Goal: Task Accomplishment & Management: Complete application form

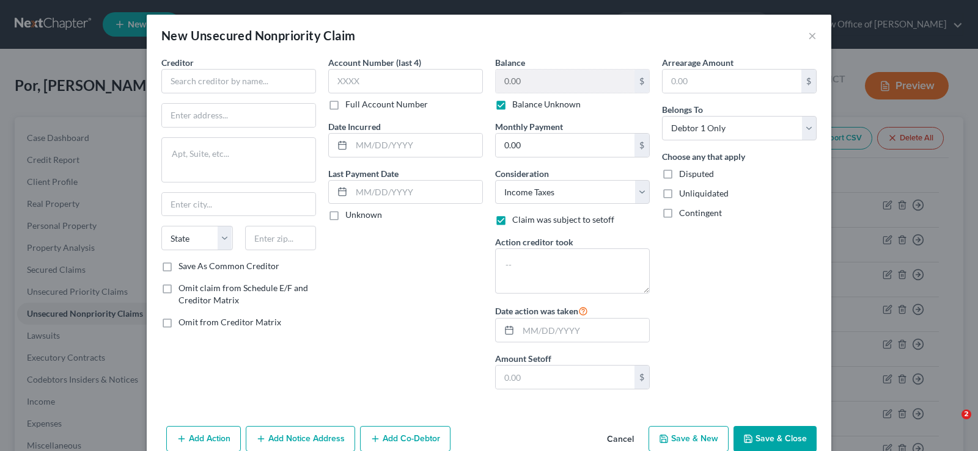
select select "7"
select select "0"
click at [810, 32] on button "×" at bounding box center [812, 35] width 9 height 15
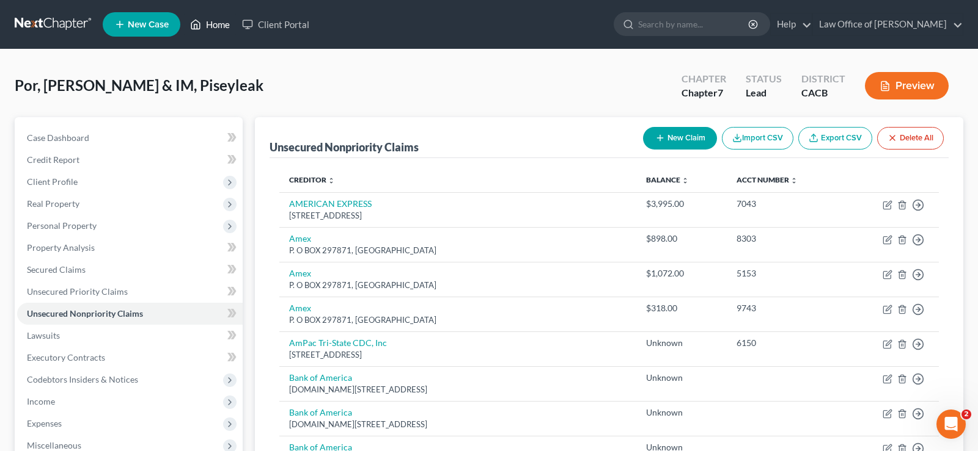
click at [224, 25] on link "Home" at bounding box center [210, 24] width 52 height 22
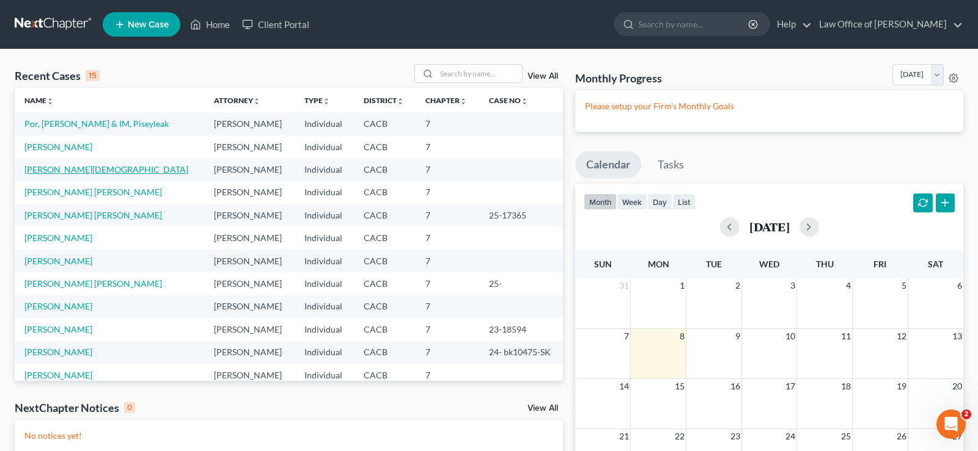
click at [79, 170] on link "[PERSON_NAME][DEMOGRAPHIC_DATA]" at bounding box center [106, 169] width 164 height 10
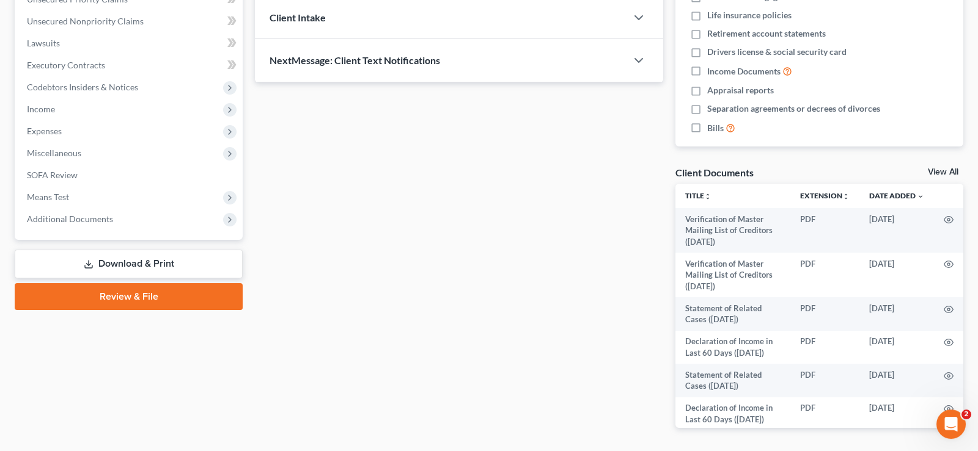
scroll to position [335, 0]
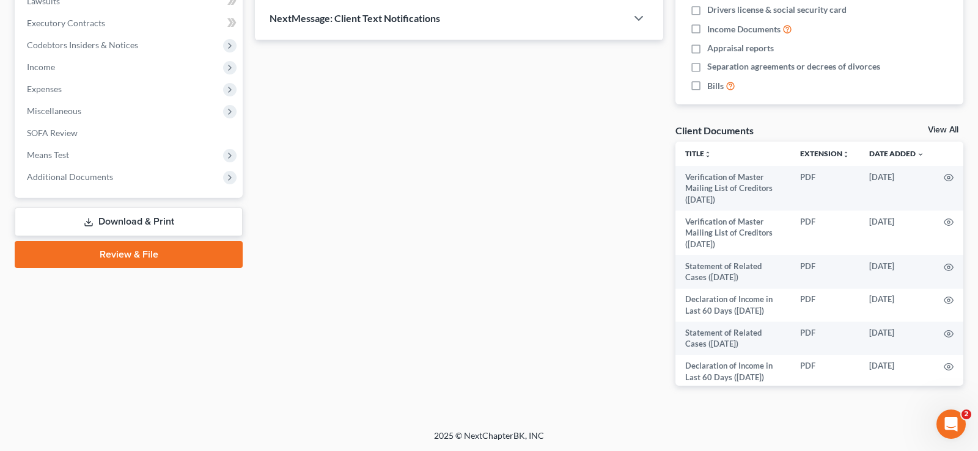
click at [161, 214] on link "Download & Print" at bounding box center [129, 222] width 228 height 29
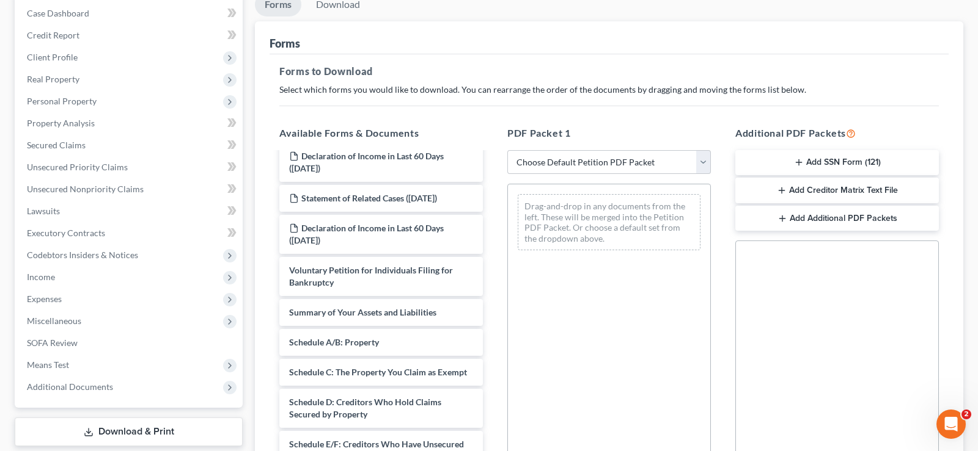
scroll to position [187, 0]
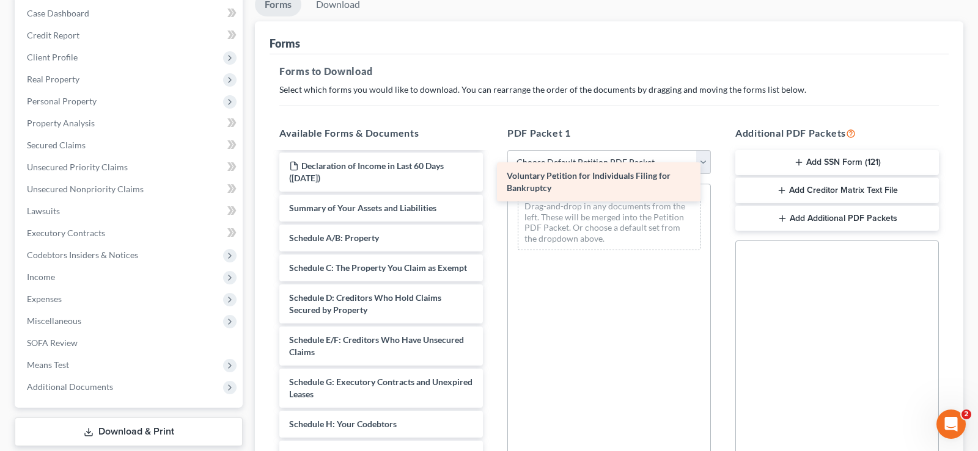
drag, startPoint x: 425, startPoint y: 204, endPoint x: 642, endPoint y: 172, distance: 219.8
click at [492, 172] on div "Voluntary Petition for Individuals Filing for Bankruptcy Verification of Master…" at bounding box center [380, 382] width 223 height 832
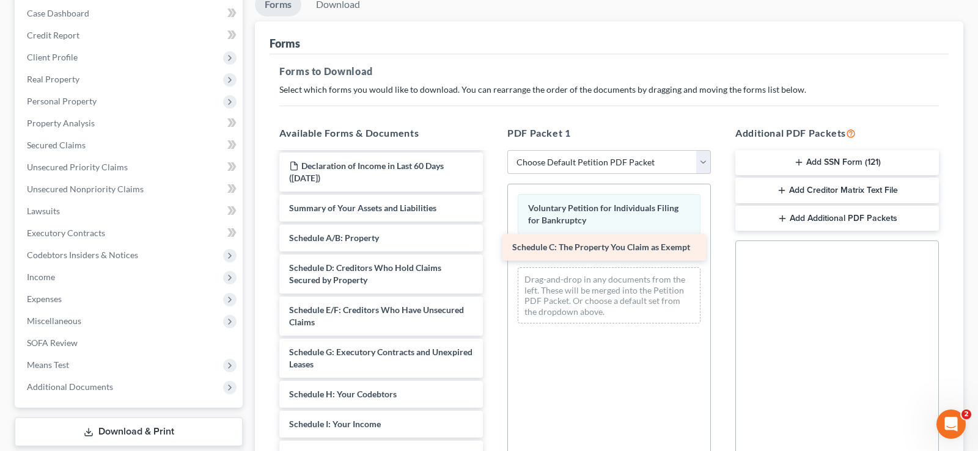
drag, startPoint x: 395, startPoint y: 266, endPoint x: 618, endPoint y: 246, distance: 223.9
click at [492, 246] on div "Schedule C: The Property You Claim as Exempt Verification of Master Mailing Lis…" at bounding box center [380, 367] width 223 height 802
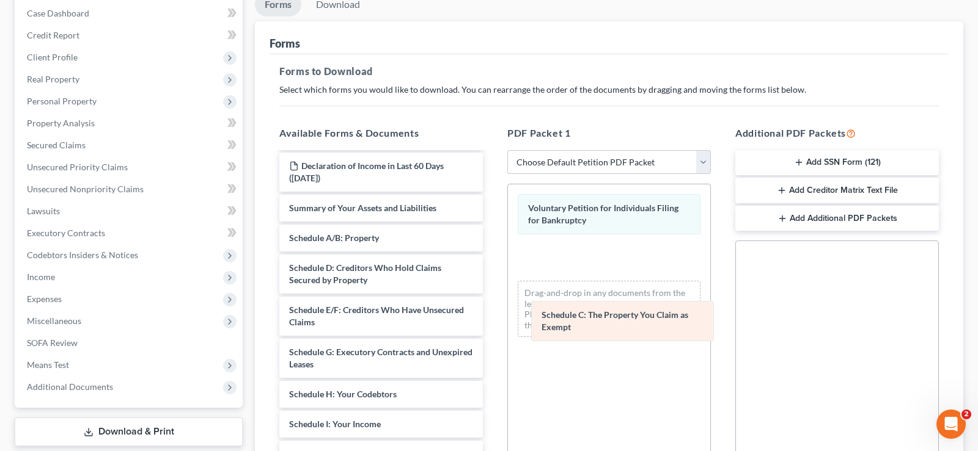
drag, startPoint x: 574, startPoint y: 252, endPoint x: 587, endPoint y: 316, distance: 64.7
click at [587, 316] on div "Schedule C: The Property You Claim as Exempt Voluntary Petition for Individuals…" at bounding box center [609, 266] width 202 height 163
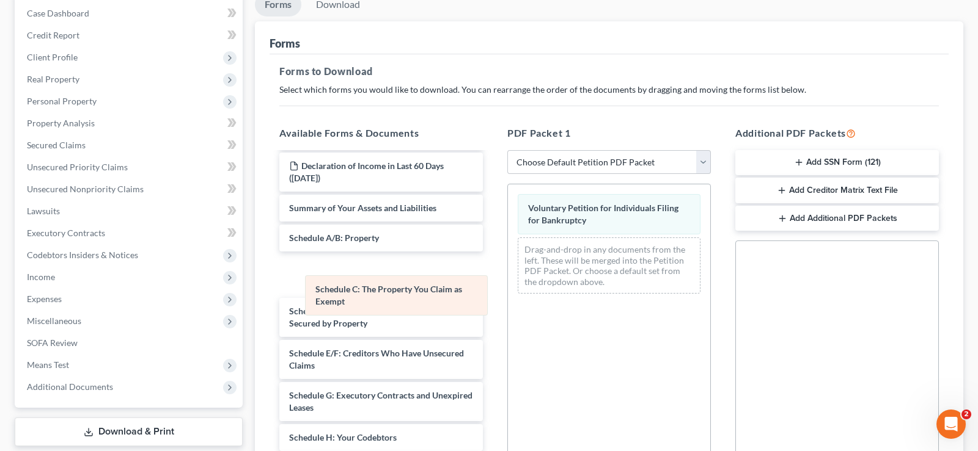
drag, startPoint x: 601, startPoint y: 246, endPoint x: 351, endPoint y: 287, distance: 252.6
click at [508, 287] on div "Schedule C: The Property You Claim as Exempt Voluntary Petition for Individuals…" at bounding box center [609, 244] width 202 height 119
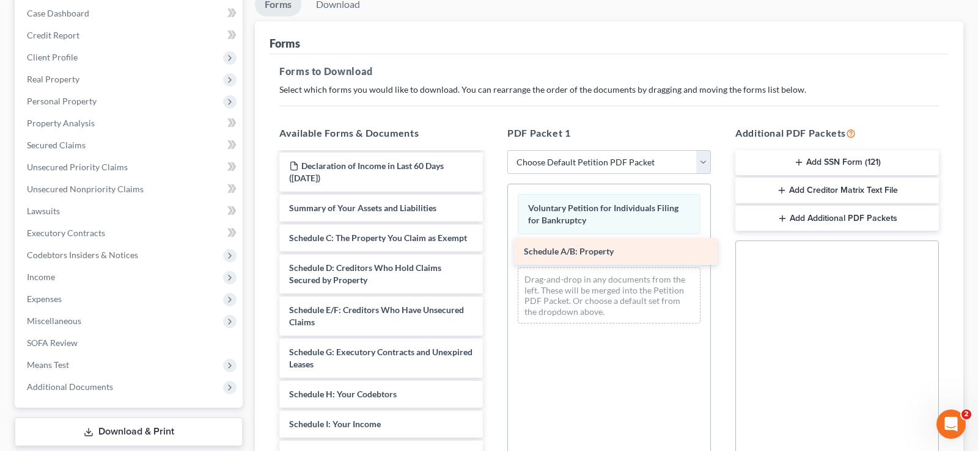
drag, startPoint x: 329, startPoint y: 232, endPoint x: 565, endPoint y: 246, distance: 236.2
click at [492, 246] on div "Schedule A/B: Property Verification of Master Mailing List of Creditors ([DATE]…" at bounding box center [380, 367] width 223 height 802
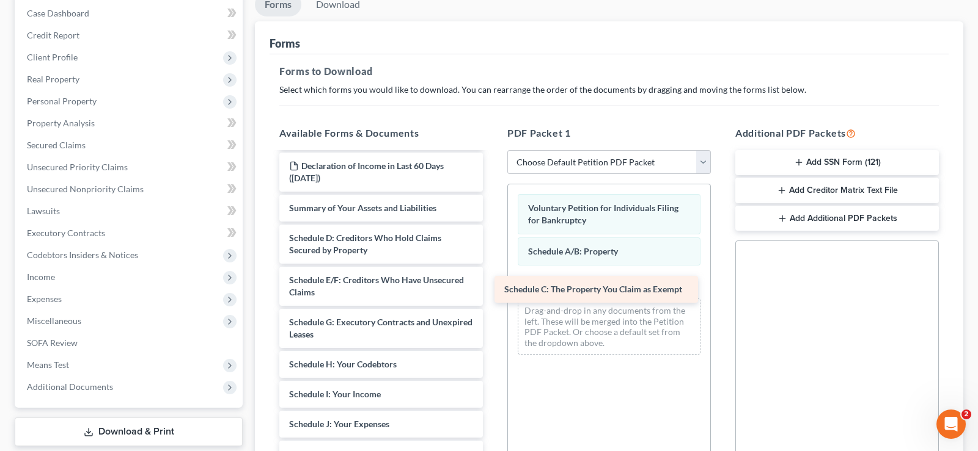
drag, startPoint x: 364, startPoint y: 239, endPoint x: 579, endPoint y: 291, distance: 221.2
click at [492, 291] on div "Schedule C: The Property You Claim as Exempt Verification of Master Mailing Lis…" at bounding box center [380, 352] width 223 height 772
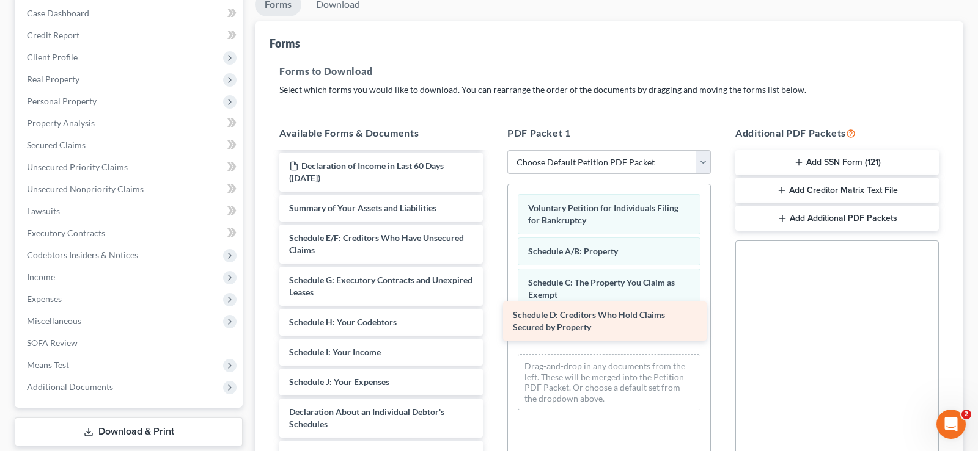
drag, startPoint x: 335, startPoint y: 238, endPoint x: 558, endPoint y: 316, distance: 236.7
click at [492, 316] on div "Schedule D: Creditors Who Hold Claims Secured by Property Verification of Maste…" at bounding box center [380, 331] width 223 height 730
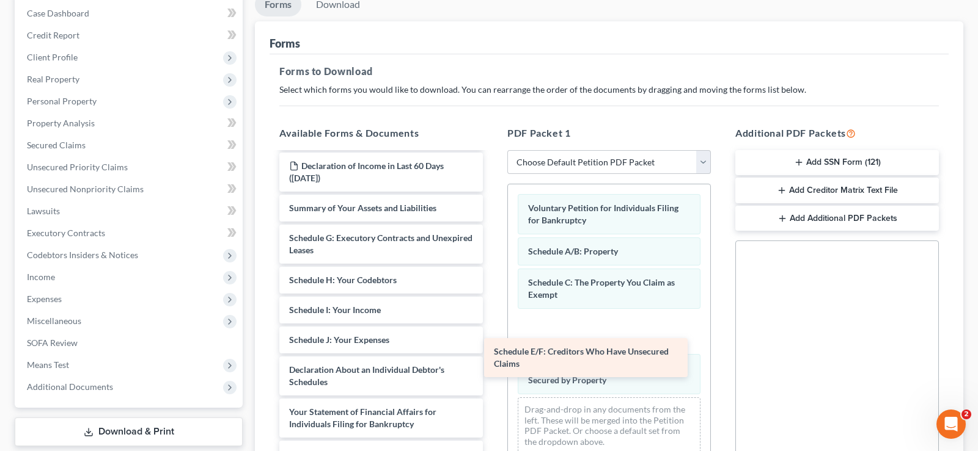
drag, startPoint x: 382, startPoint y: 239, endPoint x: 587, endPoint y: 353, distance: 234.4
click at [492, 353] on div "Schedule E/F: Creditors Who Have Unsecured Claims Verification of Master Mailin…" at bounding box center [380, 310] width 223 height 688
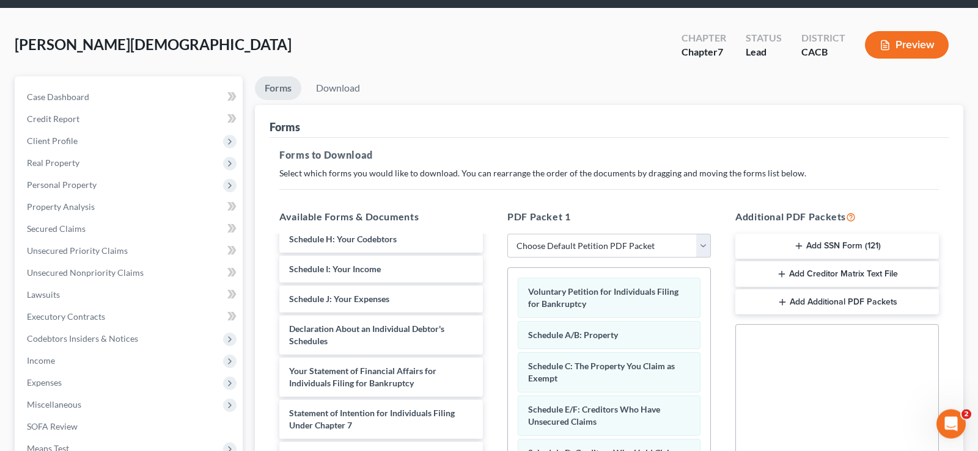
scroll to position [0, 0]
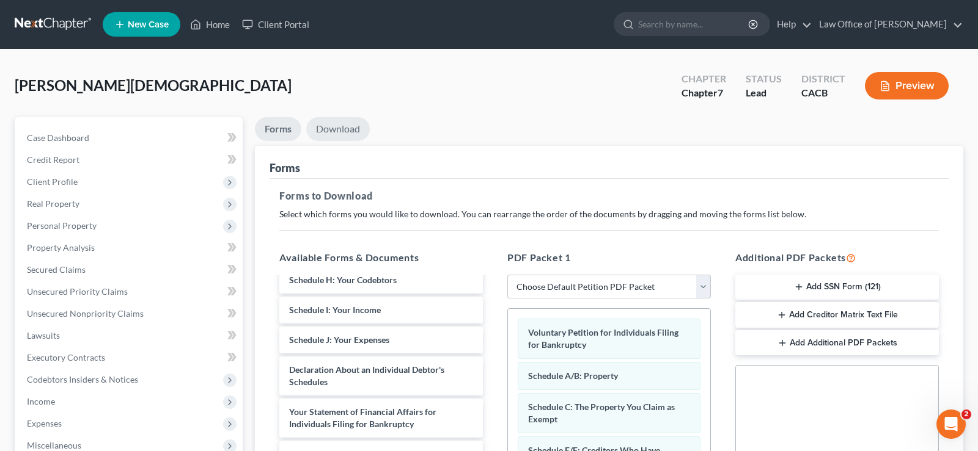
click at [354, 131] on link "Download" at bounding box center [338, 129] width 64 height 24
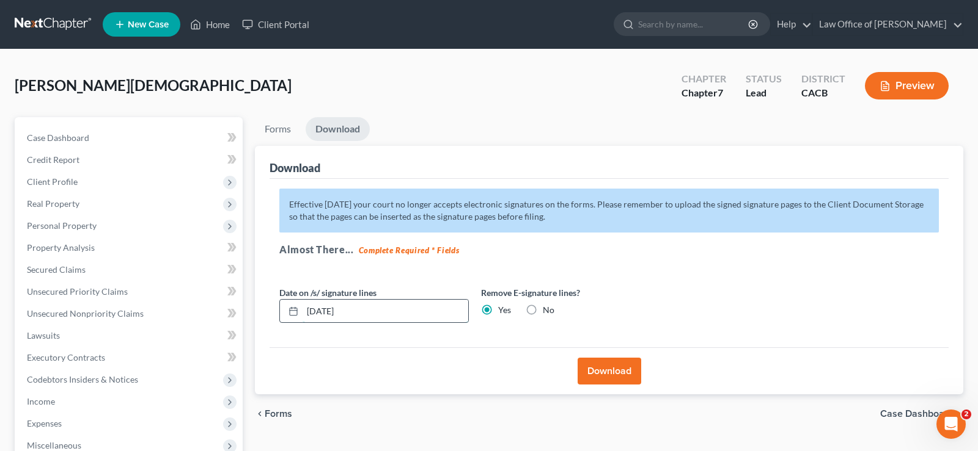
click at [381, 314] on input "[DATE]" at bounding box center [385, 311] width 166 height 23
type input "0"
click at [613, 364] on button "Download" at bounding box center [609, 371] width 64 height 27
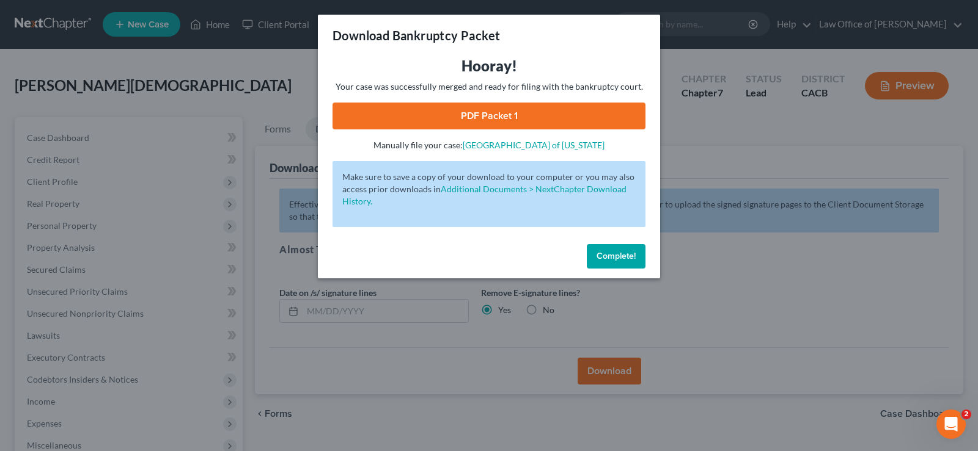
click at [503, 114] on link "PDF Packet 1" at bounding box center [488, 116] width 313 height 27
click at [621, 254] on span "Complete!" at bounding box center [615, 256] width 39 height 10
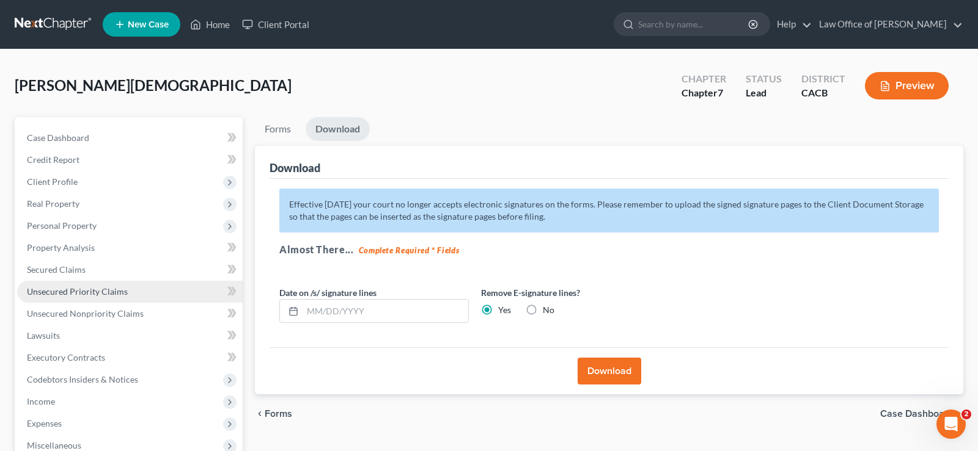
click at [84, 288] on span "Unsecured Priority Claims" at bounding box center [77, 292] width 101 height 10
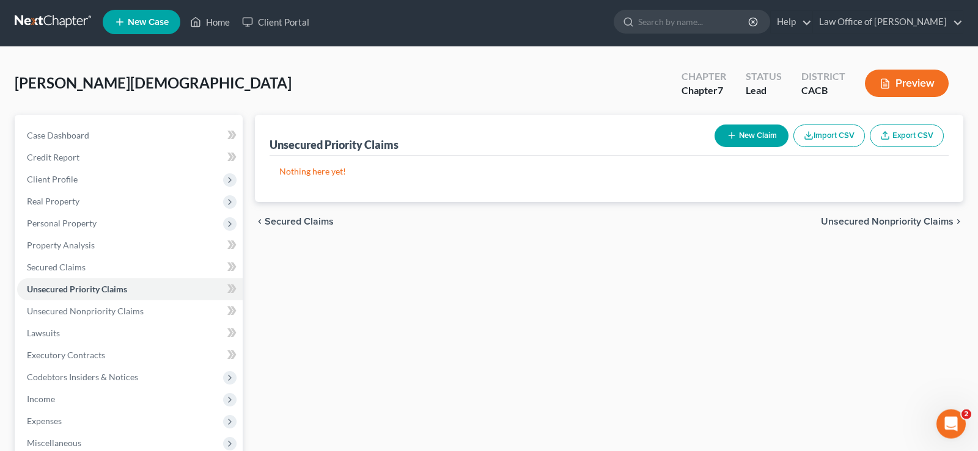
scroll to position [197, 0]
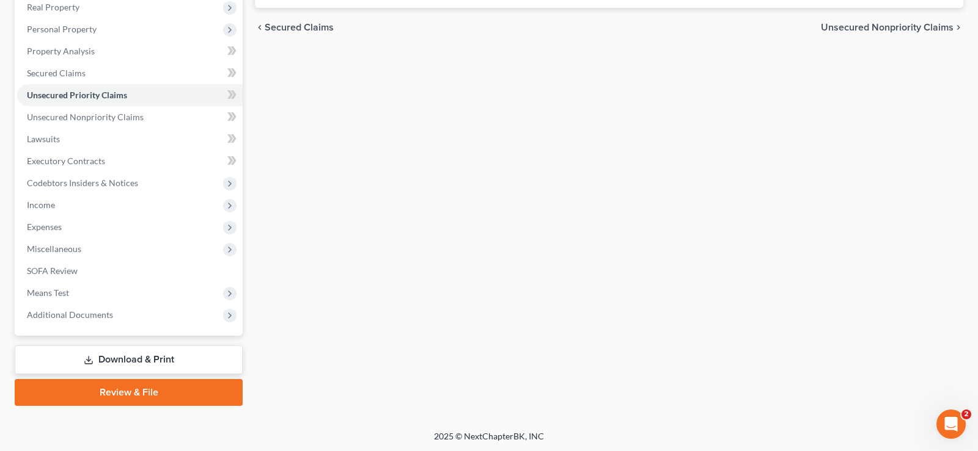
click at [168, 358] on link "Download & Print" at bounding box center [129, 360] width 228 height 29
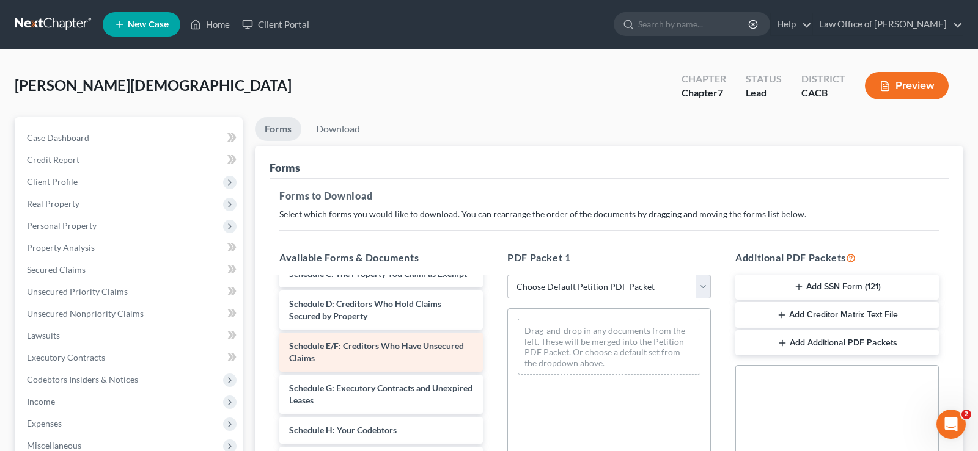
scroll to position [374, 0]
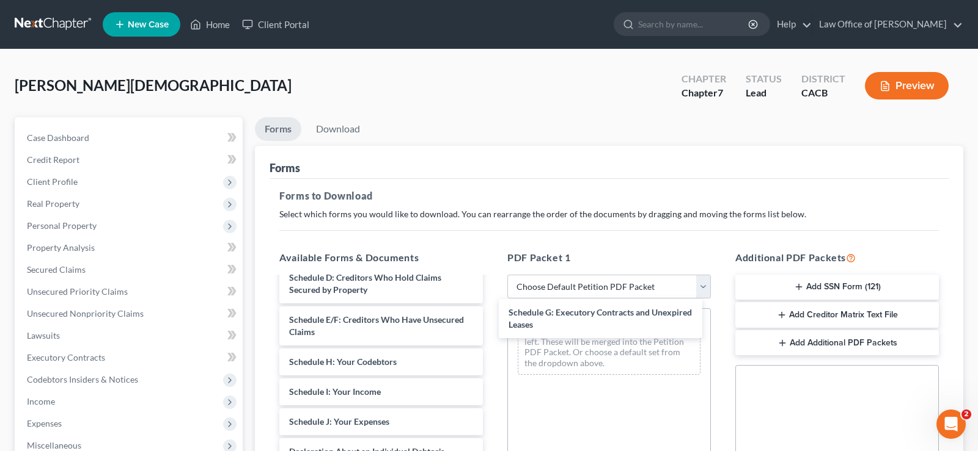
drag, startPoint x: 351, startPoint y: 360, endPoint x: 570, endPoint y: 315, distance: 223.8
click at [492, 312] on div "Schedule G: Executory Contracts and Unexpired Leases Verification of Master Mai…" at bounding box center [380, 320] width 223 height 832
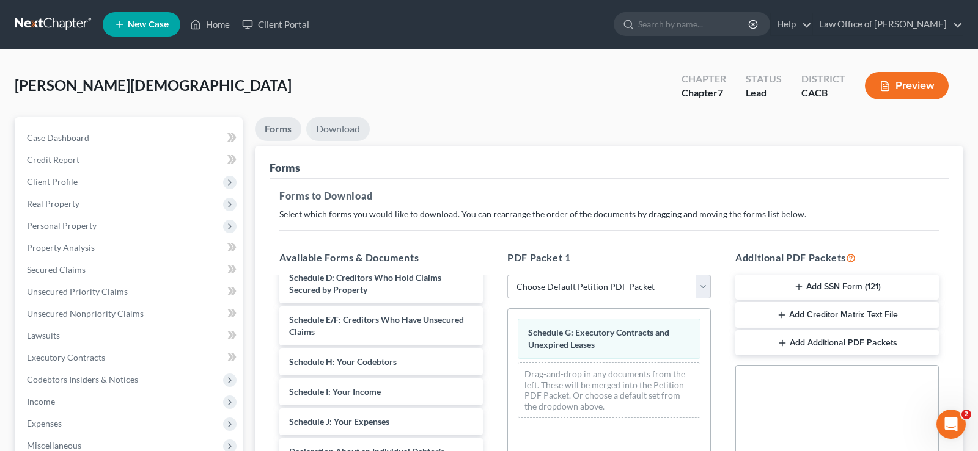
click at [337, 128] on link "Download" at bounding box center [338, 129] width 64 height 24
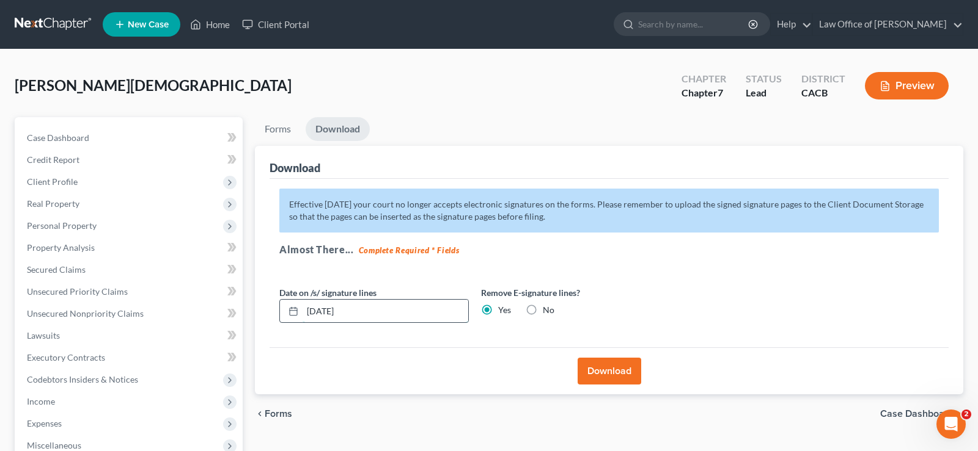
click at [381, 306] on input "[DATE]" at bounding box center [385, 311] width 166 height 23
type input "0"
click at [627, 359] on button "Download" at bounding box center [609, 371] width 64 height 27
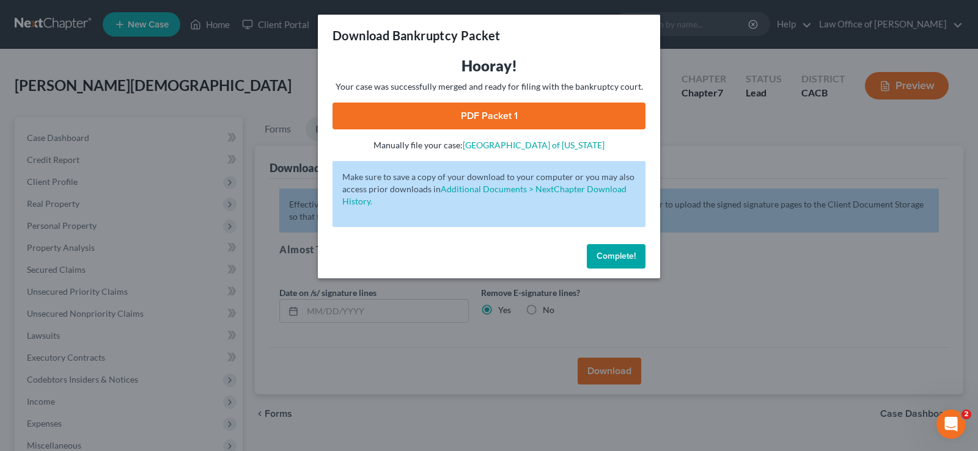
click at [506, 119] on link "PDF Packet 1" at bounding box center [488, 116] width 313 height 27
click at [626, 252] on span "Complete!" at bounding box center [615, 256] width 39 height 10
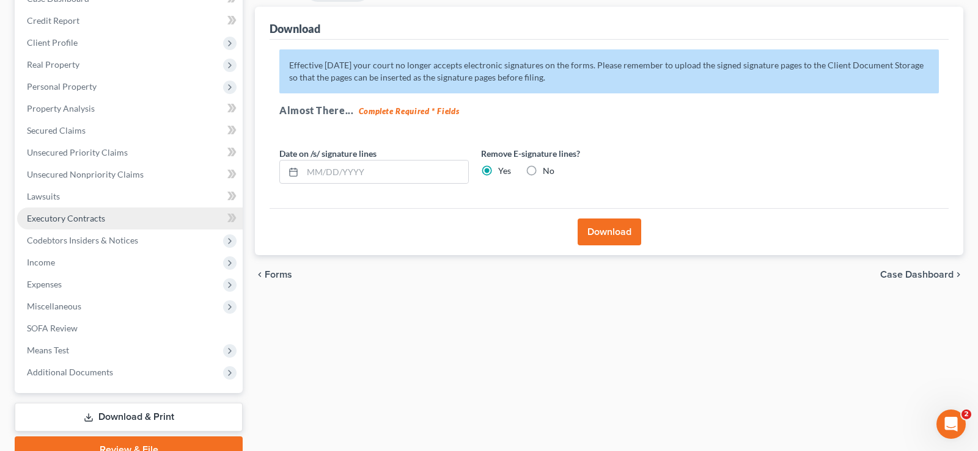
scroll to position [197, 0]
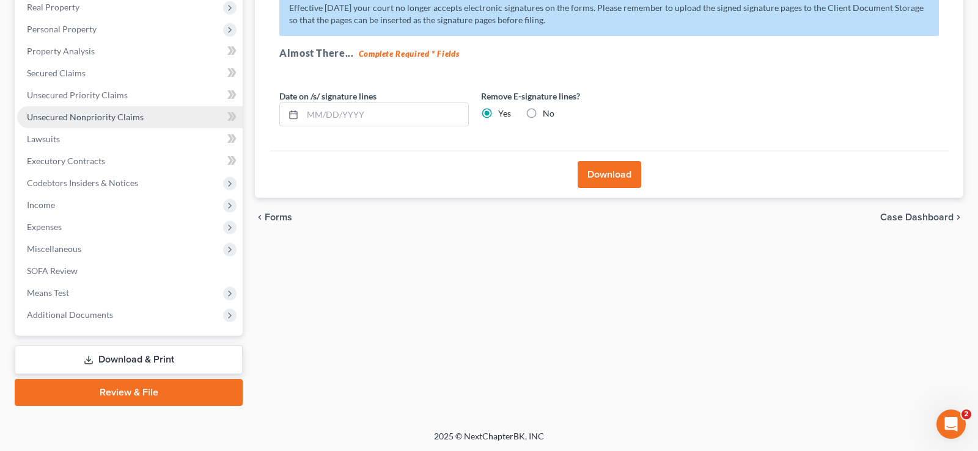
click at [121, 114] on span "Unsecured Nonpriority Claims" at bounding box center [85, 117] width 117 height 10
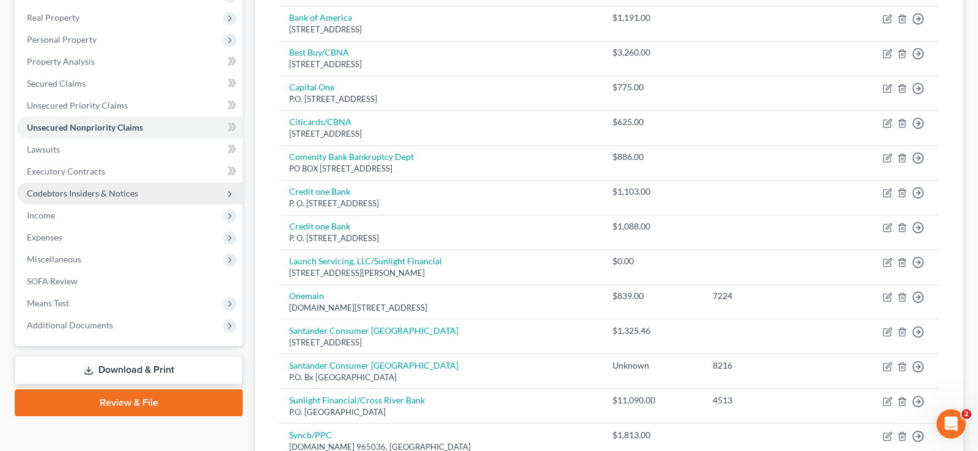
scroll to position [29, 0]
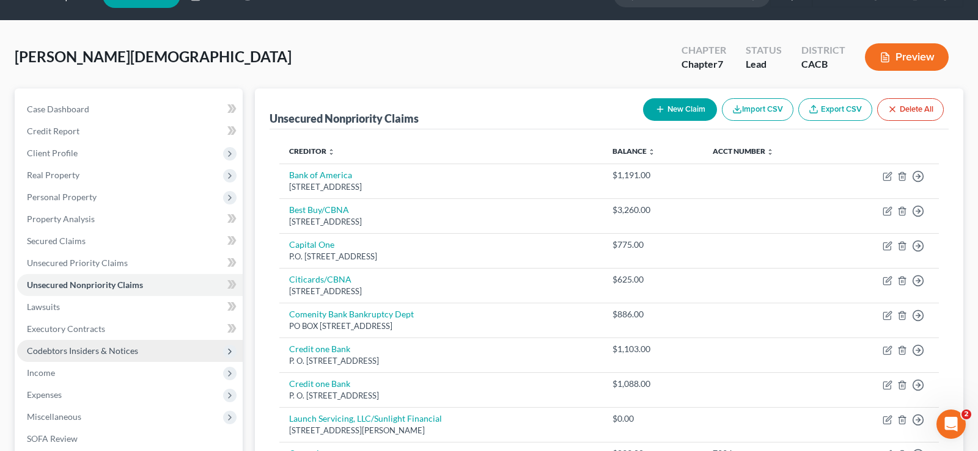
click at [119, 349] on span "Codebtors Insiders & Notices" at bounding box center [82, 351] width 111 height 10
click at [119, 350] on span "Codebtors Insiders & Notices" at bounding box center [82, 351] width 111 height 10
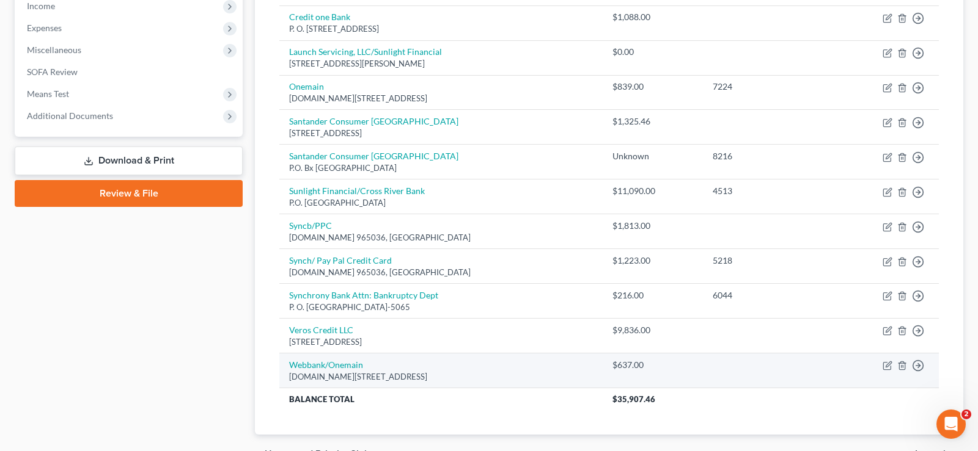
scroll to position [465, 0]
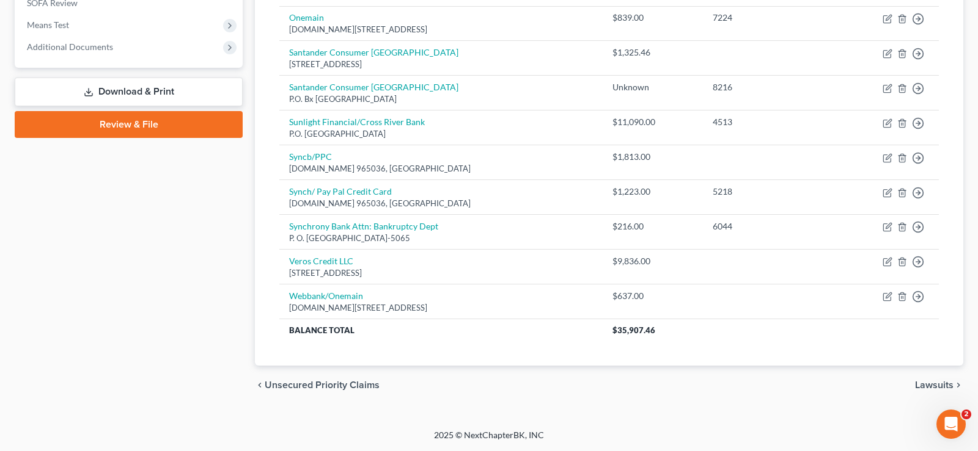
click at [940, 386] on span "Lawsuits" at bounding box center [934, 386] width 38 height 10
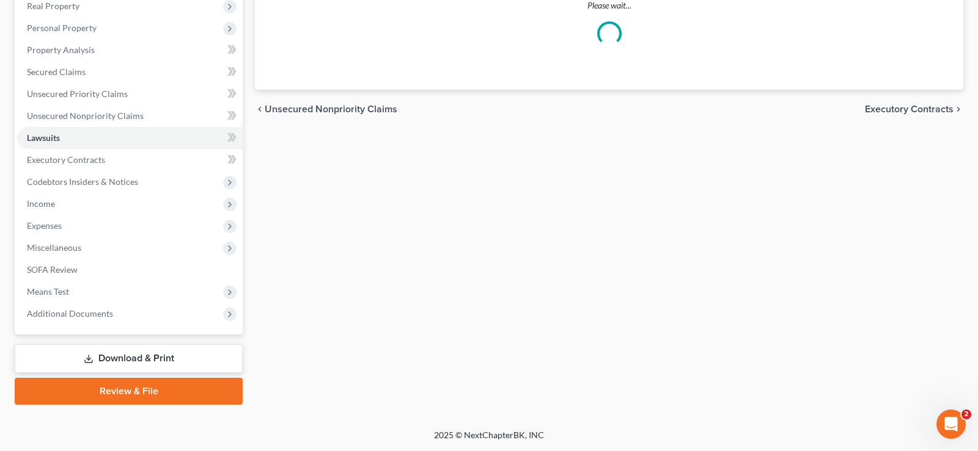
scroll to position [197, 0]
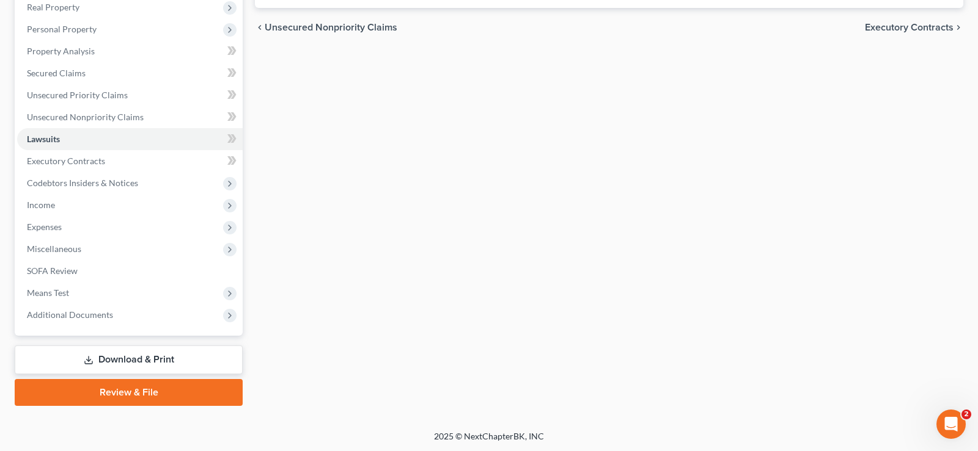
click at [928, 20] on div "chevron_left Unsecured Nonpriority Claims Executory Contracts chevron_right" at bounding box center [609, 27] width 708 height 39
click at [914, 26] on span "Executory Contracts" at bounding box center [908, 28] width 89 height 10
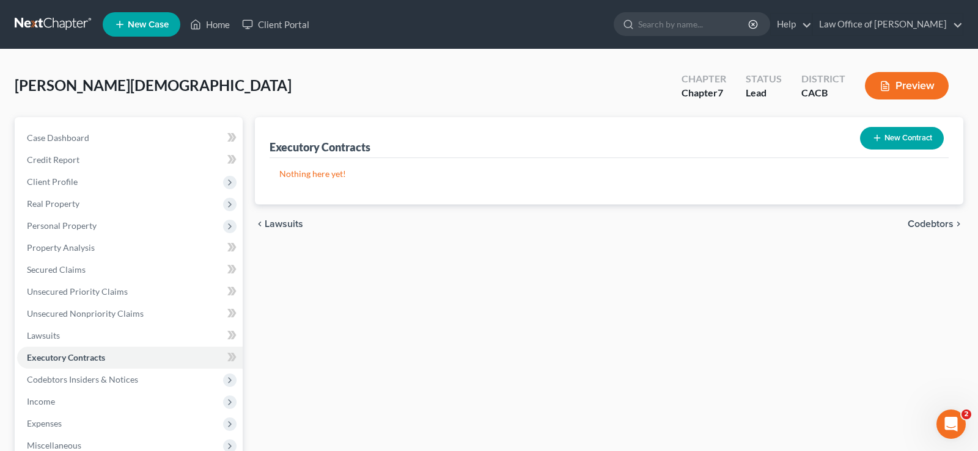
click at [946, 217] on div "chevron_left Lawsuits Codebtors chevron_right" at bounding box center [609, 224] width 708 height 39
click at [934, 219] on span "Codebtors" at bounding box center [930, 224] width 46 height 10
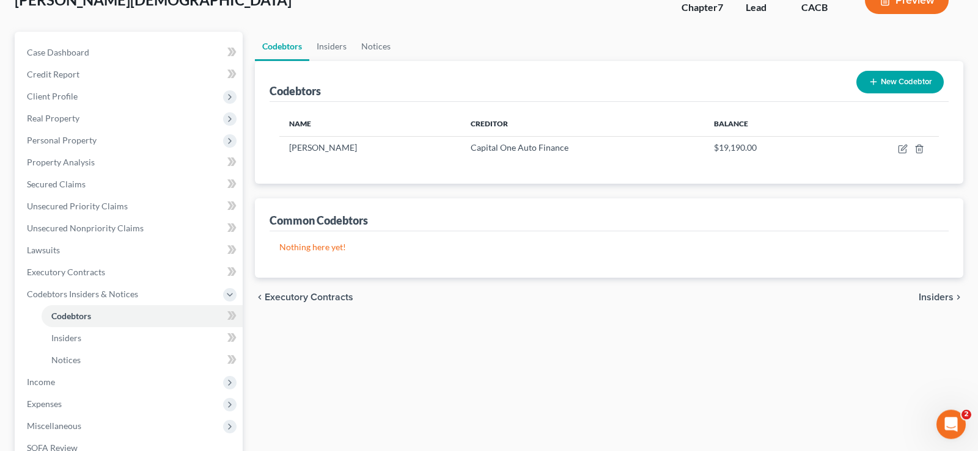
scroll to position [125, 0]
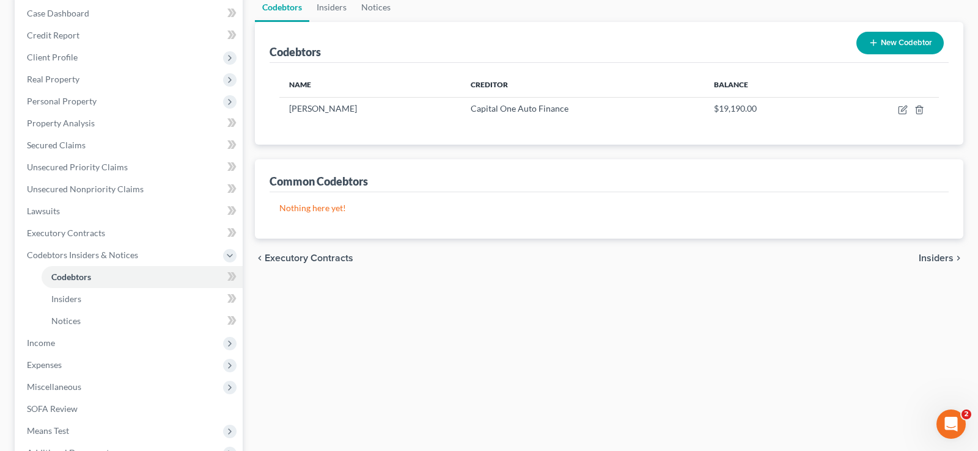
click at [946, 256] on span "Insiders" at bounding box center [935, 259] width 35 height 10
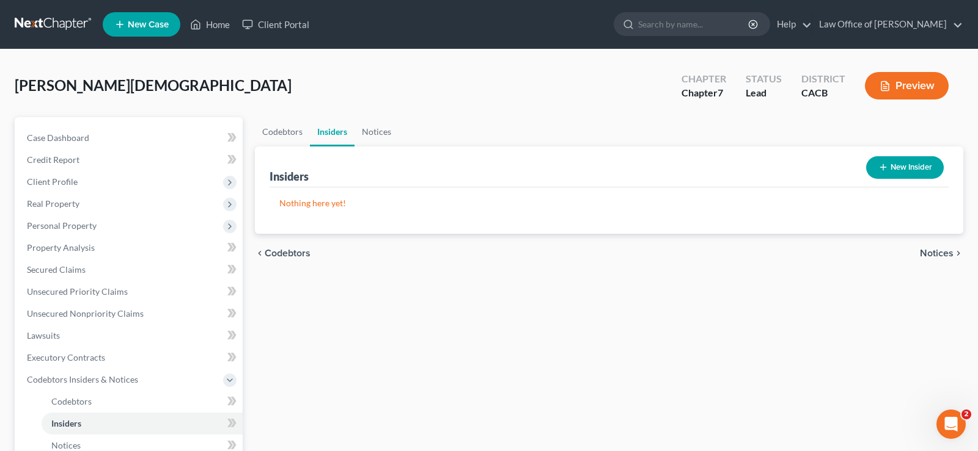
click at [949, 255] on span "Notices" at bounding box center [936, 254] width 34 height 10
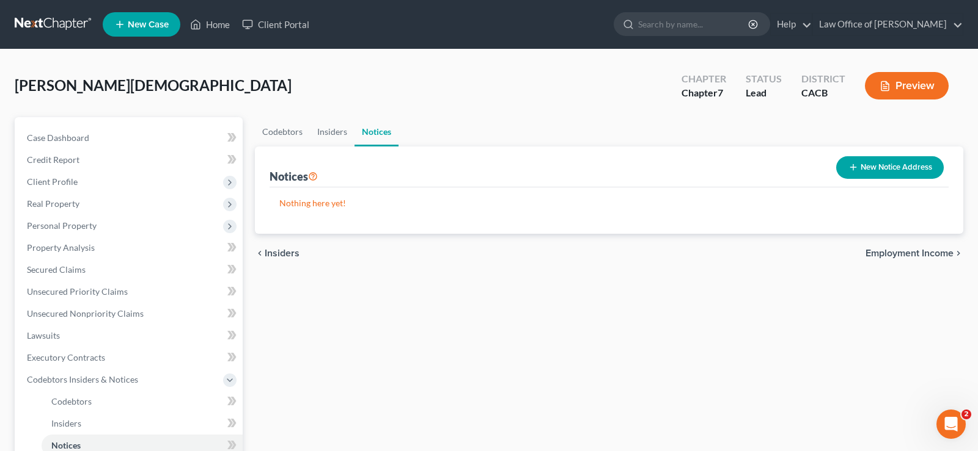
click at [921, 254] on span "Employment Income" at bounding box center [909, 254] width 88 height 10
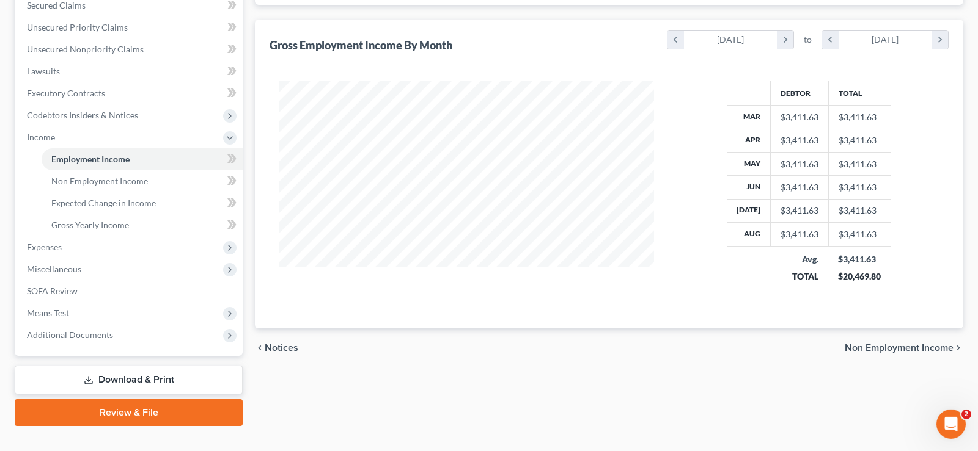
scroll to position [285, 0]
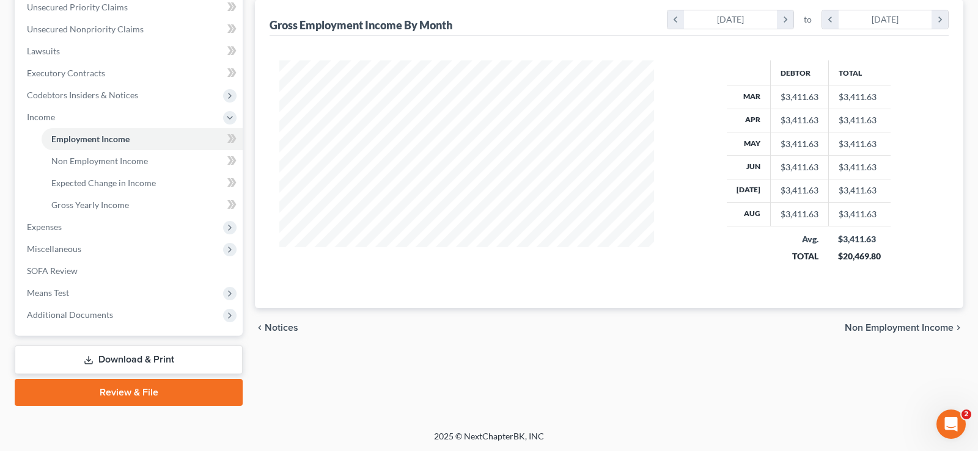
click at [889, 323] on span "Non Employment Income" at bounding box center [898, 328] width 109 height 10
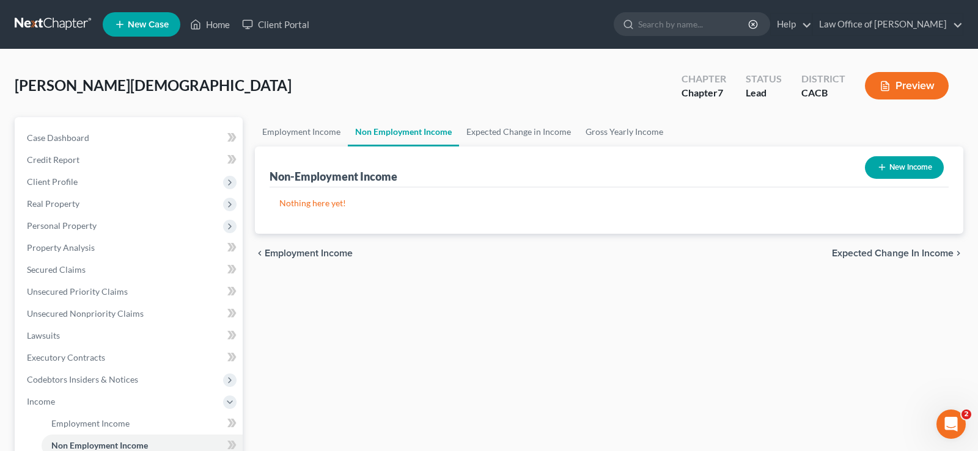
click at [864, 254] on span "Expected Change in Income" at bounding box center [893, 254] width 122 height 10
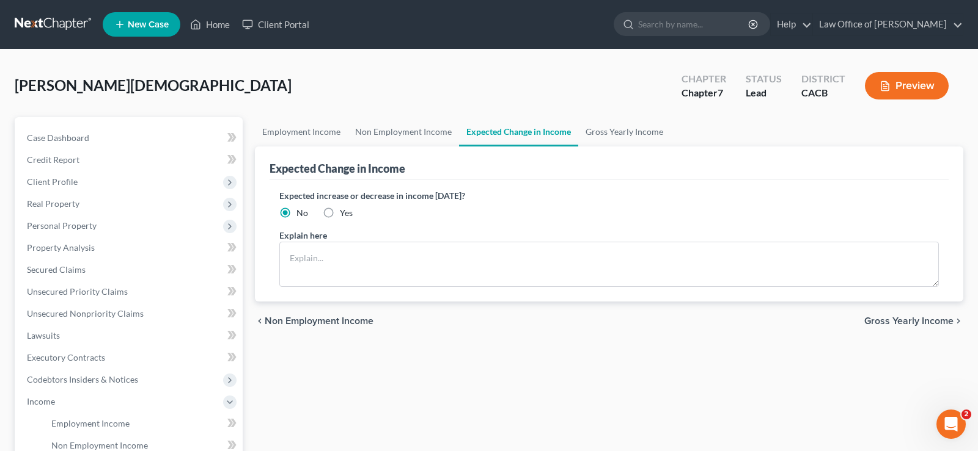
click at [884, 318] on span "Gross Yearly Income" at bounding box center [908, 321] width 89 height 10
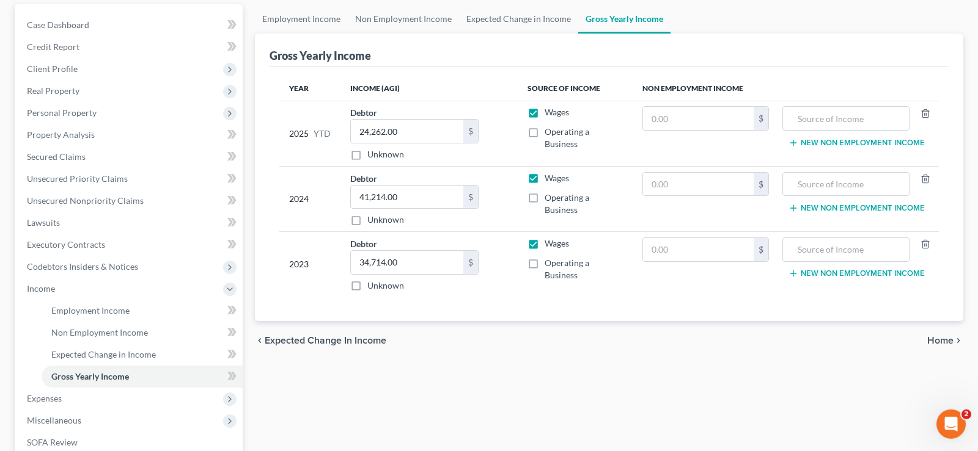
scroll to position [125, 0]
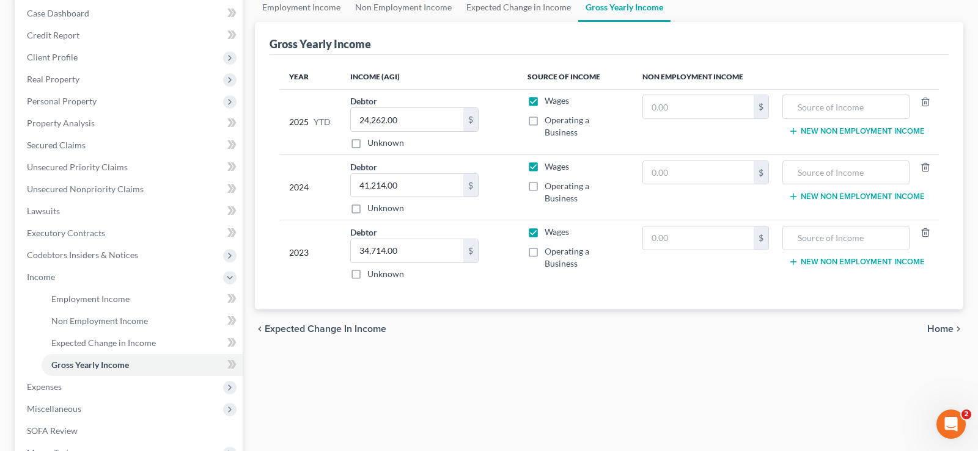
click at [945, 327] on span "Home" at bounding box center [940, 329] width 26 height 10
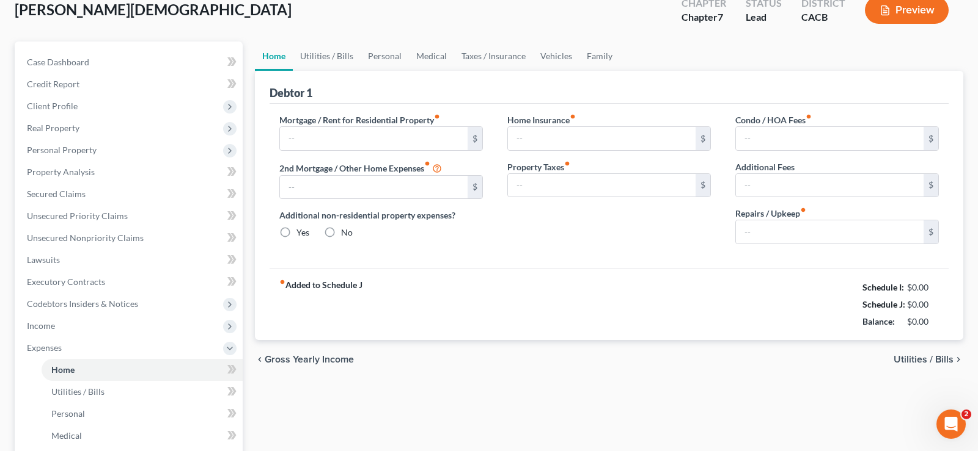
type input "800.00"
type input "0.00"
radio input "true"
type input "0.00"
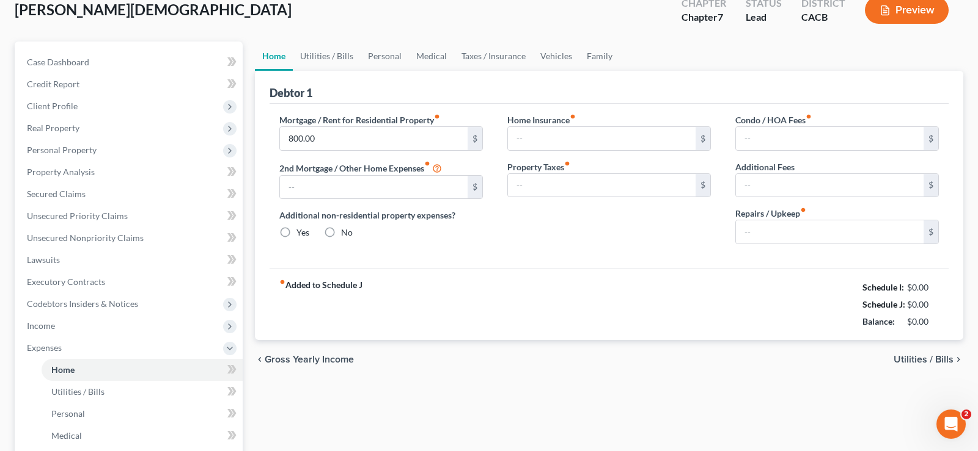
type input "0.00"
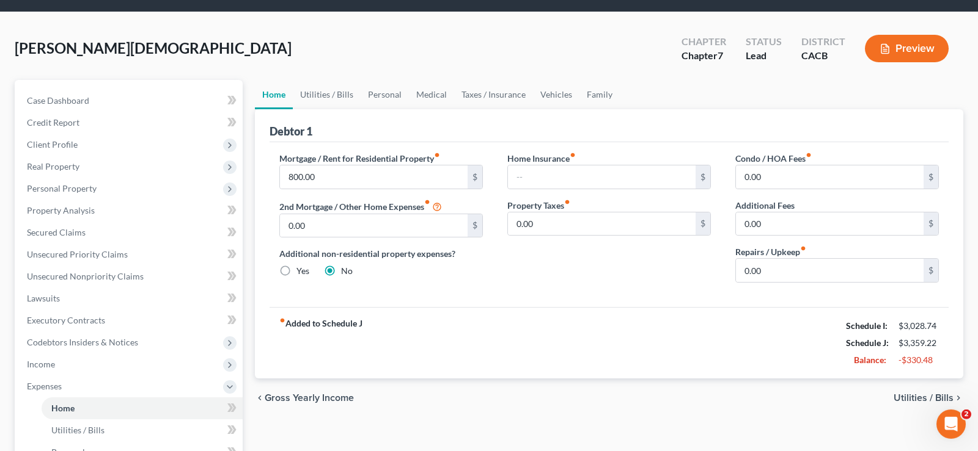
scroll to position [125, 0]
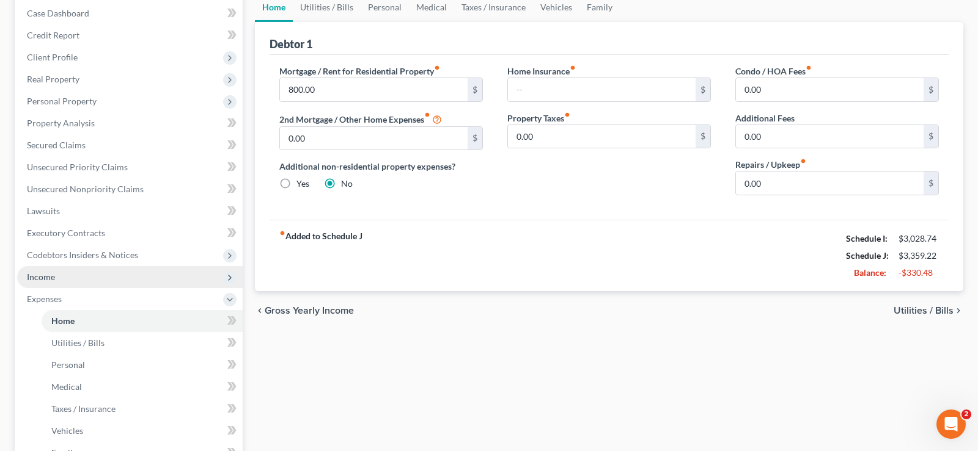
click at [54, 280] on span "Income" at bounding box center [41, 277] width 28 height 10
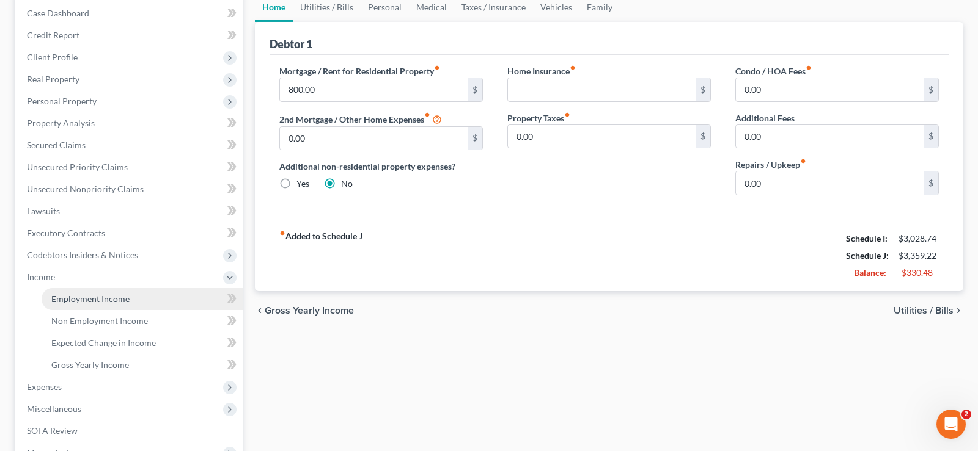
click at [87, 297] on span "Employment Income" at bounding box center [90, 299] width 78 height 10
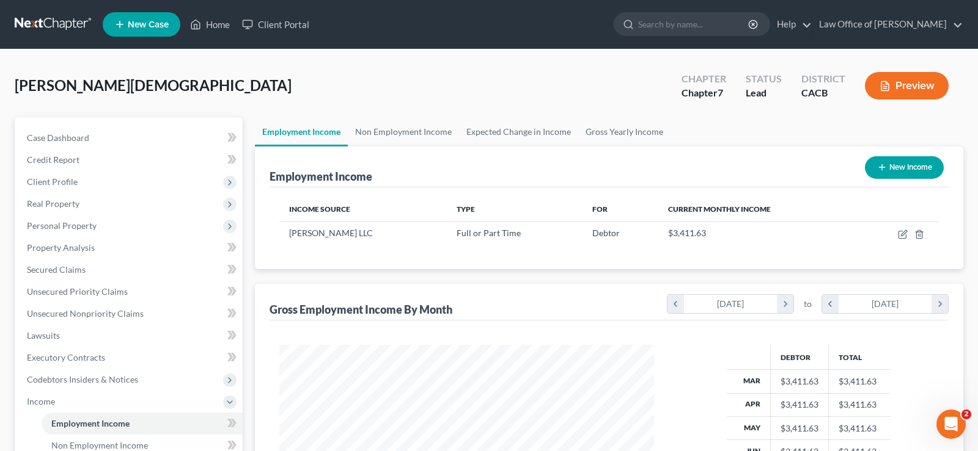
scroll to position [249, 0]
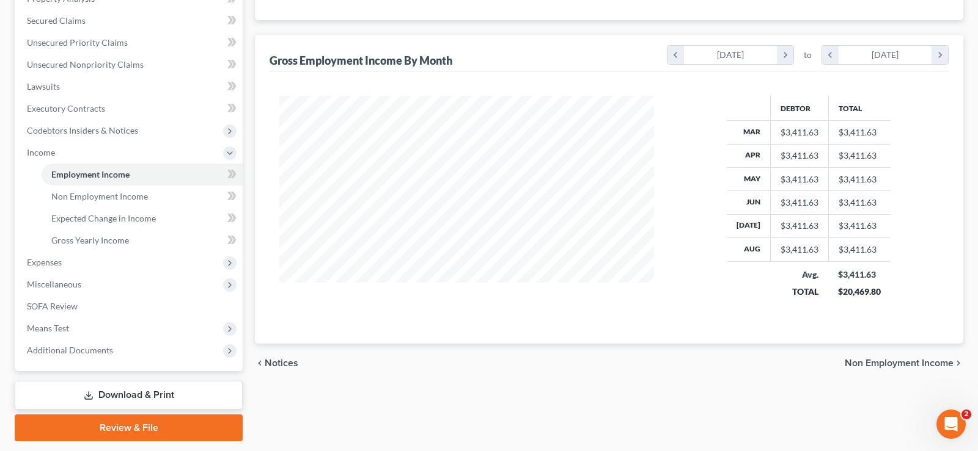
click at [880, 363] on span "Non Employment Income" at bounding box center [898, 364] width 109 height 10
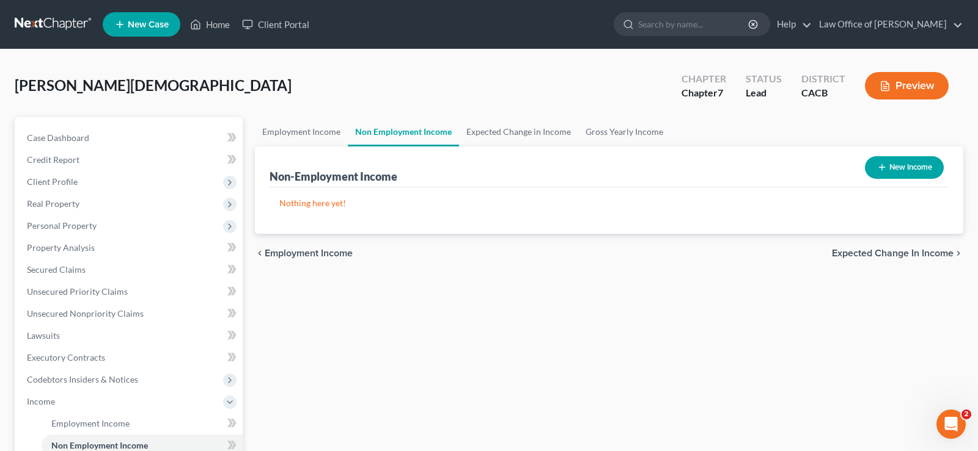
click at [900, 255] on span "Expected Change in Income" at bounding box center [893, 254] width 122 height 10
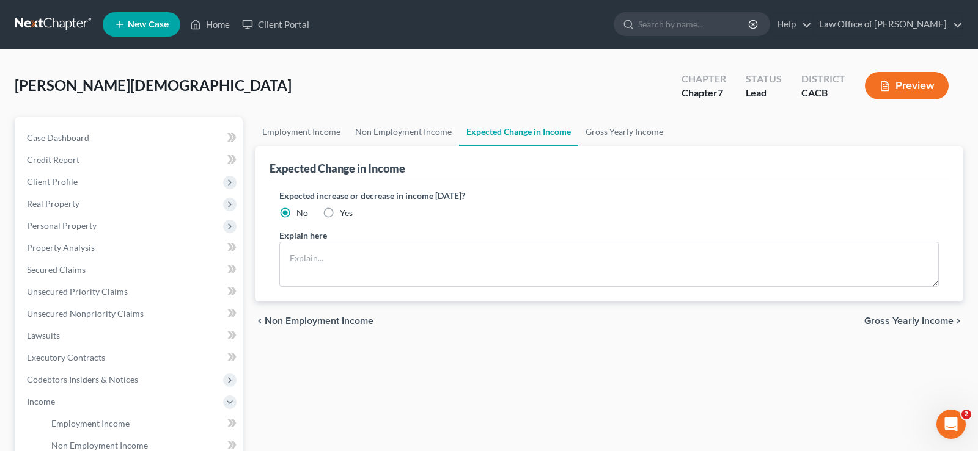
click at [922, 321] on span "Gross Yearly Income" at bounding box center [908, 321] width 89 height 10
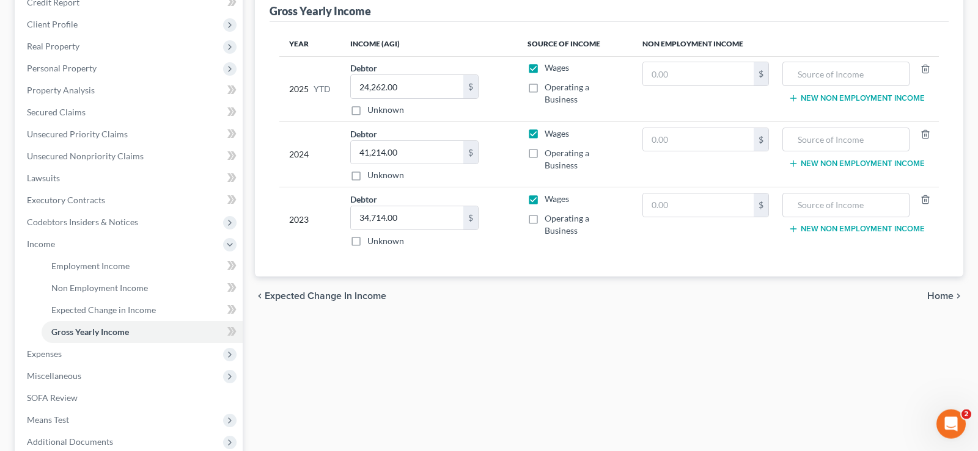
scroll to position [187, 0]
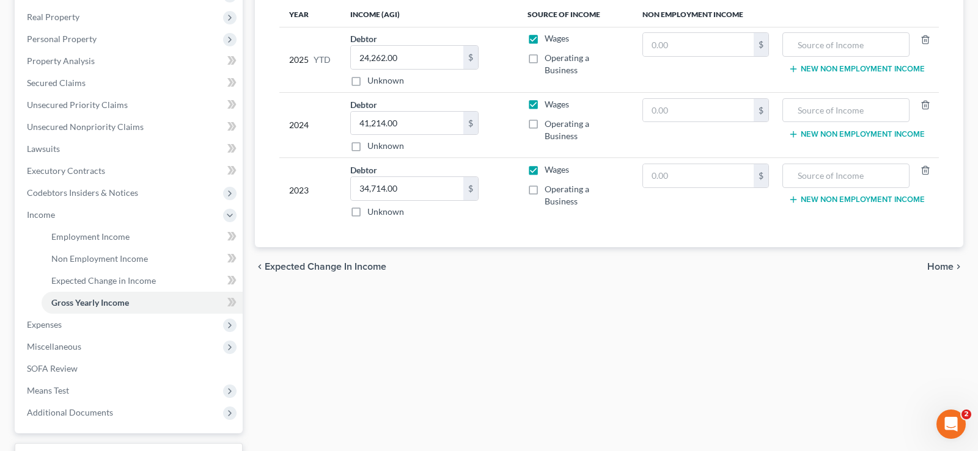
click at [941, 266] on span "Home" at bounding box center [940, 267] width 26 height 10
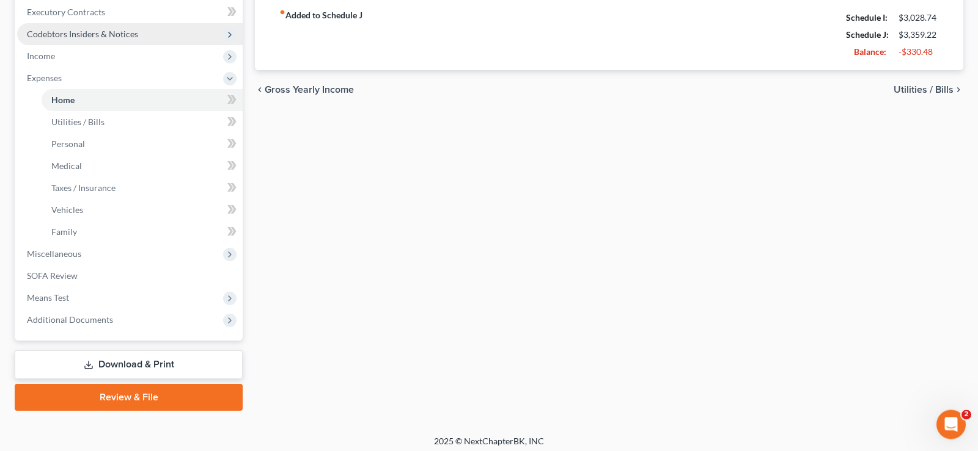
scroll to position [351, 0]
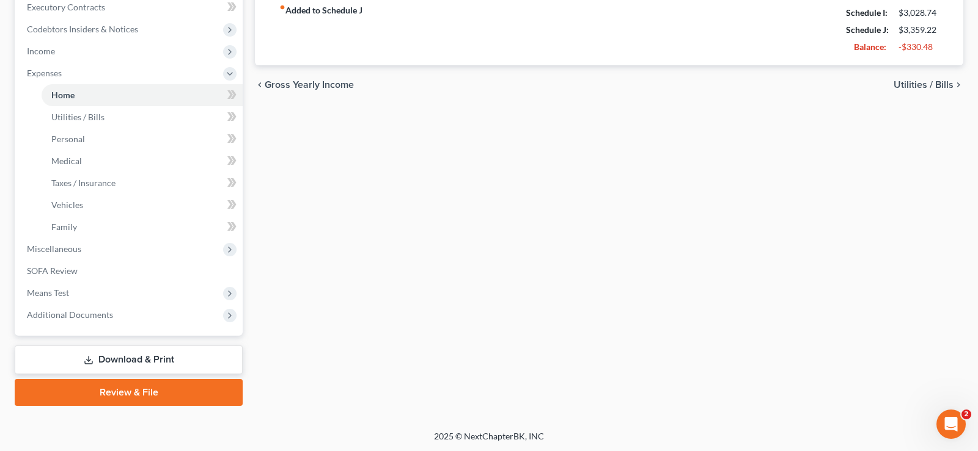
click at [139, 359] on link "Download & Print" at bounding box center [129, 360] width 228 height 29
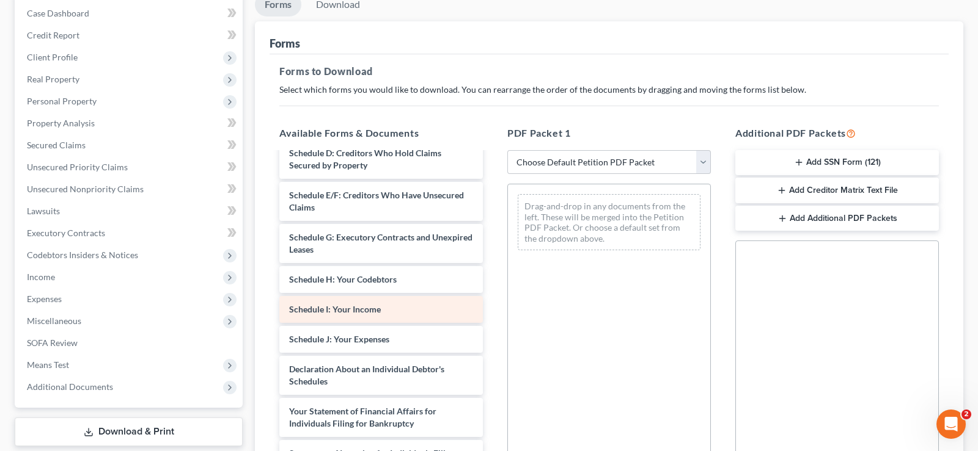
scroll to position [436, 0]
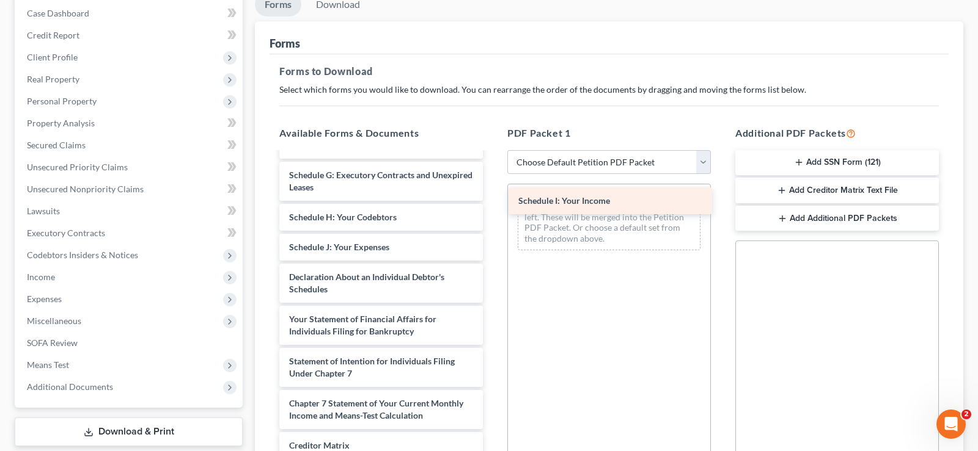
drag, startPoint x: 335, startPoint y: 247, endPoint x: 564, endPoint y: 202, distance: 233.0
click at [492, 202] on div "Schedule I: Your Income Verification of Master Mailing List of Creditors ([DATE…" at bounding box center [380, 139] width 223 height 844
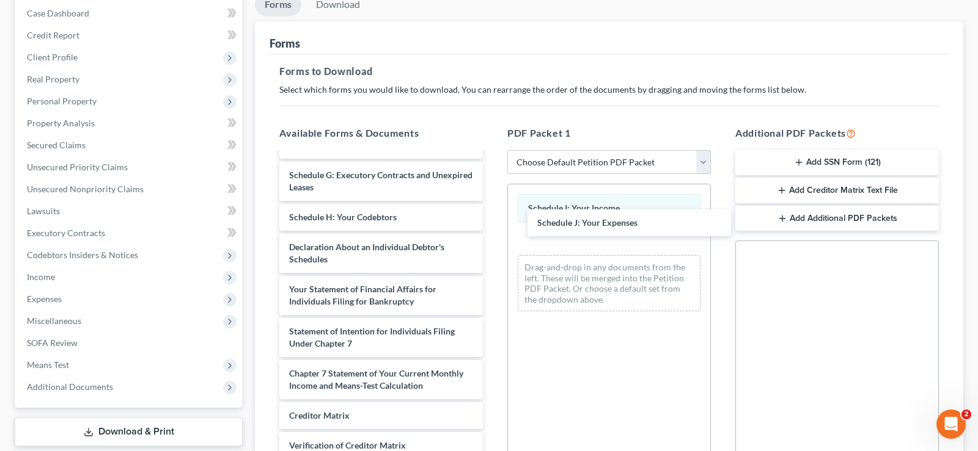
drag, startPoint x: 379, startPoint y: 244, endPoint x: 631, endPoint y: 224, distance: 251.9
click at [492, 221] on div "Schedule J: Your Expenses Verification of Master Mailing List of Creditors ([DA…" at bounding box center [380, 124] width 223 height 814
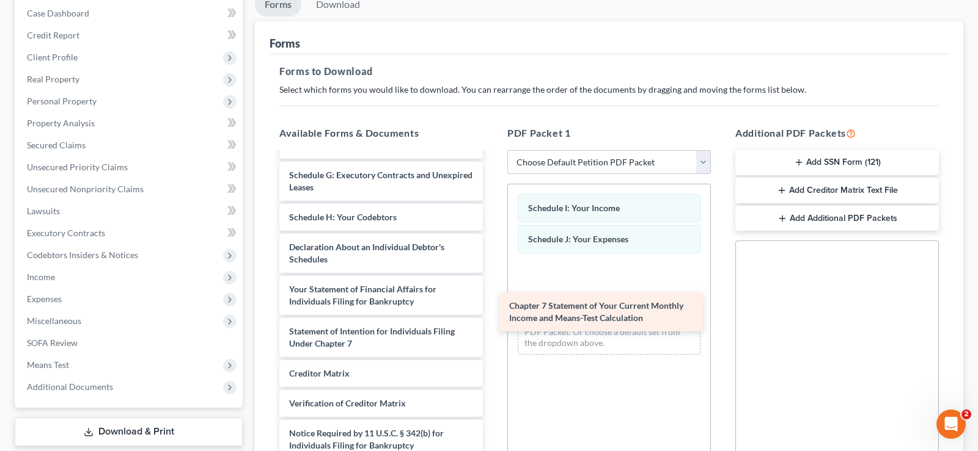
drag, startPoint x: 420, startPoint y: 374, endPoint x: 639, endPoint y: 307, distance: 229.2
click at [492, 307] on div "Chapter 7 Statement of Your Current Monthly Income and Means-Test Calculation V…" at bounding box center [380, 103] width 223 height 772
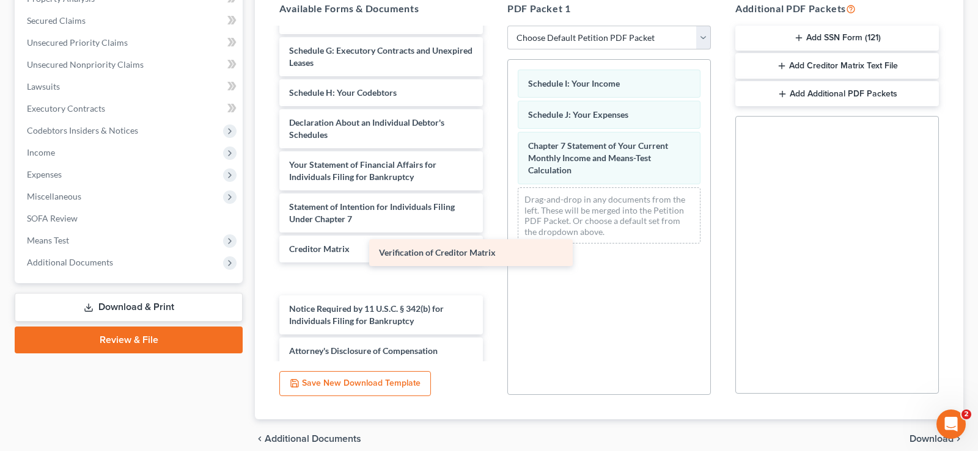
scroll to position [412, 0]
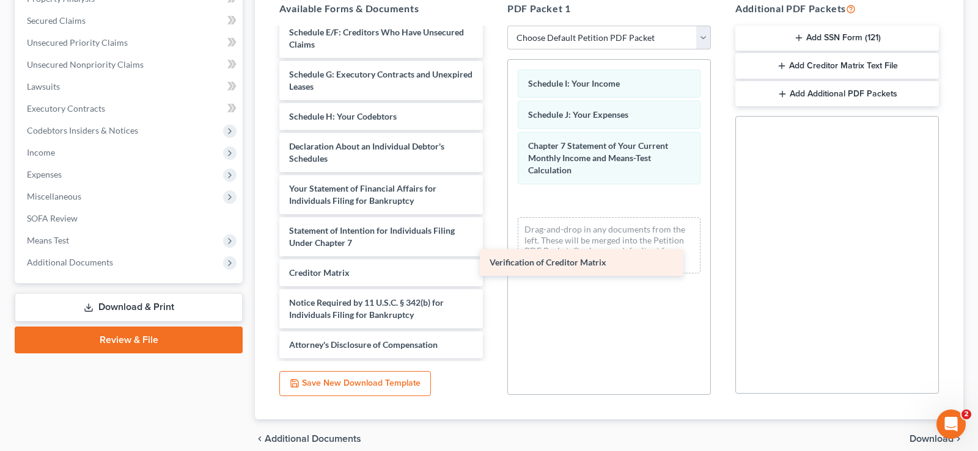
drag, startPoint x: 410, startPoint y: 274, endPoint x: 623, endPoint y: 265, distance: 213.4
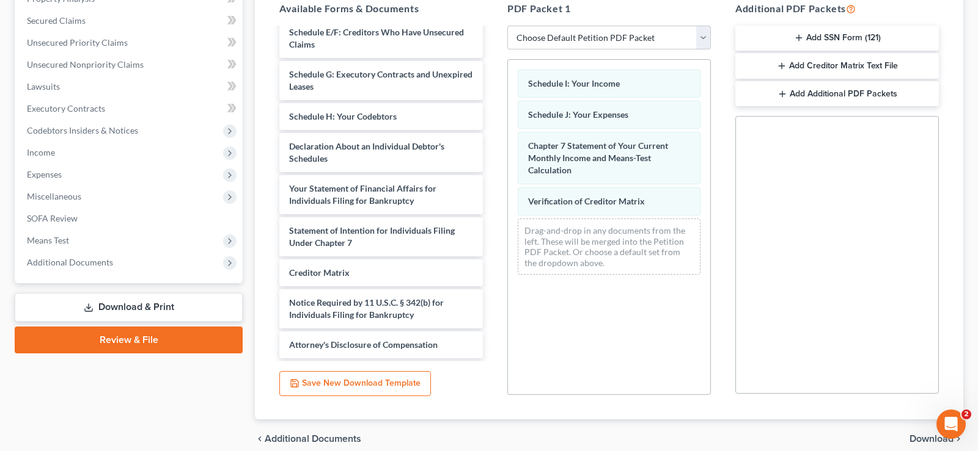
drag, startPoint x: 850, startPoint y: 60, endPoint x: 853, endPoint y: 123, distance: 62.4
click at [871, 156] on div "Additional PDF Packets Add SSN Form (121) Add Creditor Matrix Text File Add Add…" at bounding box center [837, 198] width 228 height 414
click at [591, 206] on div "Schedule I: Your Income Schedule J: Your Expenses Chapter 7 Statement of Your C…" at bounding box center [609, 172] width 202 height 225
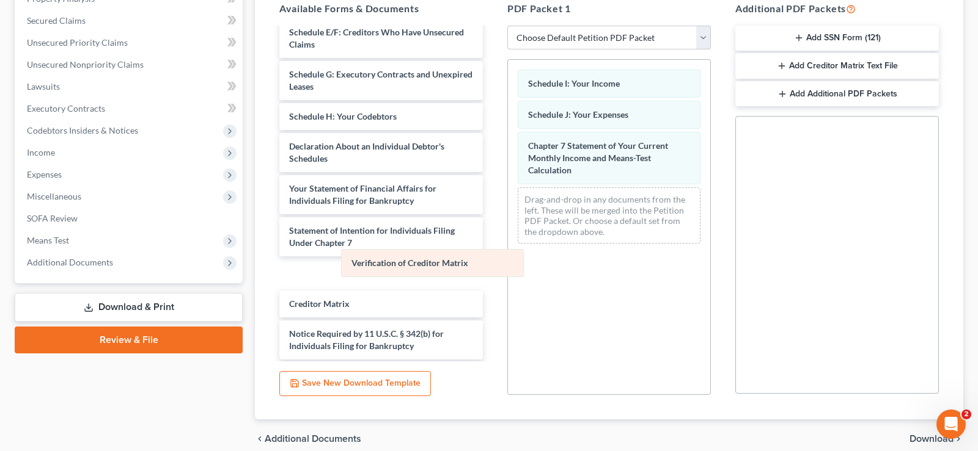
drag, startPoint x: 591, startPoint y: 201, endPoint x: 406, endPoint y: 267, distance: 196.0
click at [508, 254] on div "Verification of Creditor Matrix Schedule I: Your Income Schedule J: Your Expens…" at bounding box center [609, 157] width 202 height 194
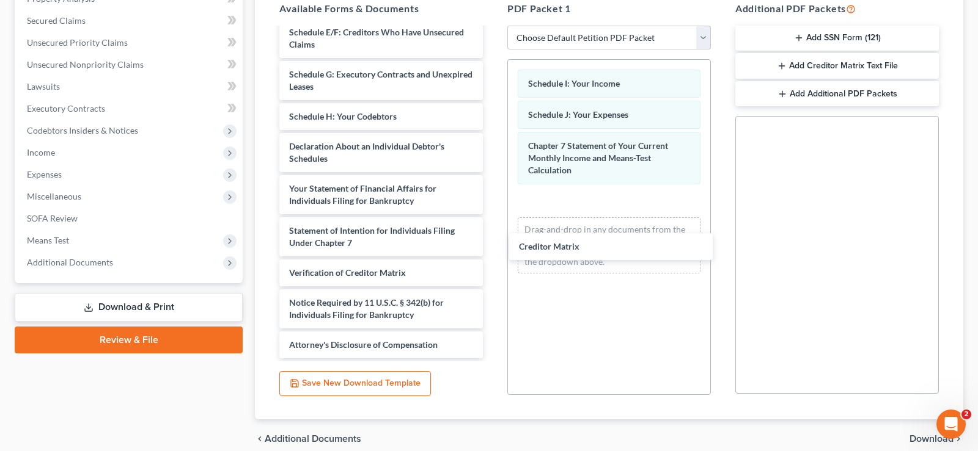
drag, startPoint x: 341, startPoint y: 304, endPoint x: 561, endPoint y: 283, distance: 221.6
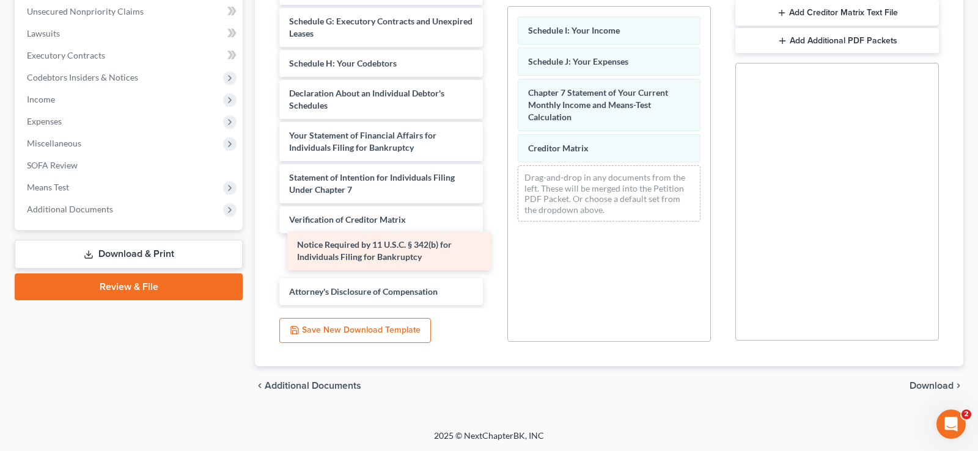
scroll to position [370, 0]
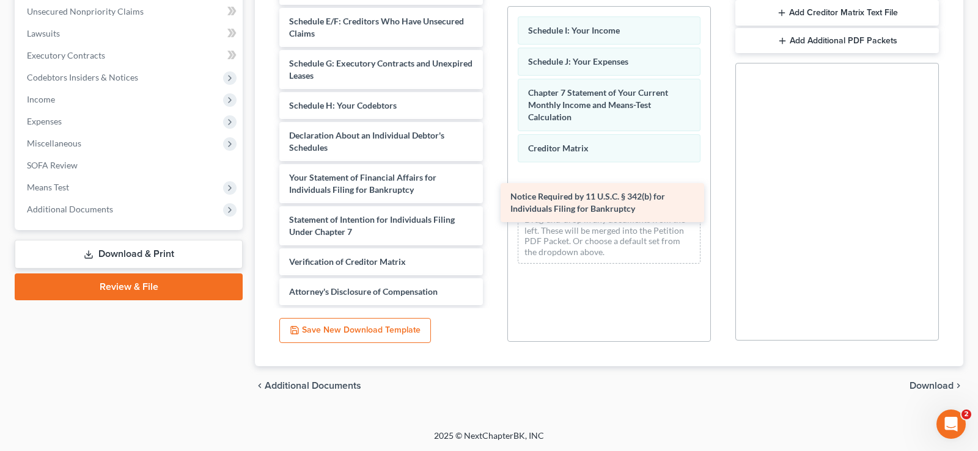
drag, startPoint x: 433, startPoint y: 256, endPoint x: 654, endPoint y: 204, distance: 227.2
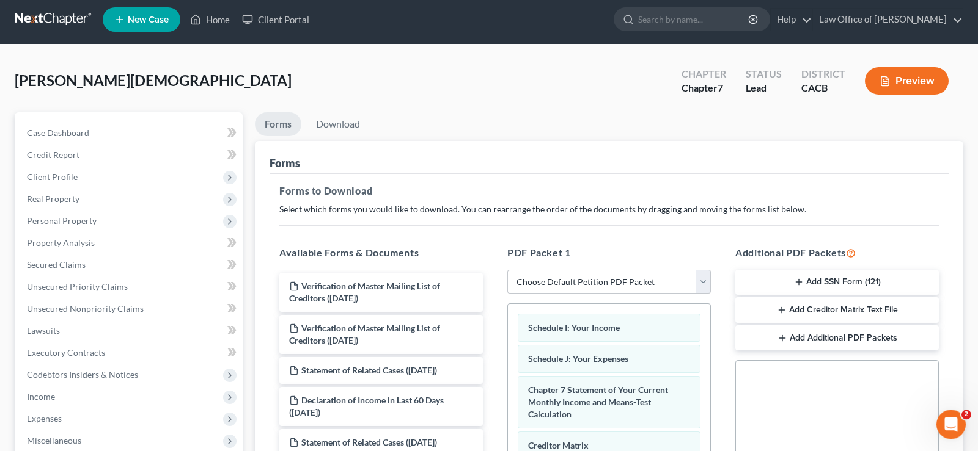
scroll to position [0, 0]
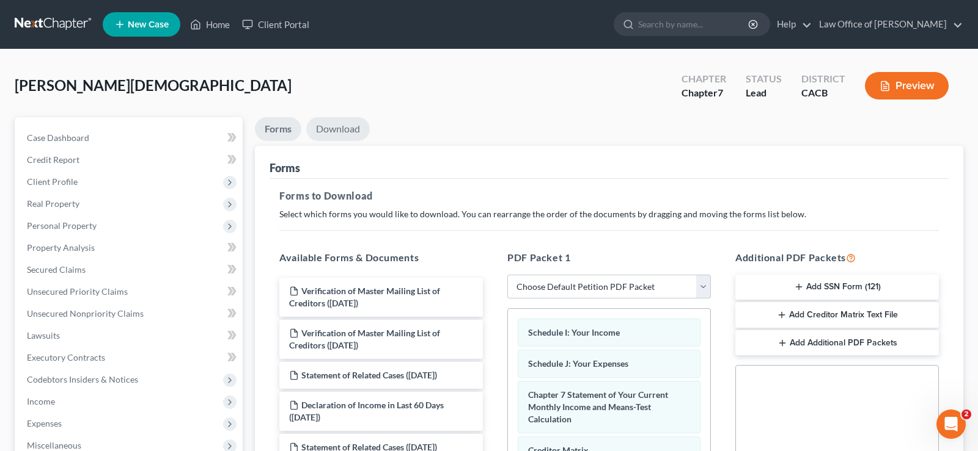
click at [347, 125] on link "Download" at bounding box center [338, 129] width 64 height 24
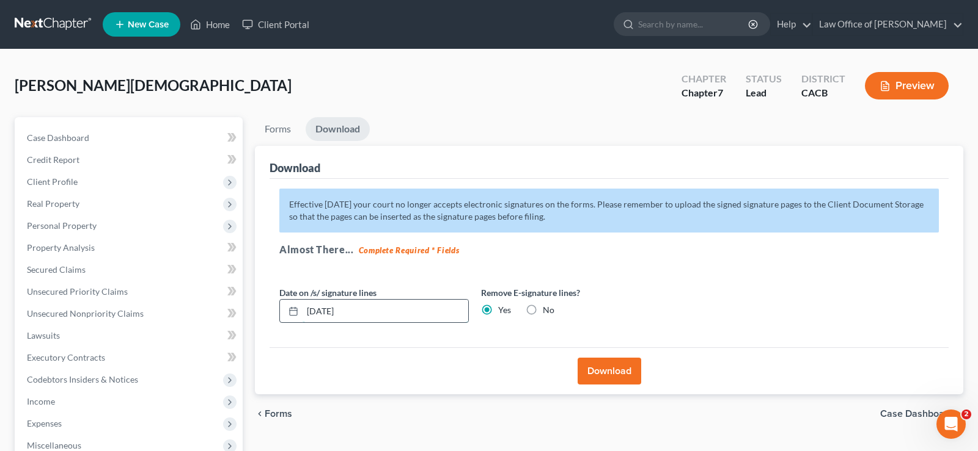
click at [373, 316] on input "[DATE]" at bounding box center [385, 311] width 166 height 23
type input "0"
click at [605, 371] on button "Download" at bounding box center [609, 371] width 64 height 27
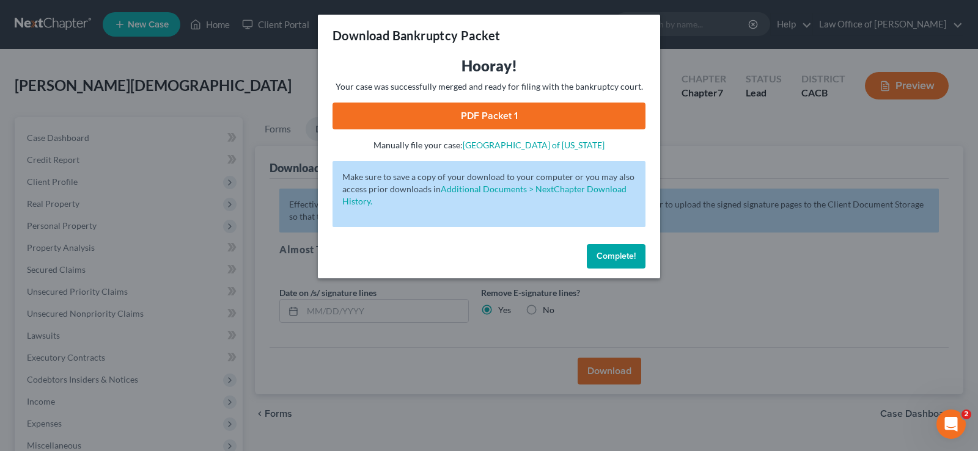
click at [513, 113] on link "PDF Packet 1" at bounding box center [488, 116] width 313 height 27
click at [627, 260] on span "Complete!" at bounding box center [615, 256] width 39 height 10
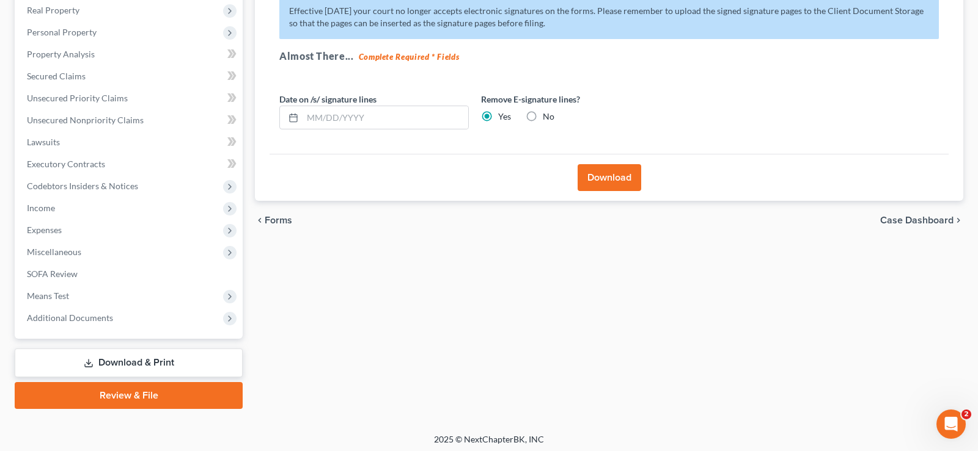
scroll to position [197, 0]
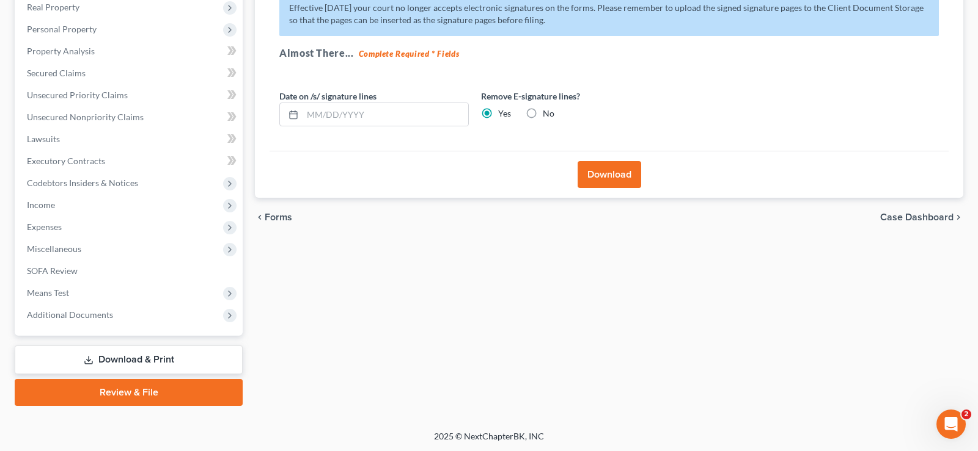
click at [142, 356] on link "Download & Print" at bounding box center [129, 360] width 228 height 29
click at [66, 309] on span "Additional Documents" at bounding box center [129, 315] width 225 height 22
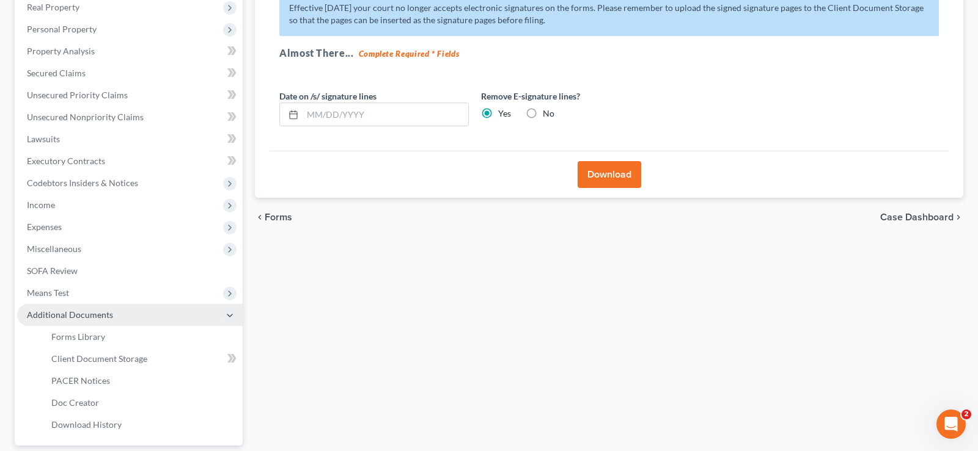
click at [76, 312] on span "Additional Documents" at bounding box center [70, 315] width 86 height 10
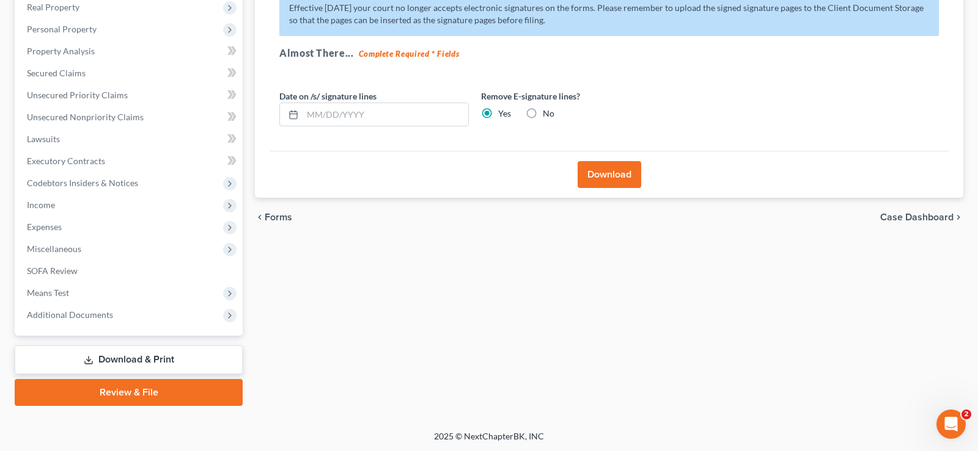
click at [168, 358] on link "Download & Print" at bounding box center [129, 360] width 228 height 29
click at [46, 296] on span "Means Test" at bounding box center [48, 293] width 42 height 10
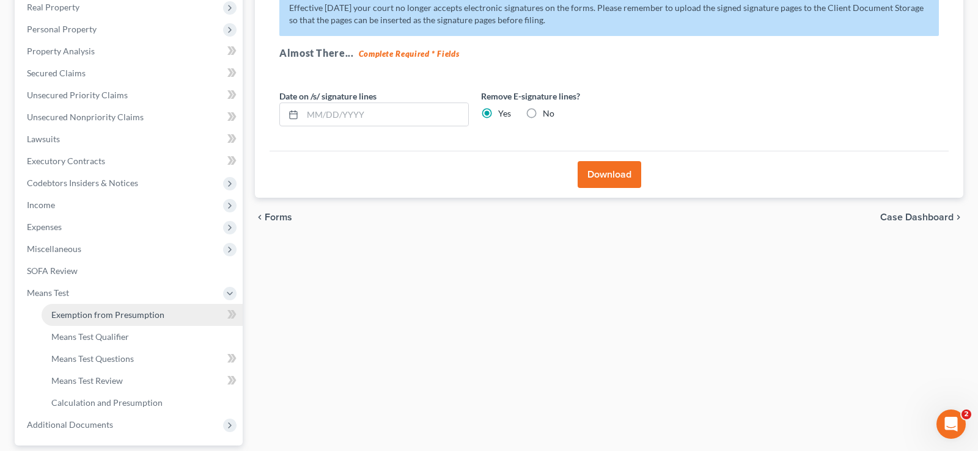
click at [136, 315] on span "Exemption from Presumption" at bounding box center [107, 315] width 113 height 10
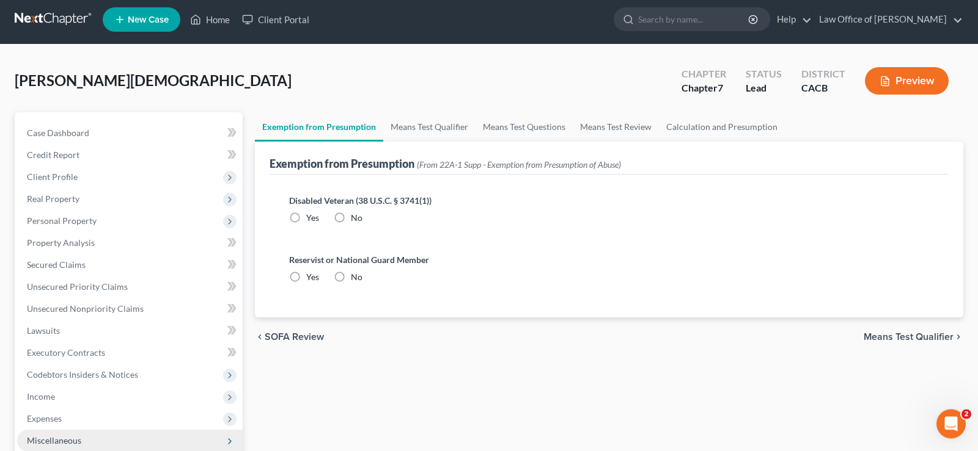
radio input "true"
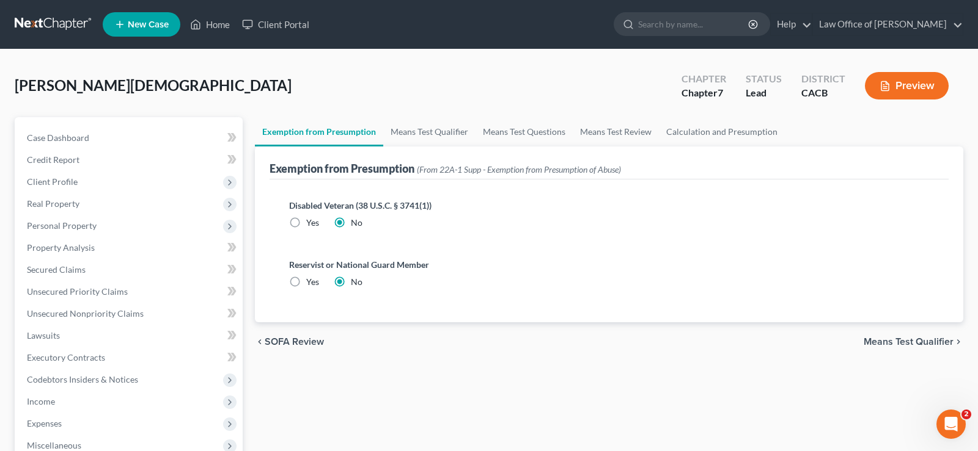
click at [907, 332] on div "chevron_left SOFA Review Means Test Qualifier chevron_right" at bounding box center [609, 342] width 708 height 39
click at [916, 337] on span "Means Test Qualifier" at bounding box center [908, 342] width 90 height 10
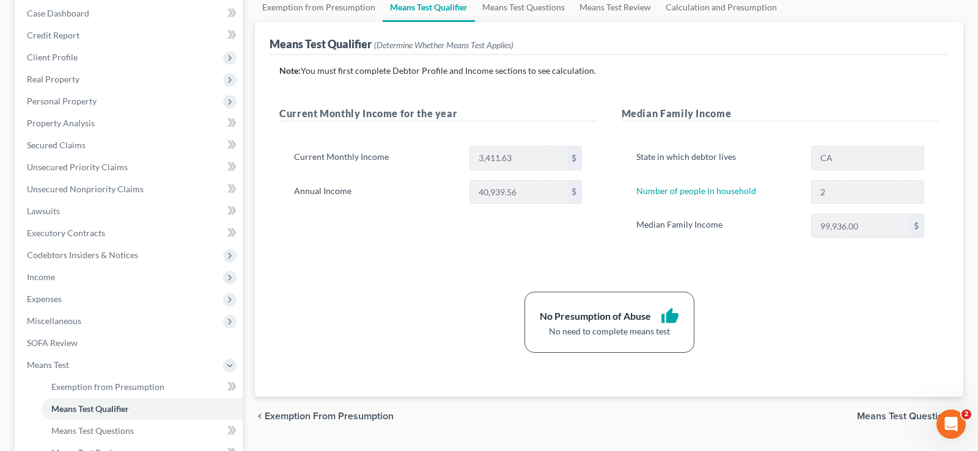
scroll to position [187, 0]
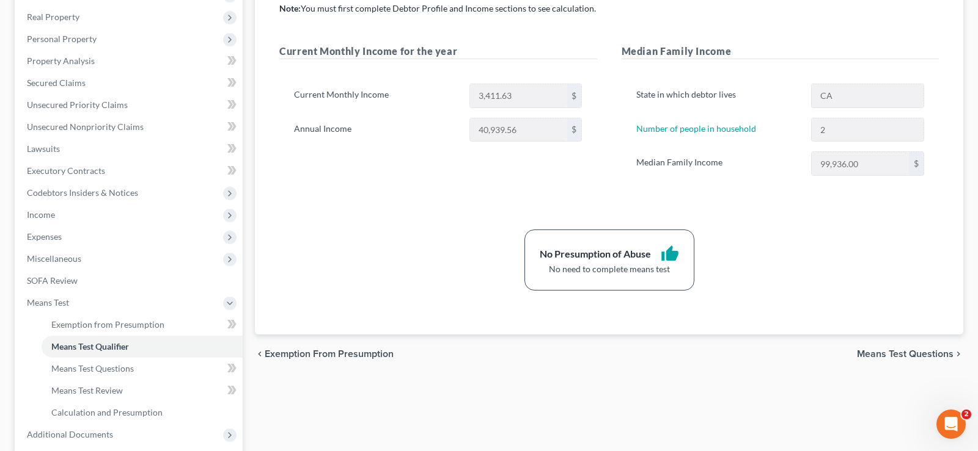
click at [885, 353] on span "Means Test Questions" at bounding box center [905, 354] width 97 height 10
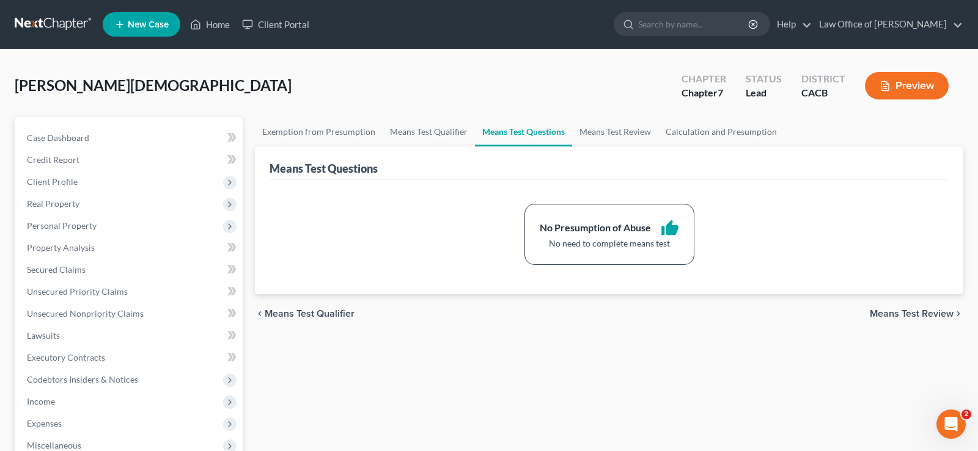
click at [897, 313] on span "Means Test Review" at bounding box center [911, 314] width 84 height 10
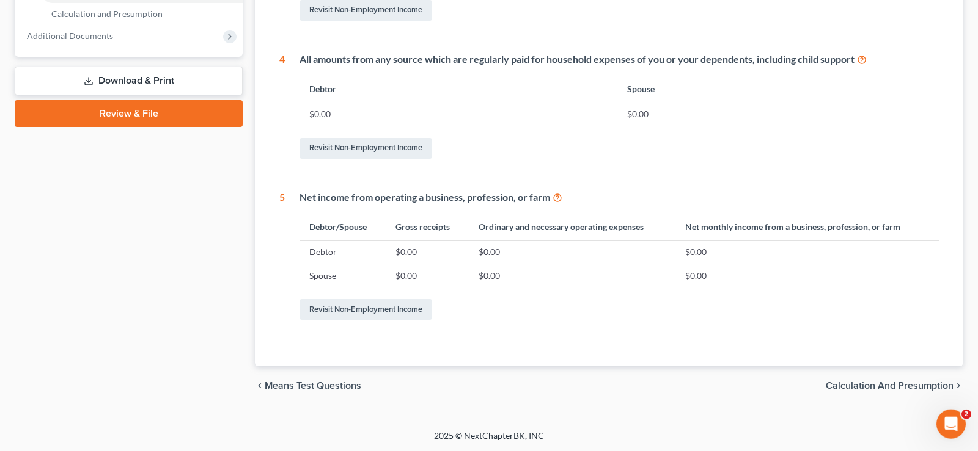
scroll to position [587, 0]
click at [885, 382] on span "Calculation and Presumption" at bounding box center [889, 386] width 128 height 10
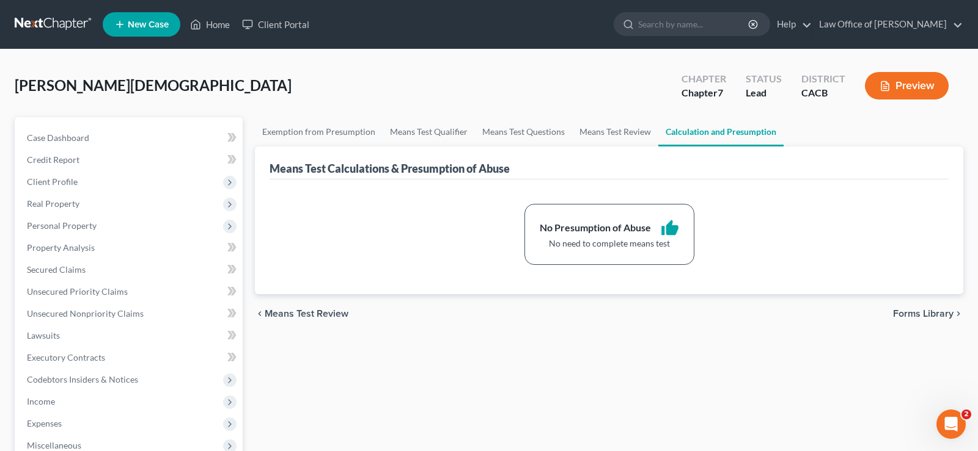
click at [926, 312] on span "Forms Library" at bounding box center [923, 314] width 60 height 10
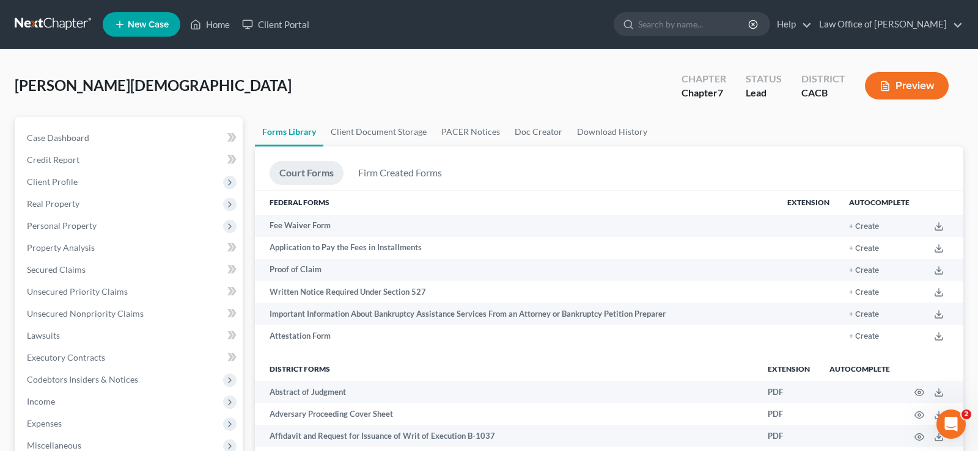
scroll to position [312, 0]
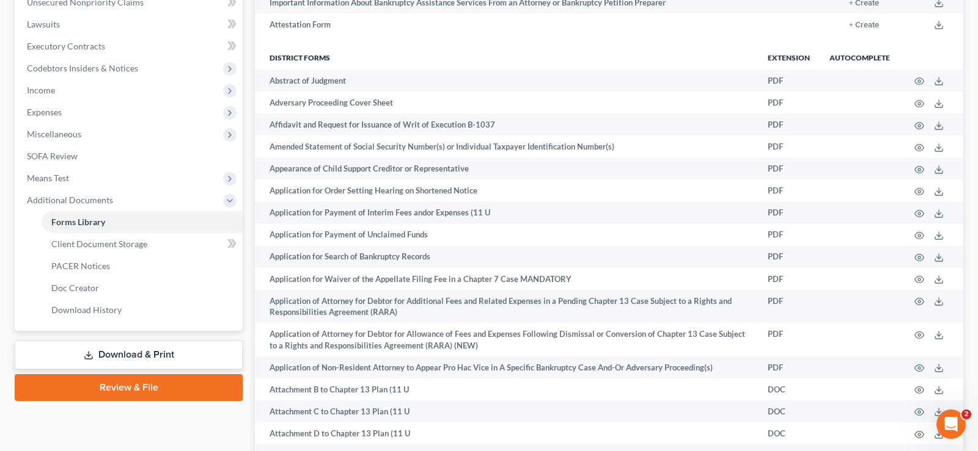
click at [131, 350] on link "Download & Print" at bounding box center [129, 355] width 228 height 29
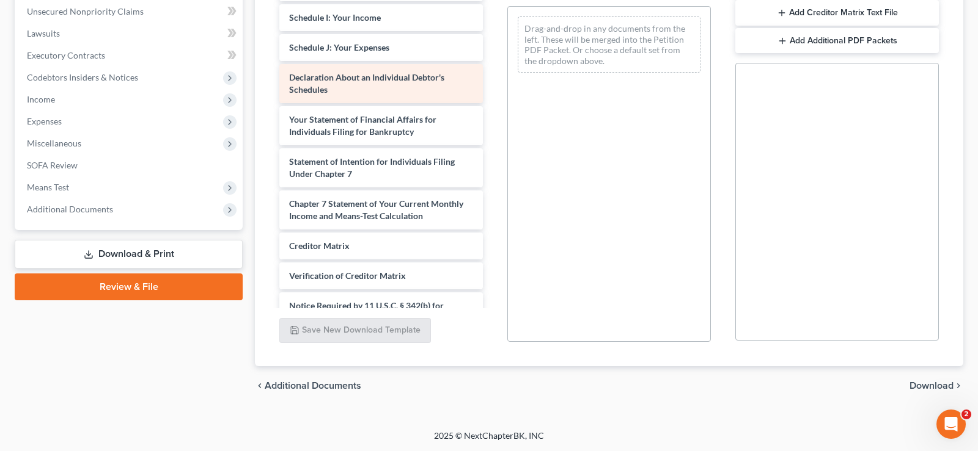
scroll to position [499, 0]
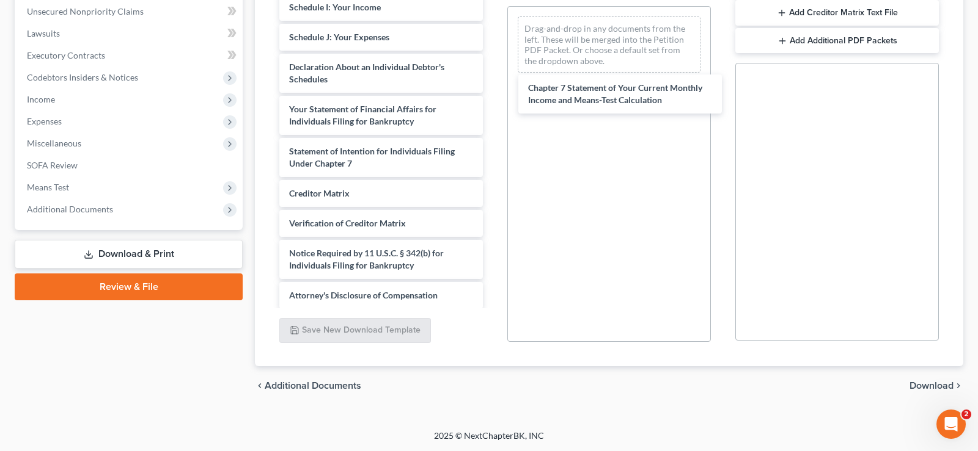
drag, startPoint x: 380, startPoint y: 199, endPoint x: 620, endPoint y: 124, distance: 251.6
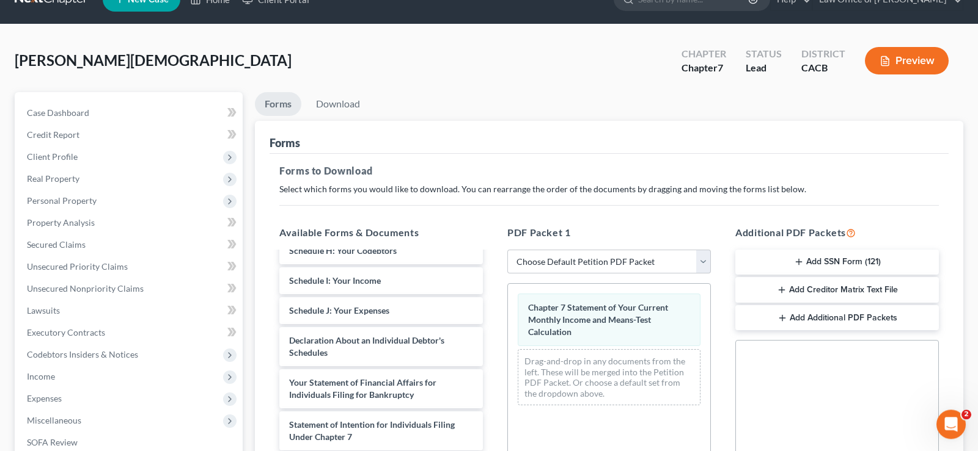
scroll to position [0, 0]
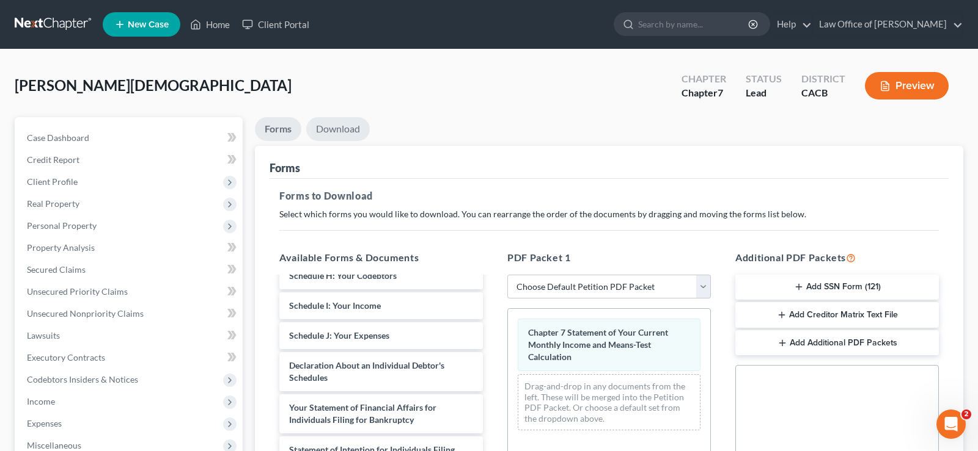
click at [347, 129] on link "Download" at bounding box center [338, 129] width 64 height 24
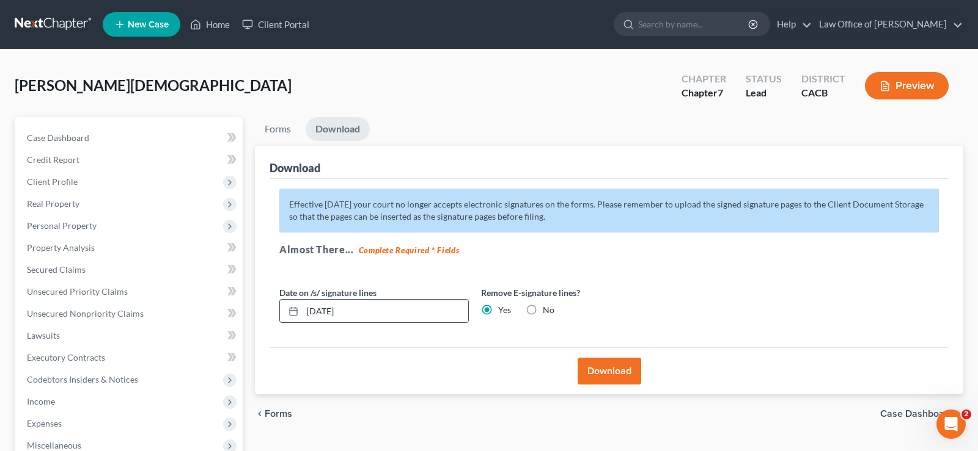
click at [392, 309] on input "[DATE]" at bounding box center [385, 311] width 166 height 23
type input "0"
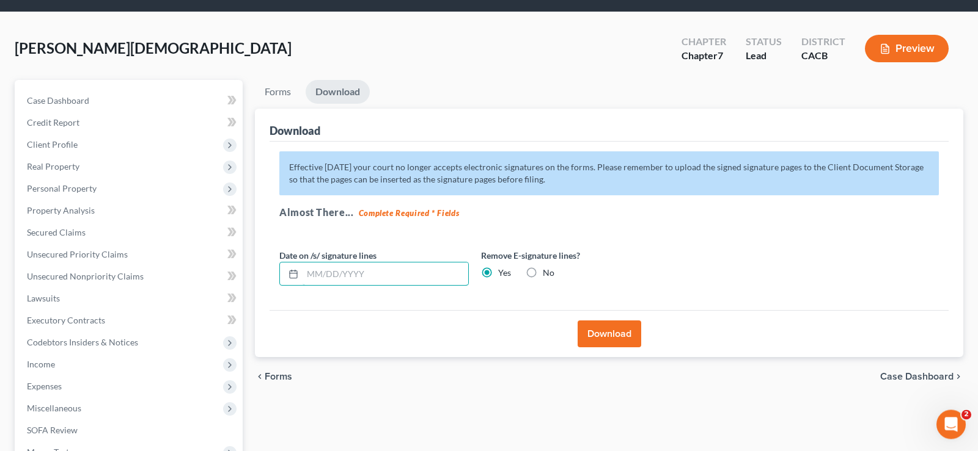
scroll to position [62, 0]
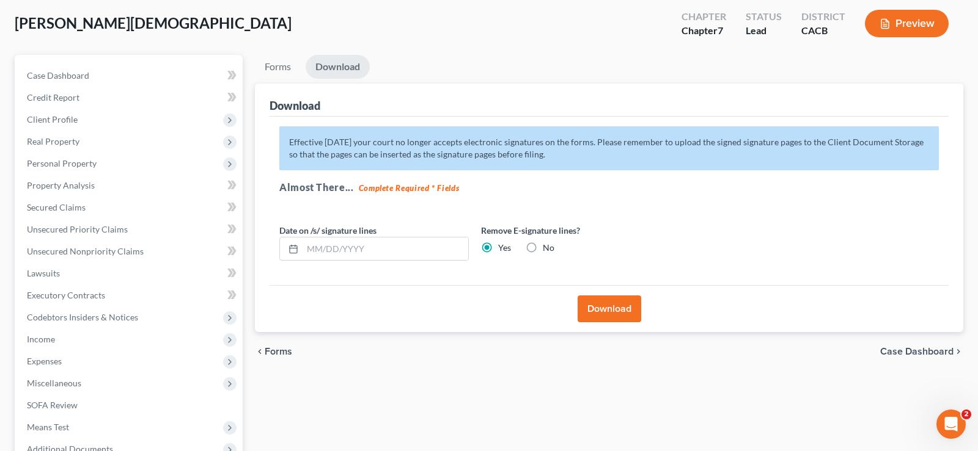
click at [619, 313] on button "Download" at bounding box center [609, 309] width 64 height 27
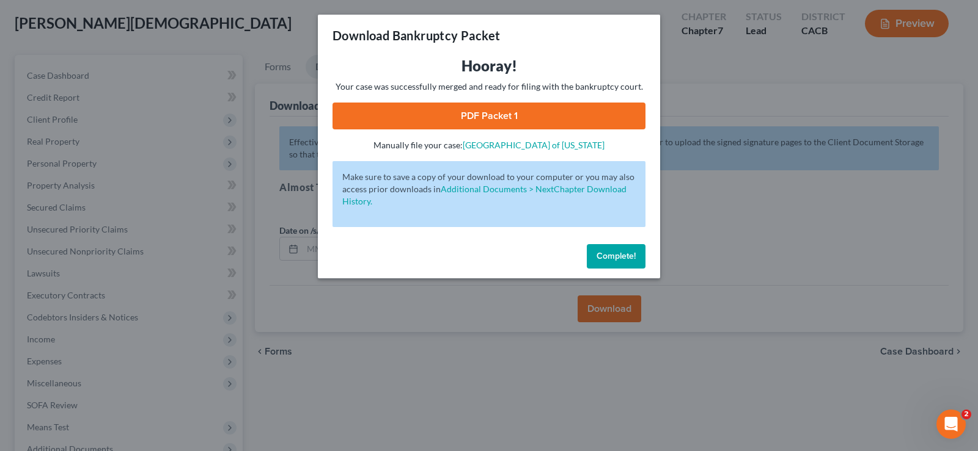
click at [487, 112] on link "PDF Packet 1" at bounding box center [488, 116] width 313 height 27
click at [603, 255] on span "Complete!" at bounding box center [615, 256] width 39 height 10
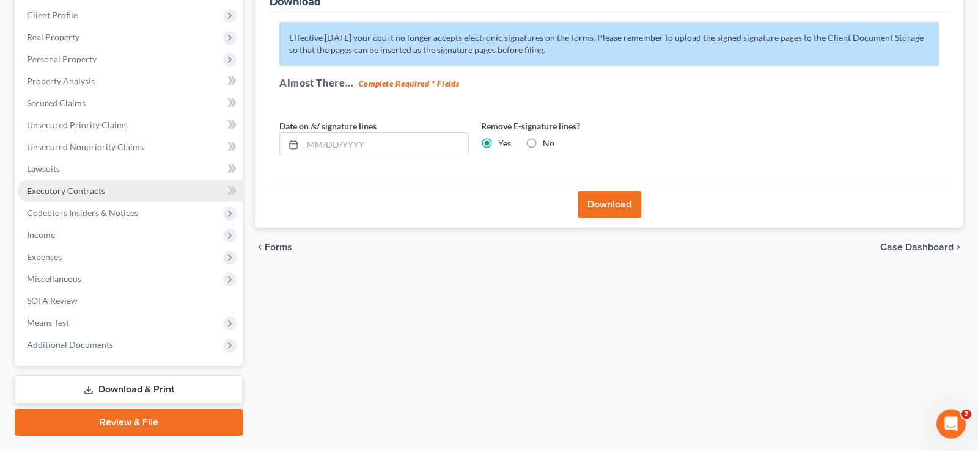
scroll to position [197, 0]
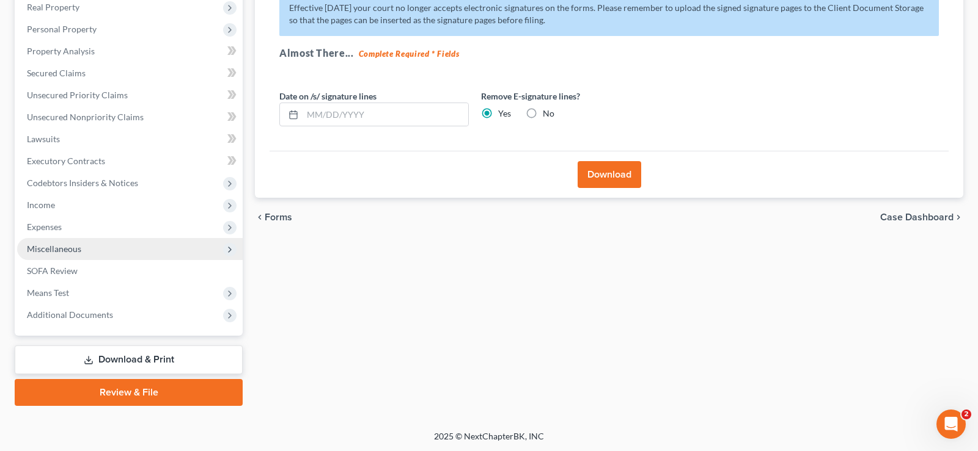
click at [62, 250] on span "Miscellaneous" at bounding box center [54, 249] width 54 height 10
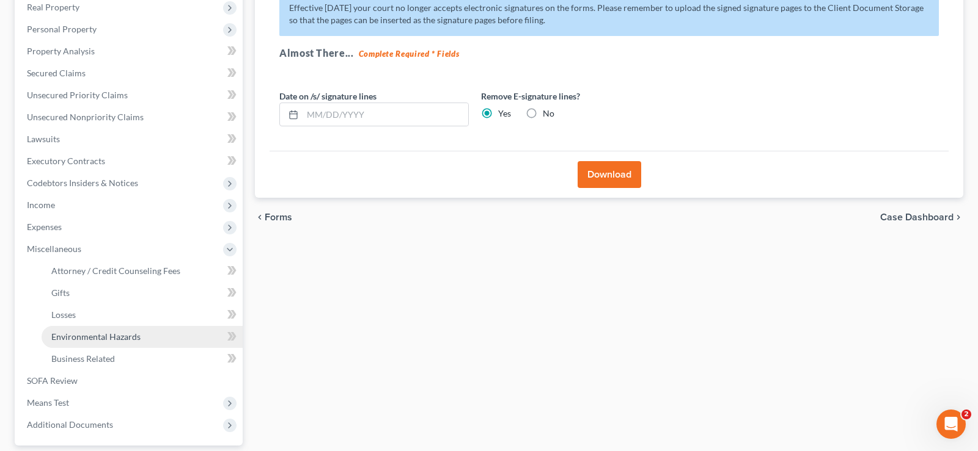
click at [89, 329] on link "Environmental Hazards" at bounding box center [142, 337] width 201 height 22
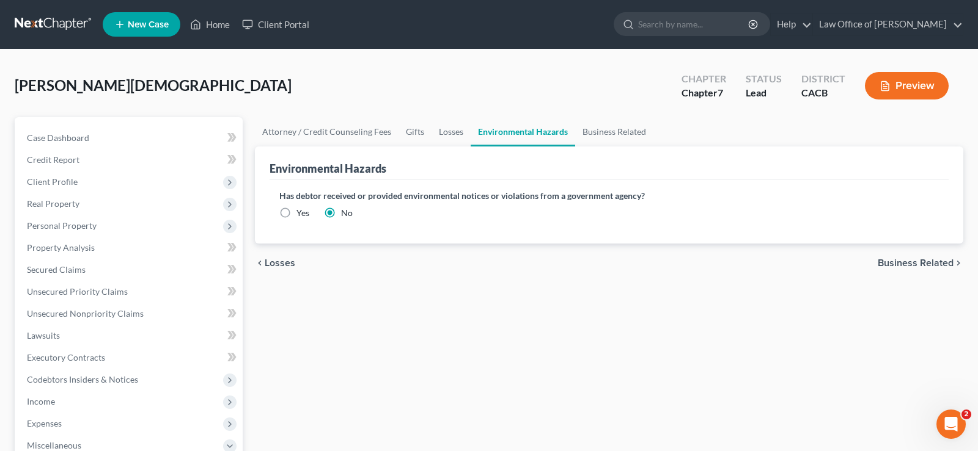
click at [903, 258] on span "Business Related" at bounding box center [915, 263] width 76 height 10
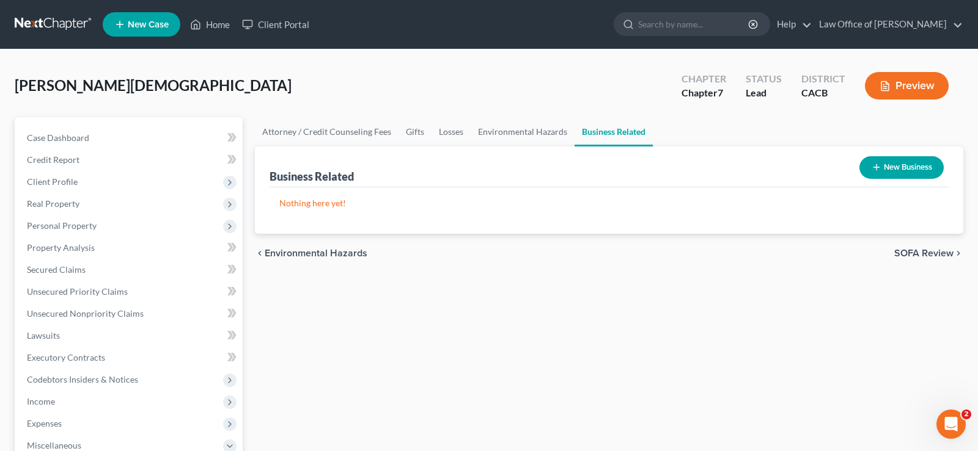
click at [938, 253] on span "SOFA Review" at bounding box center [923, 254] width 59 height 10
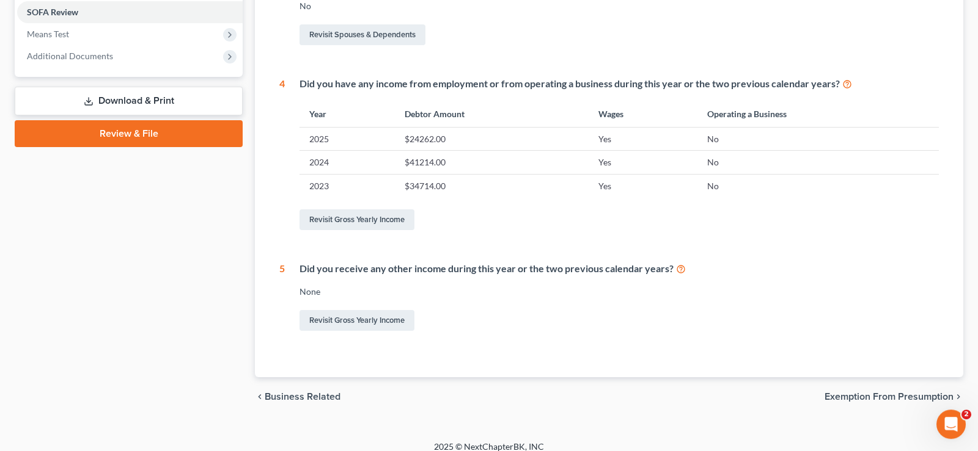
scroll to position [467, 0]
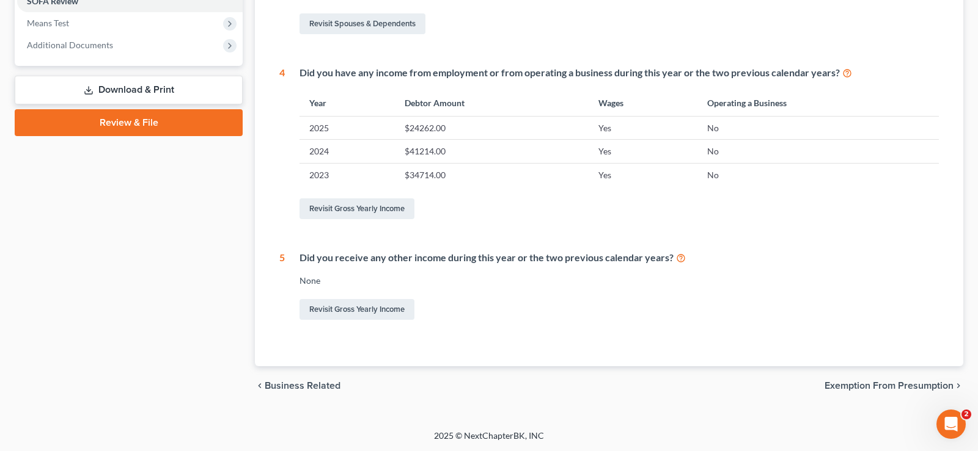
click at [856, 383] on span "Exemption from Presumption" at bounding box center [888, 386] width 129 height 10
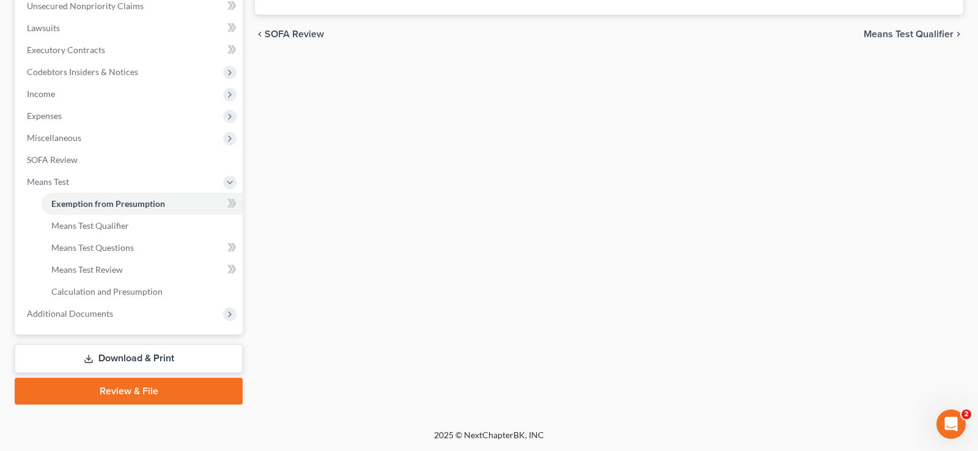
scroll to position [197, 0]
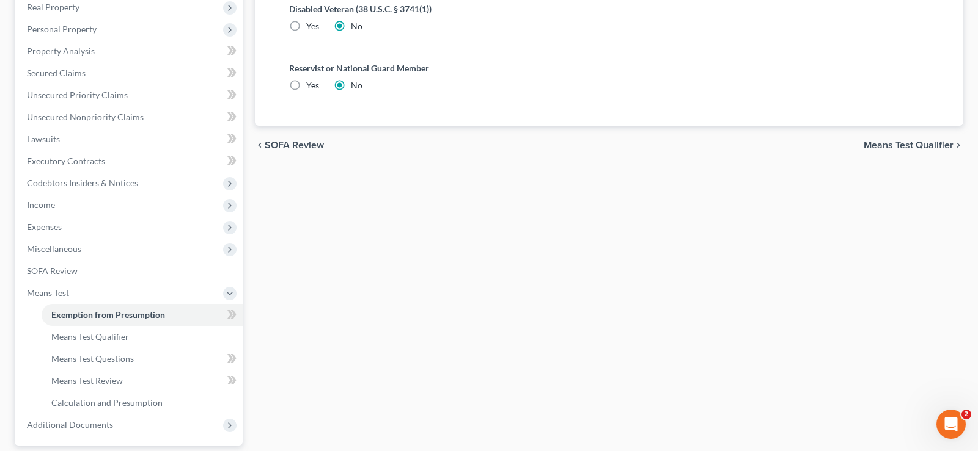
click at [933, 137] on div "chevron_left SOFA Review Means Test Qualifier chevron_right" at bounding box center [609, 145] width 708 height 39
click at [935, 145] on span "Means Test Qualifier" at bounding box center [908, 146] width 90 height 10
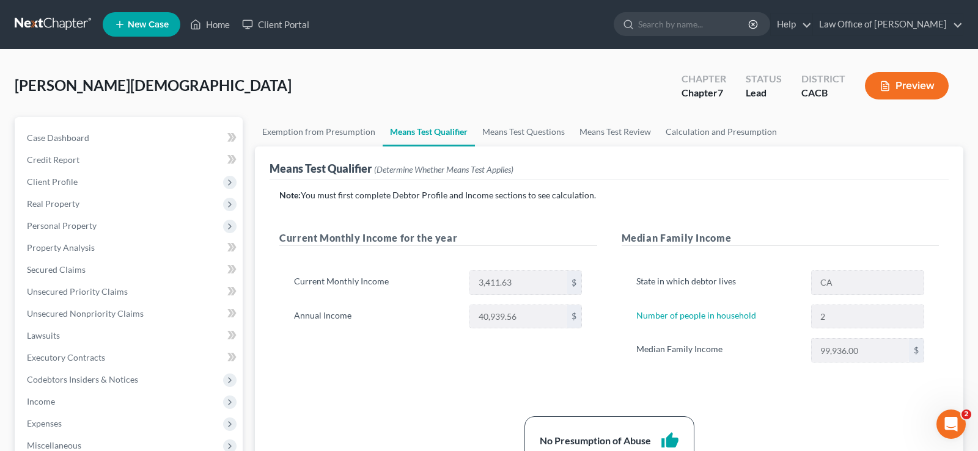
scroll to position [307, 0]
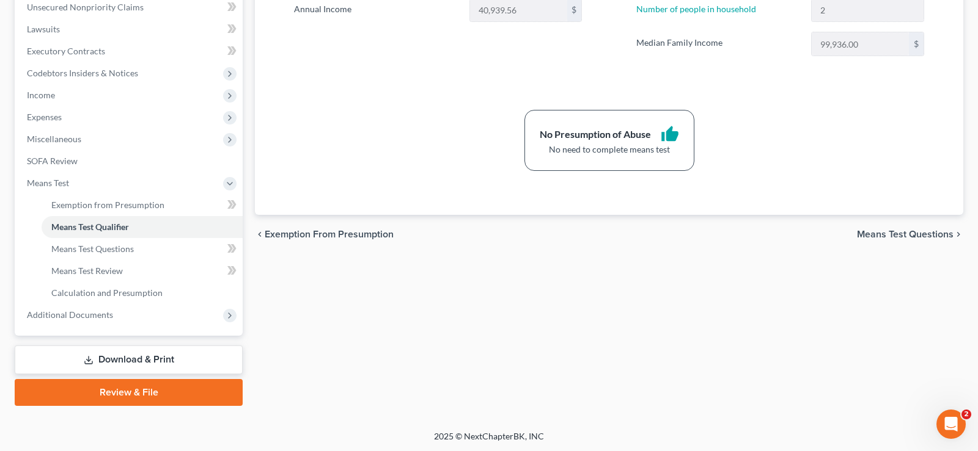
click at [670, 134] on icon "thumb_up" at bounding box center [669, 134] width 18 height 18
click at [904, 233] on span "Means Test Questions" at bounding box center [905, 235] width 97 height 10
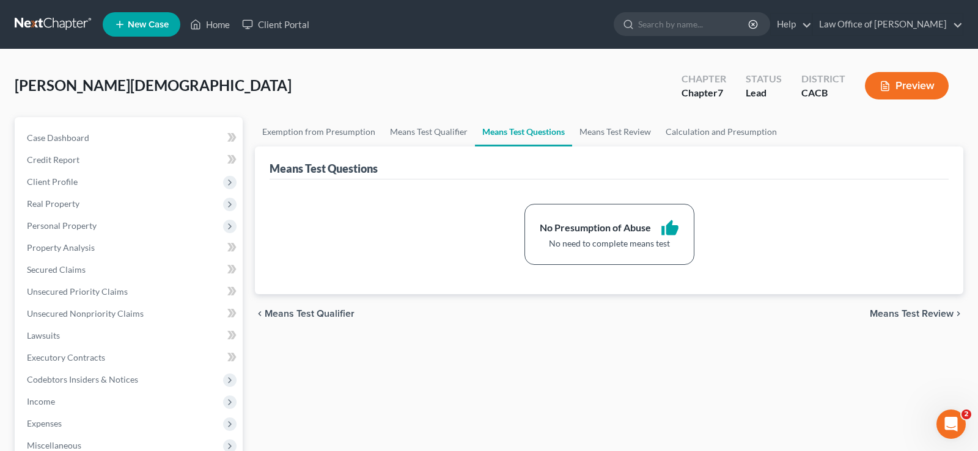
scroll to position [307, 0]
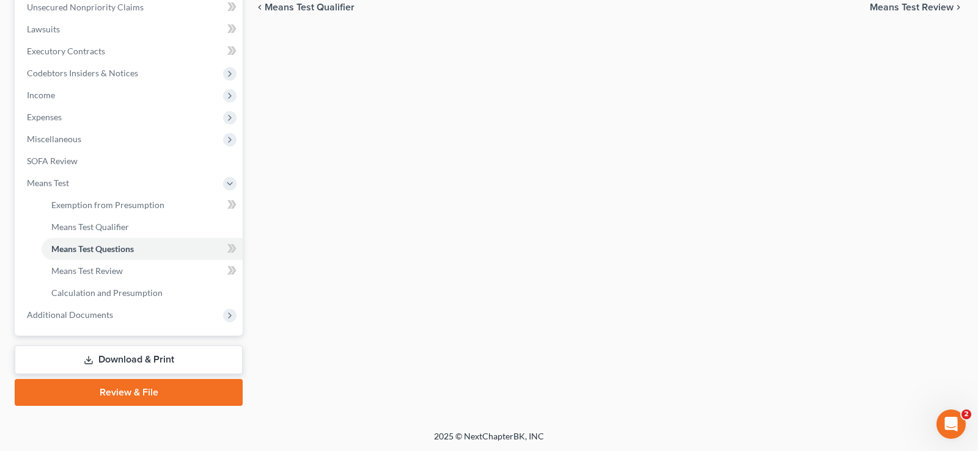
click at [163, 357] on link "Download & Print" at bounding box center [129, 360] width 228 height 29
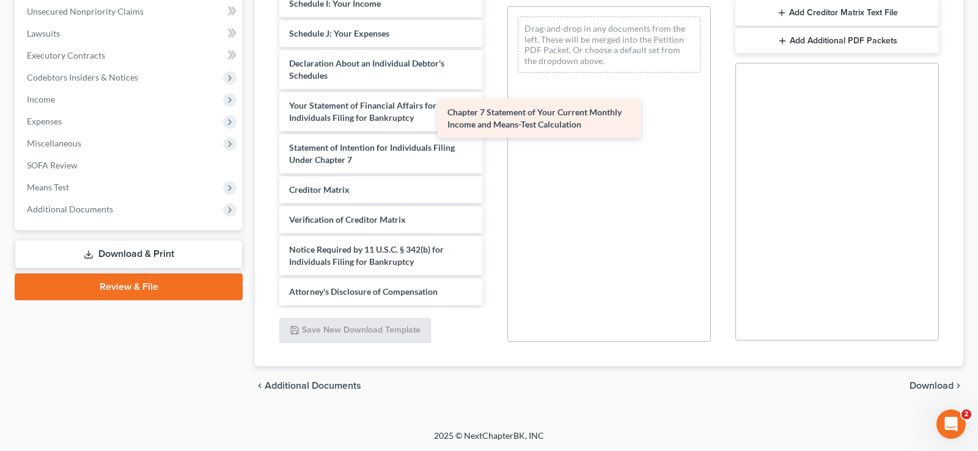
scroll to position [502, 0]
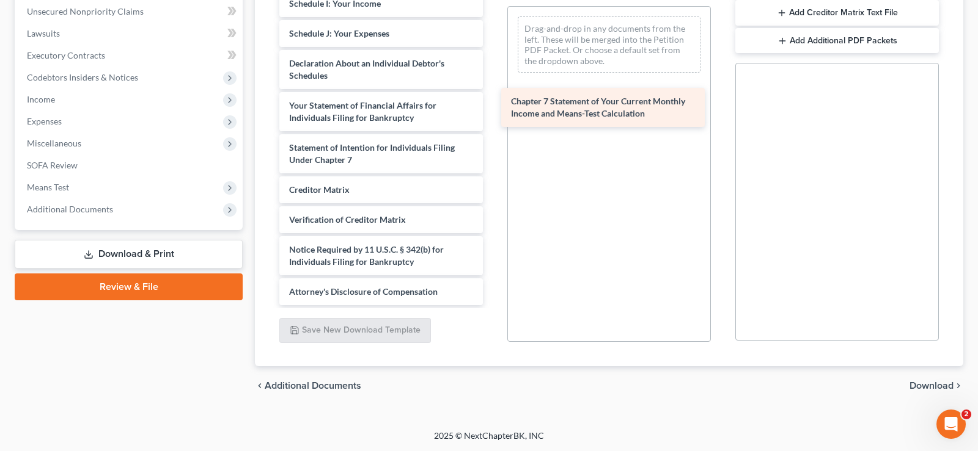
drag, startPoint x: 393, startPoint y: 150, endPoint x: 618, endPoint y: 103, distance: 229.1
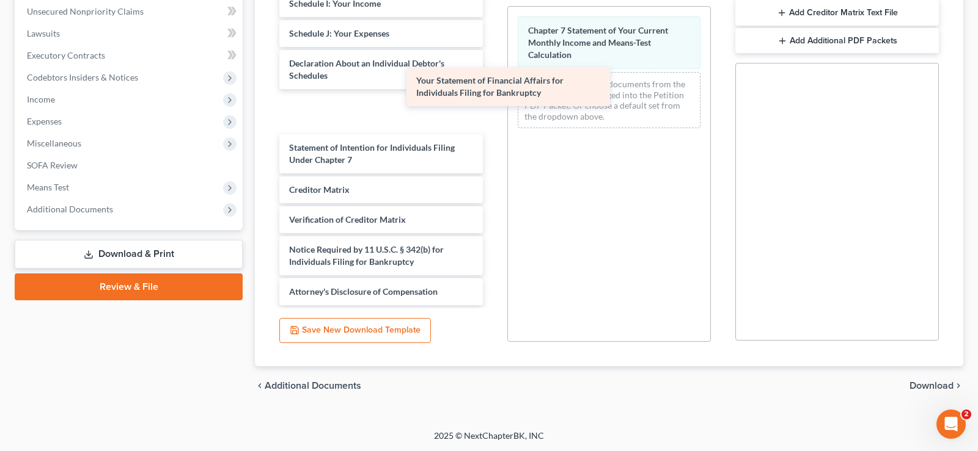
scroll to position [460, 0]
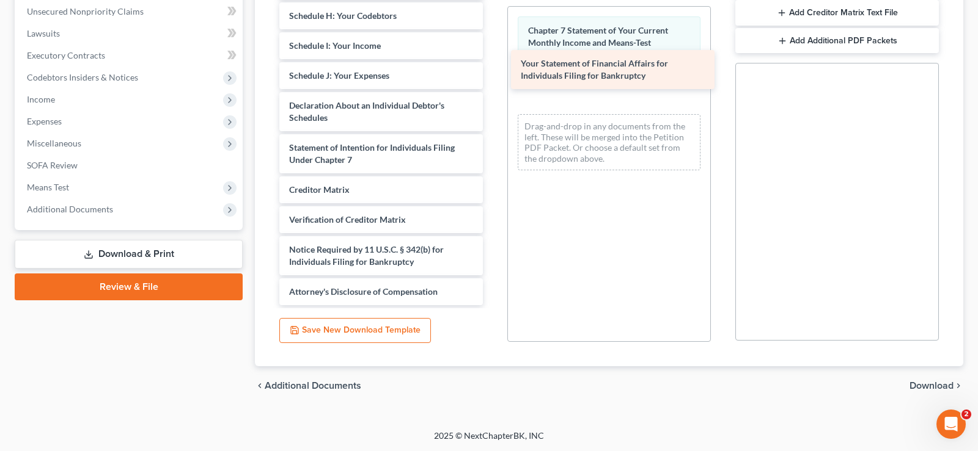
drag, startPoint x: 338, startPoint y: 110, endPoint x: 569, endPoint y: 70, distance: 234.3
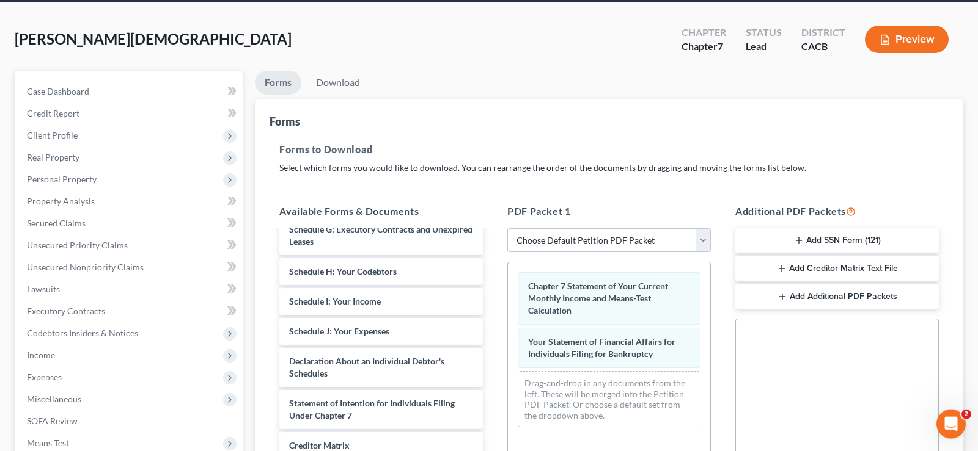
scroll to position [0, 0]
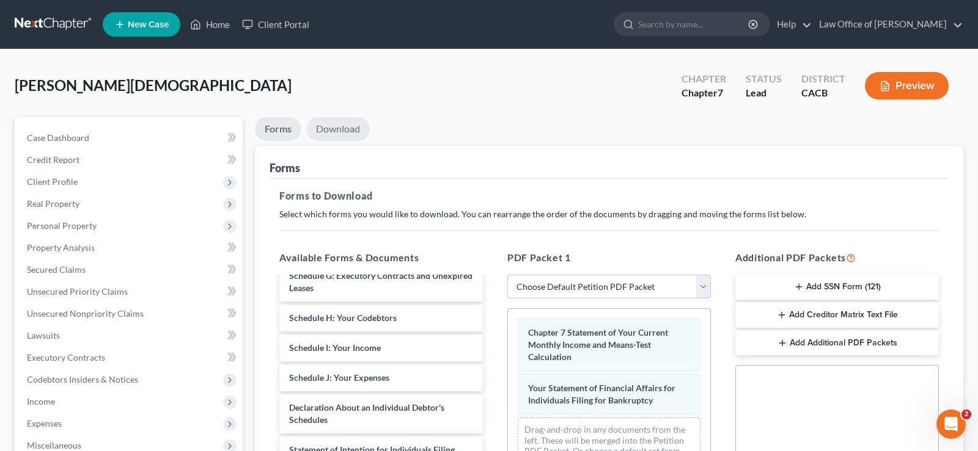
click at [340, 122] on link "Download" at bounding box center [338, 129] width 64 height 24
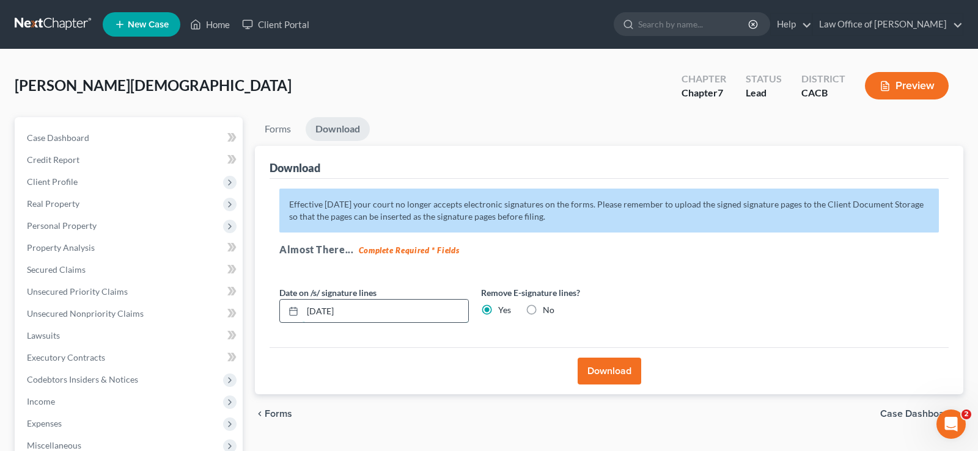
click at [373, 315] on input "[DATE]" at bounding box center [385, 311] width 166 height 23
type input "0"
click at [631, 364] on button "Download" at bounding box center [609, 371] width 64 height 27
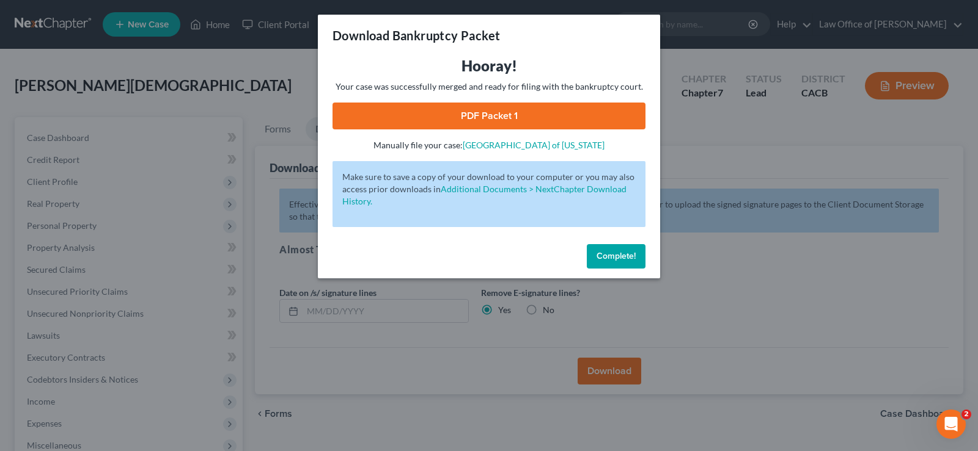
click at [510, 115] on link "PDF Packet 1" at bounding box center [488, 116] width 313 height 27
click at [604, 258] on span "Complete!" at bounding box center [615, 256] width 39 height 10
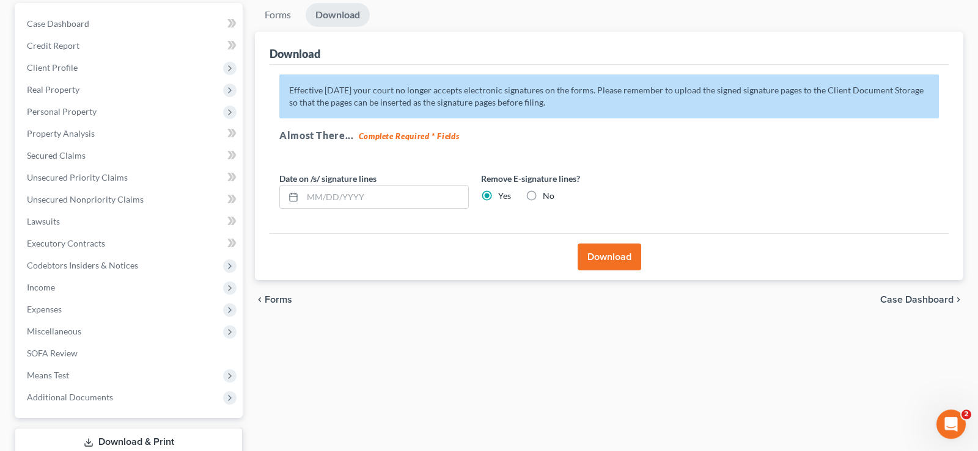
scroll to position [187, 0]
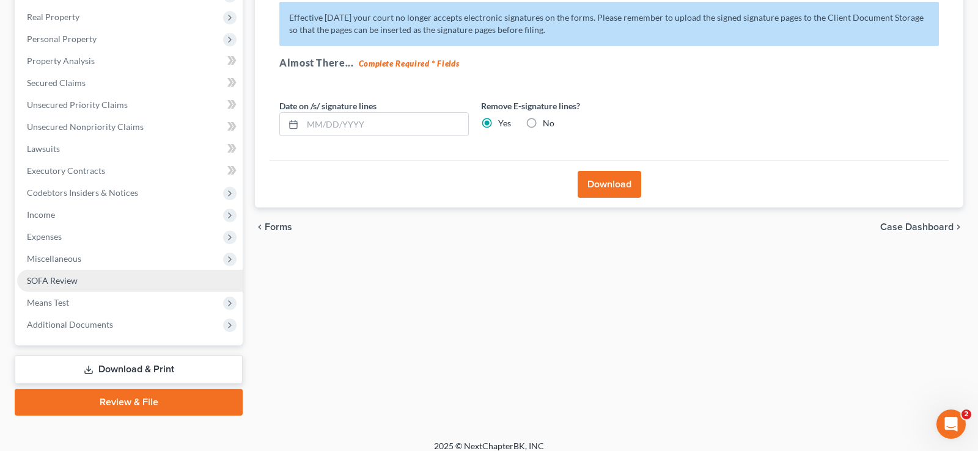
click at [71, 283] on span "SOFA Review" at bounding box center [52, 281] width 51 height 10
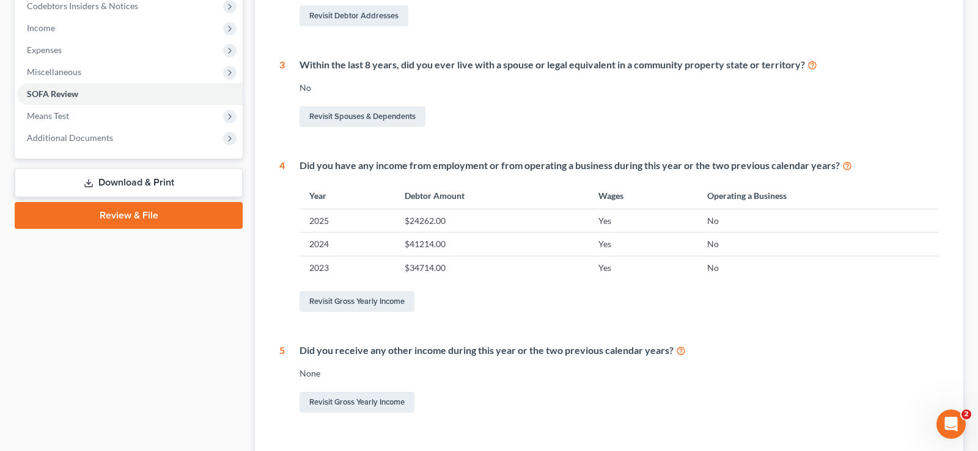
scroll to position [467, 0]
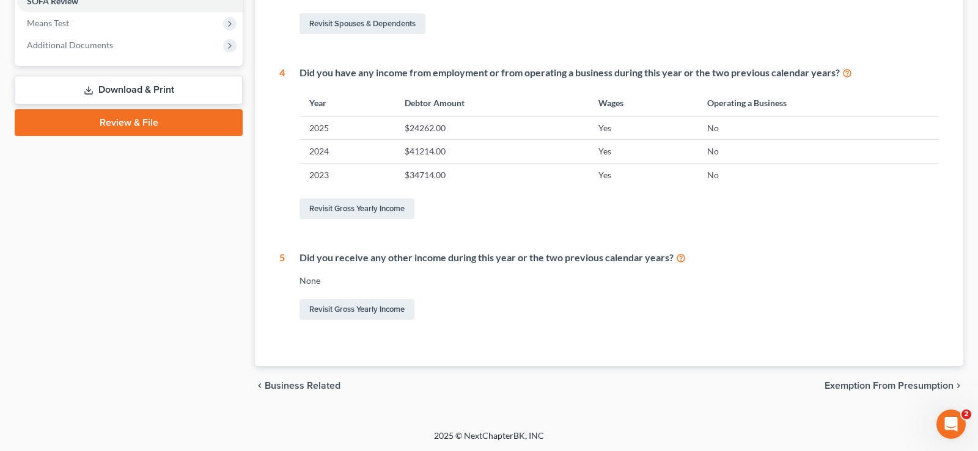
click at [890, 387] on span "Exemption from Presumption" at bounding box center [888, 386] width 129 height 10
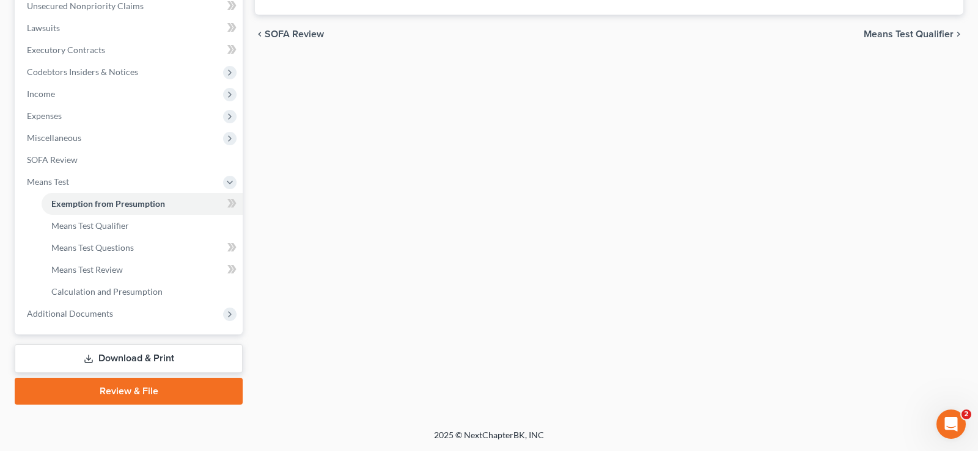
scroll to position [197, 0]
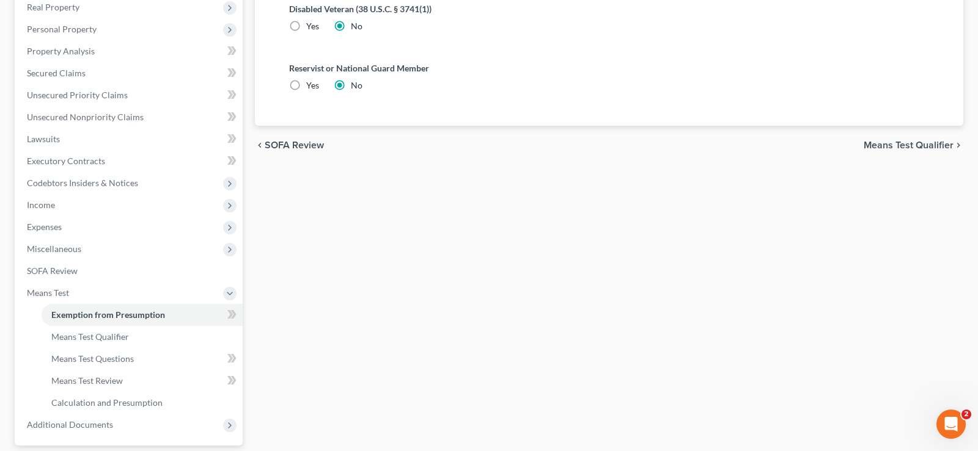
click at [907, 144] on span "Means Test Qualifier" at bounding box center [908, 146] width 90 height 10
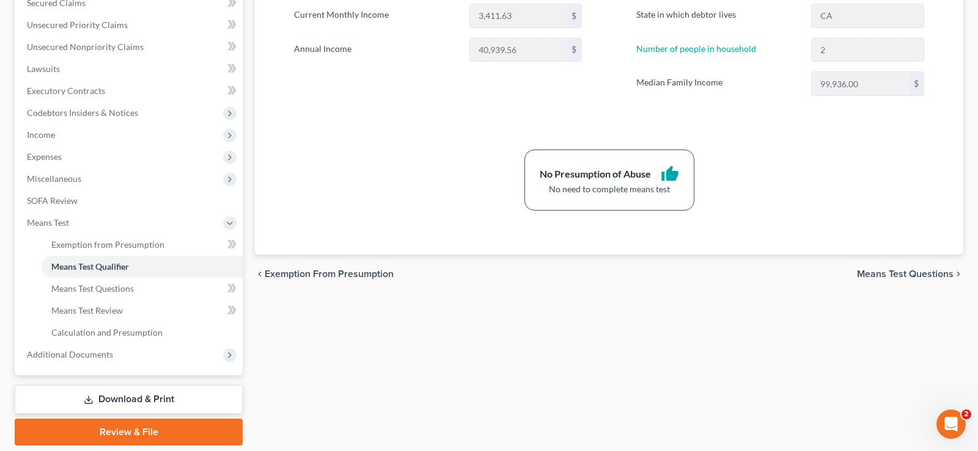
scroll to position [307, 0]
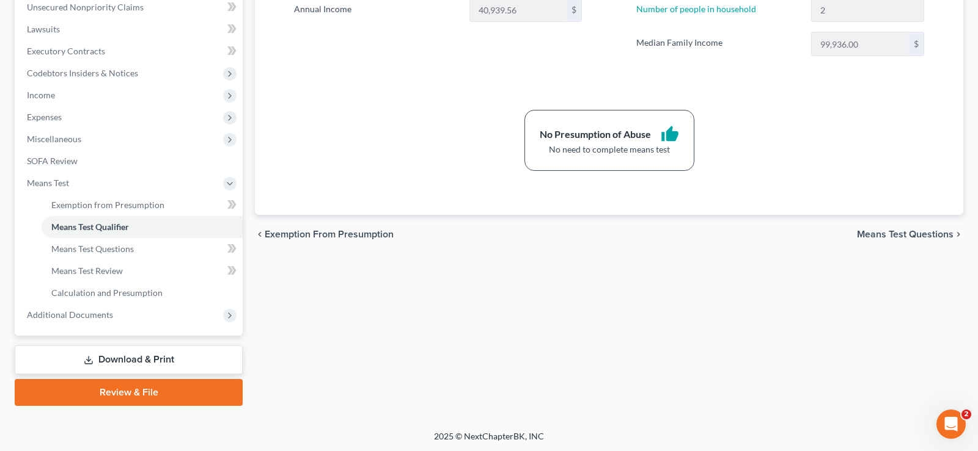
click at [891, 235] on span "Means Test Questions" at bounding box center [905, 235] width 97 height 10
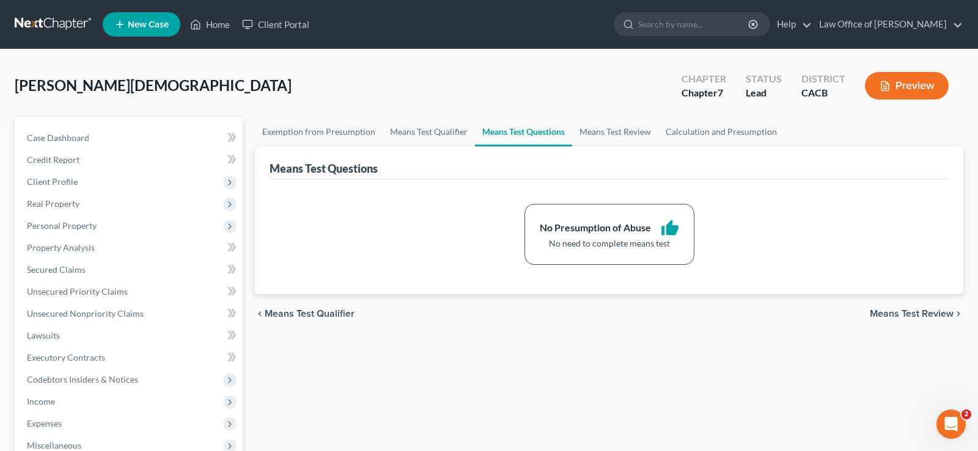
scroll to position [249, 0]
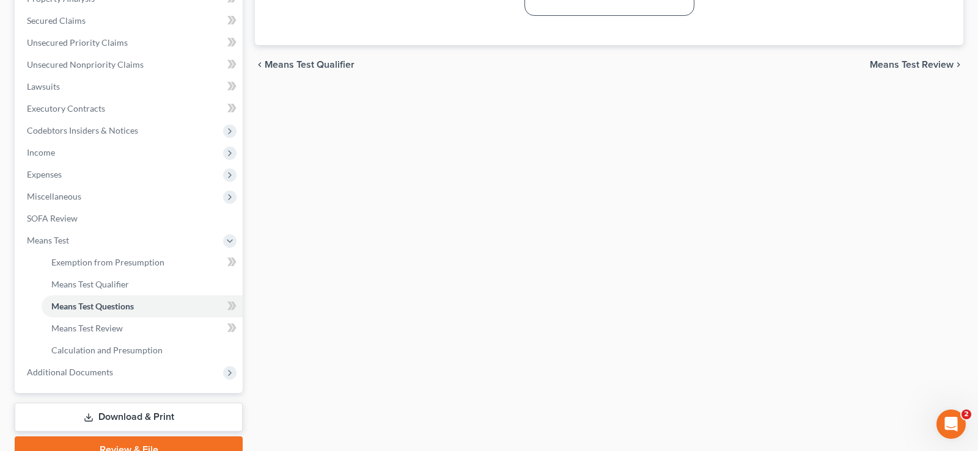
click at [902, 62] on span "Means Test Review" at bounding box center [911, 65] width 84 height 10
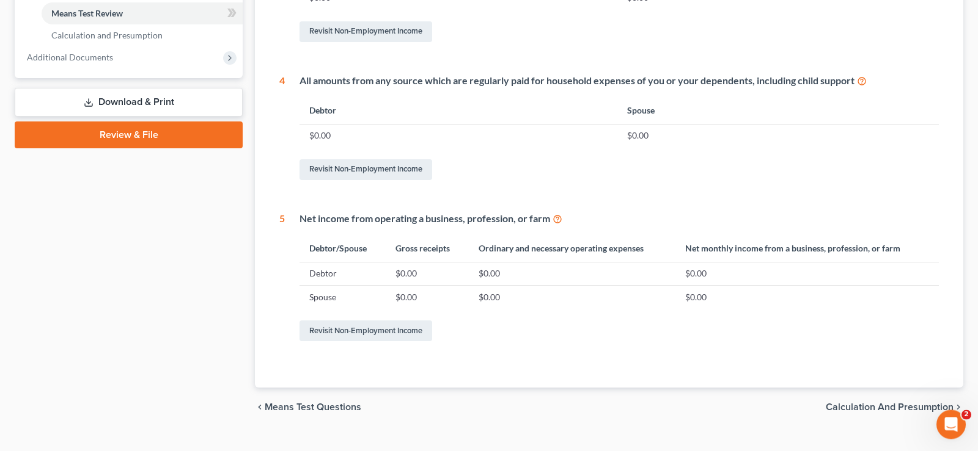
scroll to position [587, 0]
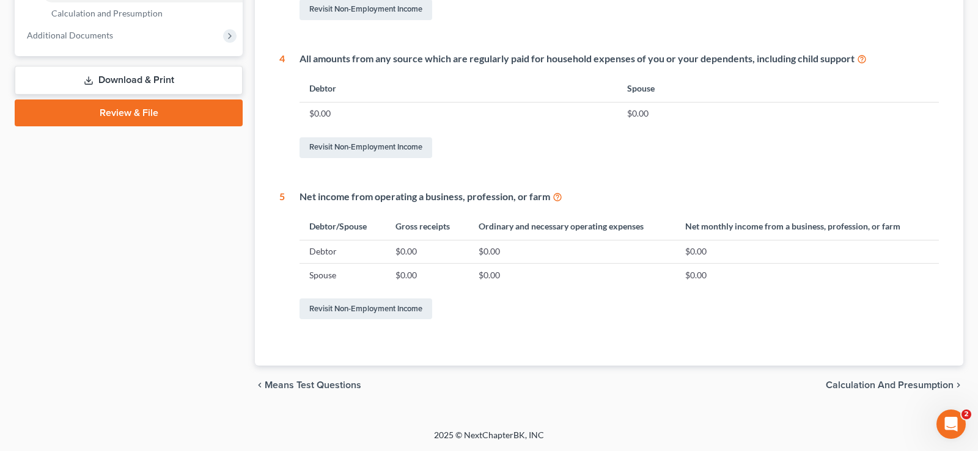
click at [856, 387] on span "Calculation and Presumption" at bounding box center [889, 386] width 128 height 10
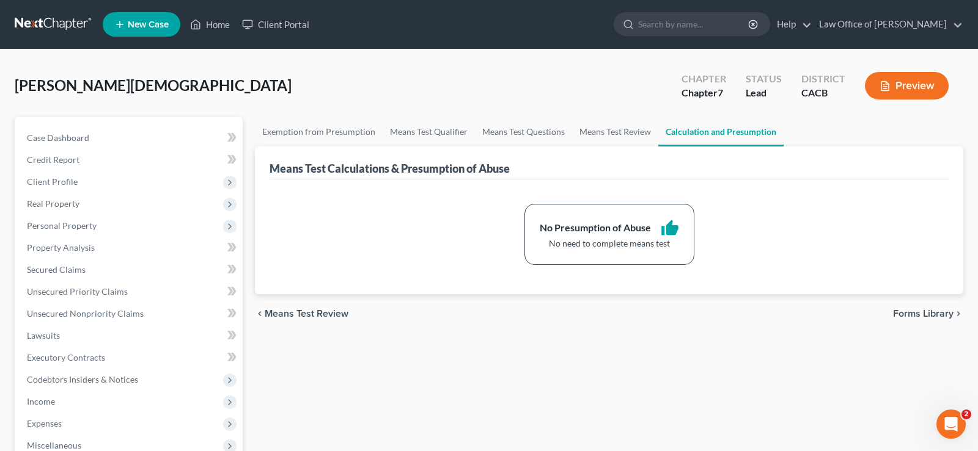
scroll to position [307, 0]
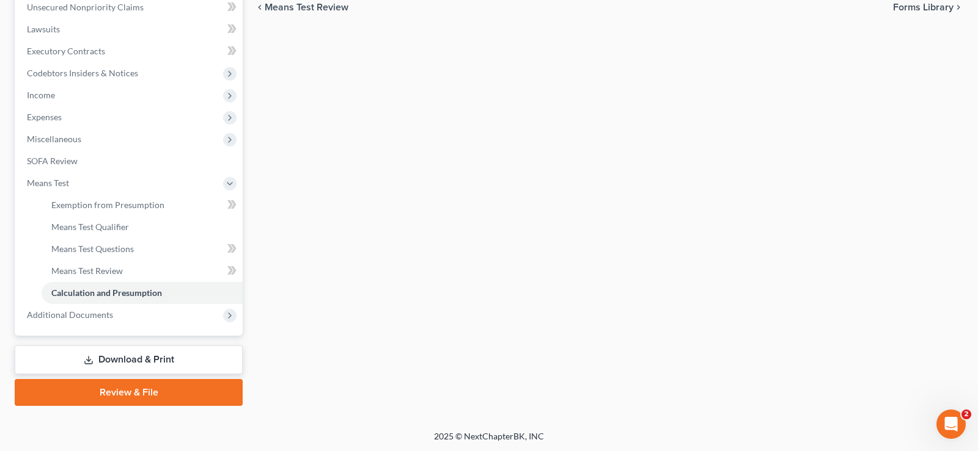
click at [125, 361] on link "Download & Print" at bounding box center [129, 360] width 228 height 29
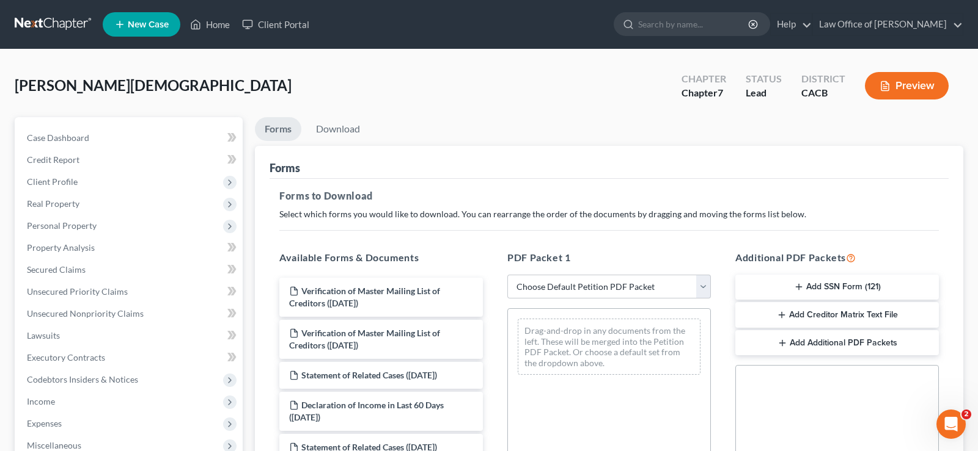
drag, startPoint x: 831, startPoint y: 312, endPoint x: 849, endPoint y: 403, distance: 93.5
click at [843, 411] on div "Additional PDF Packets Add SSN Form (121) Add Creditor Matrix Text File Add Add…" at bounding box center [837, 448] width 228 height 414
drag, startPoint x: 863, startPoint y: 315, endPoint x: 864, endPoint y: 426, distance: 111.2
click at [872, 441] on div "Additional PDF Packets Add SSN Form (121) Add Creditor Matrix Text File Add Add…" at bounding box center [837, 448] width 228 height 414
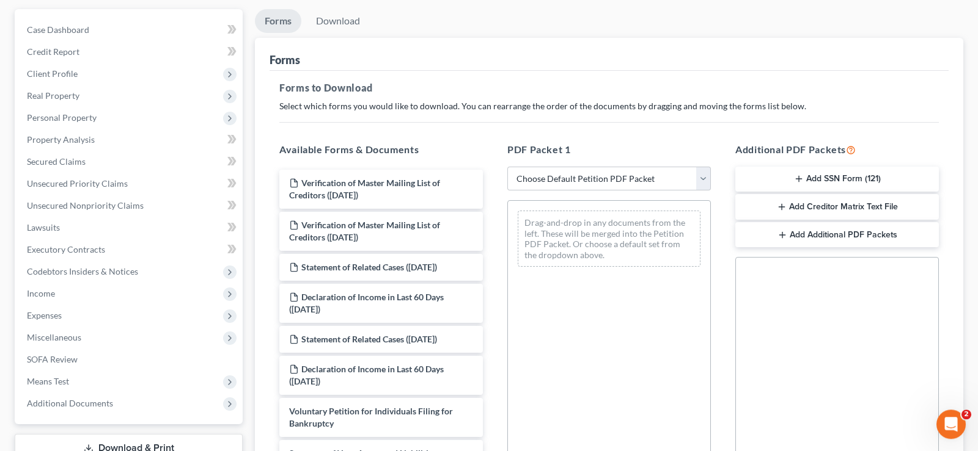
scroll to position [187, 0]
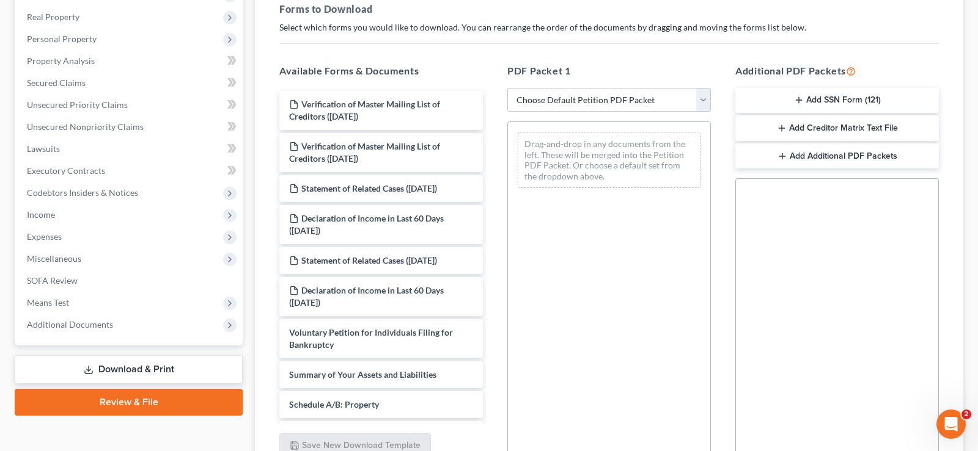
click at [780, 127] on icon "button" at bounding box center [782, 128] width 10 height 10
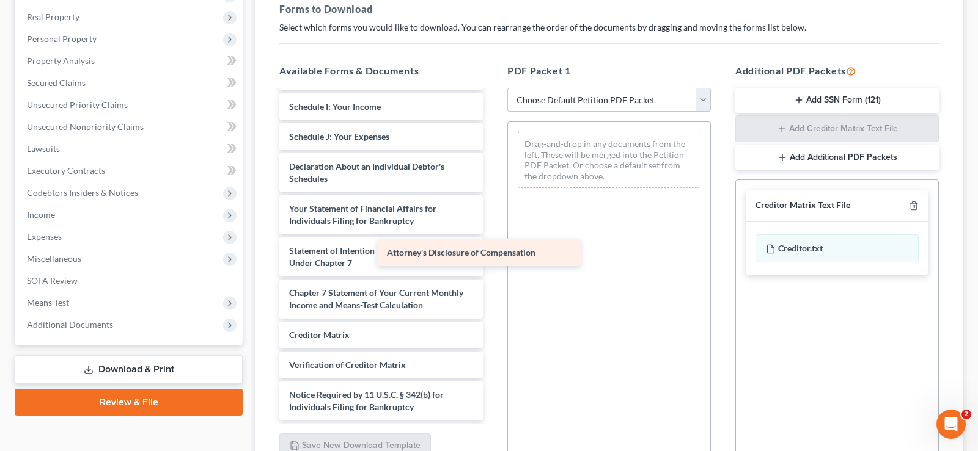
scroll to position [514, 0]
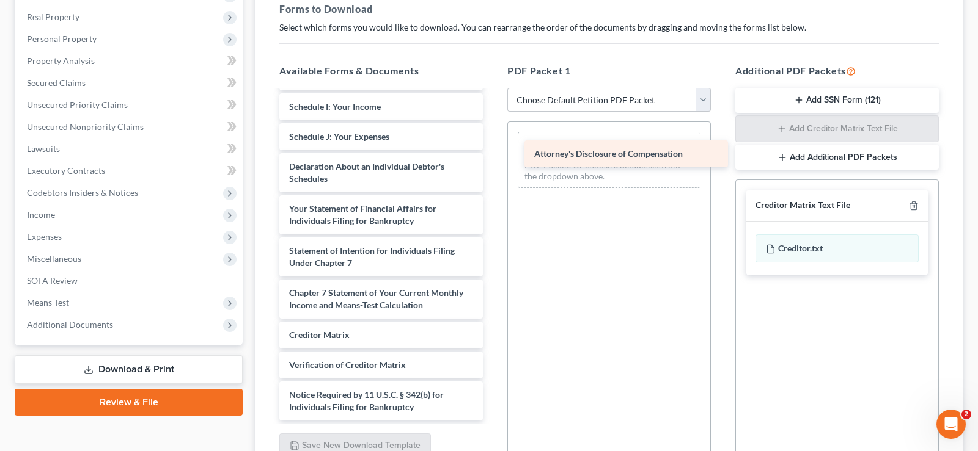
drag, startPoint x: 432, startPoint y: 406, endPoint x: 684, endPoint y: 158, distance: 353.0
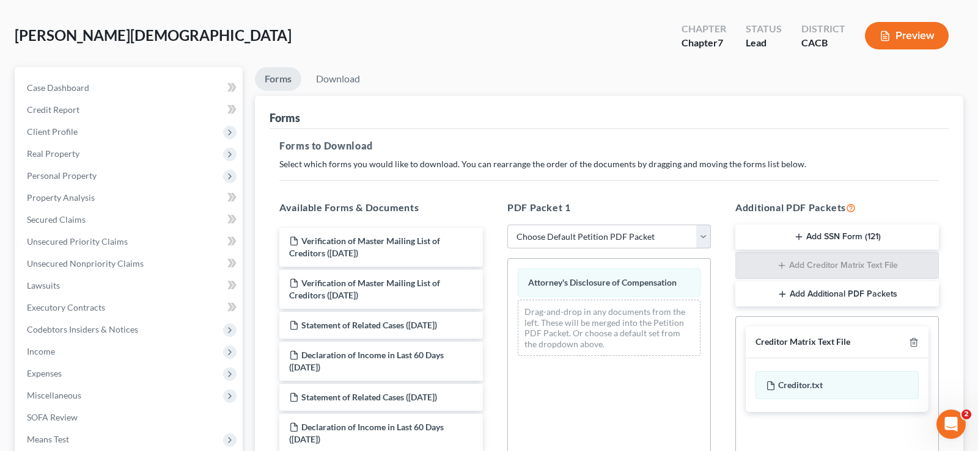
scroll to position [0, 0]
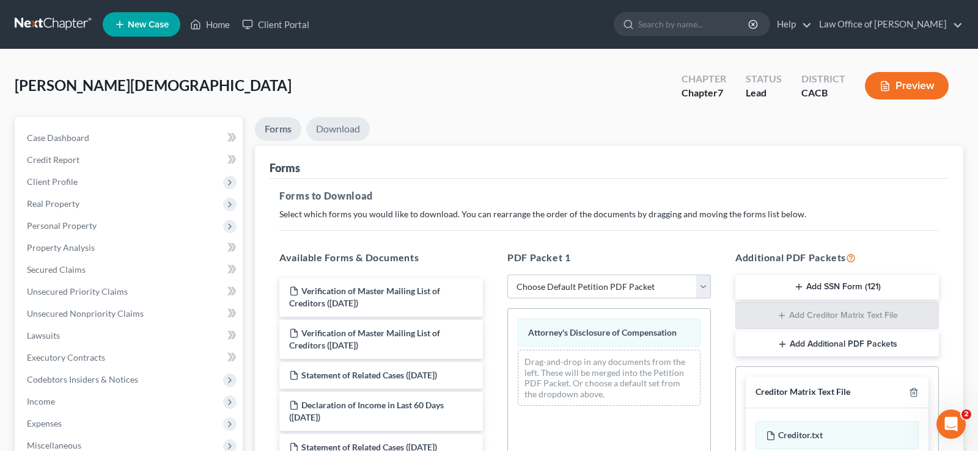
click at [350, 127] on link "Download" at bounding box center [338, 129] width 64 height 24
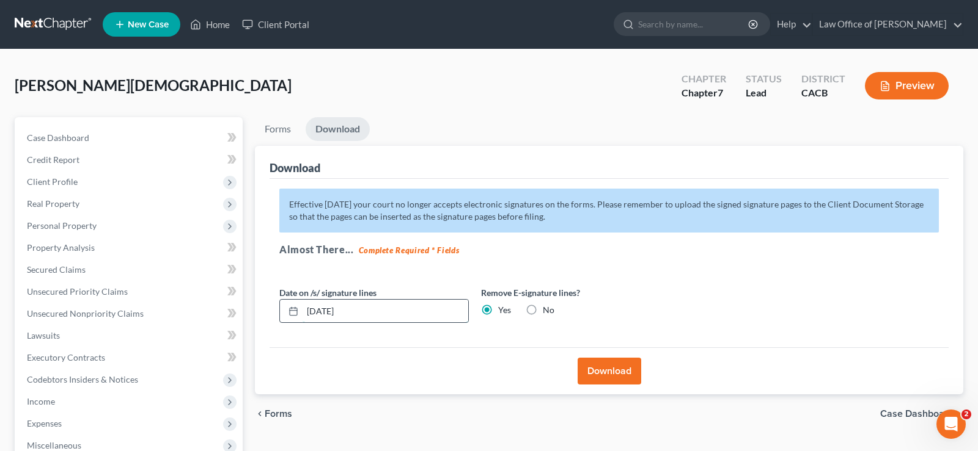
click at [373, 312] on input "[DATE]" at bounding box center [385, 311] width 166 height 23
type input "0"
click at [613, 369] on button "Download" at bounding box center [609, 371] width 64 height 27
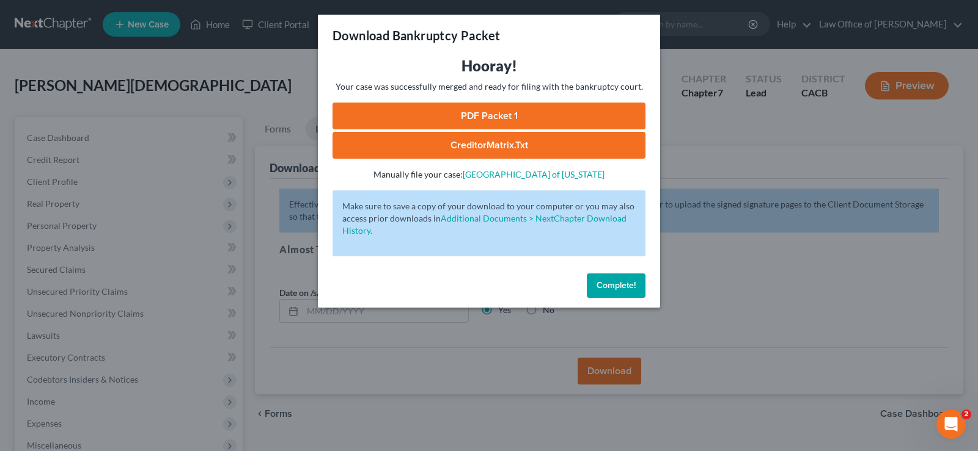
click at [502, 112] on link "PDF Packet 1" at bounding box center [488, 116] width 313 height 27
click at [467, 144] on link "CreditorMatrix.txt" at bounding box center [488, 145] width 313 height 27
click at [623, 285] on span "Complete!" at bounding box center [615, 285] width 39 height 10
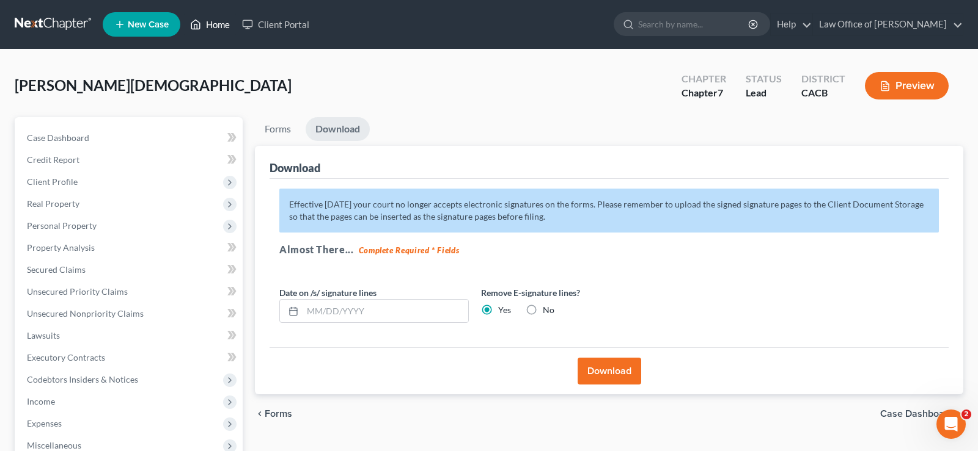
click at [218, 23] on link "Home" at bounding box center [210, 24] width 52 height 22
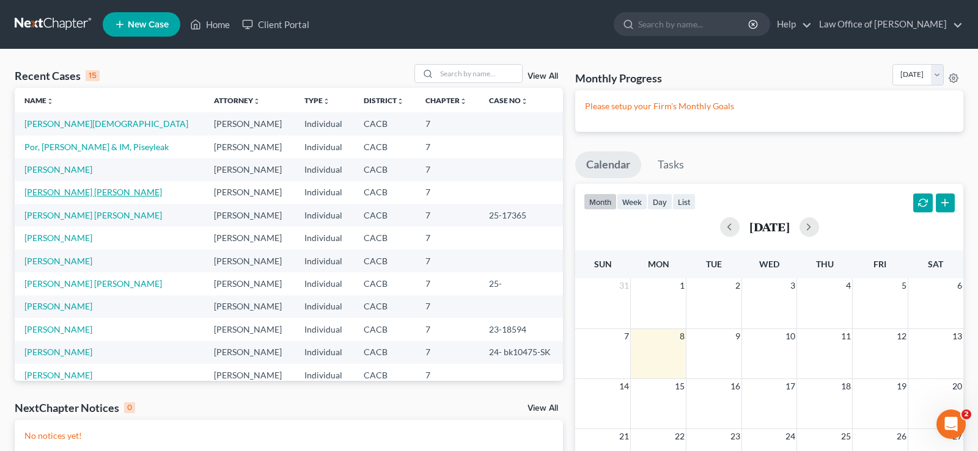
click at [110, 193] on link "[PERSON_NAME] [PERSON_NAME]" at bounding box center [92, 192] width 137 height 10
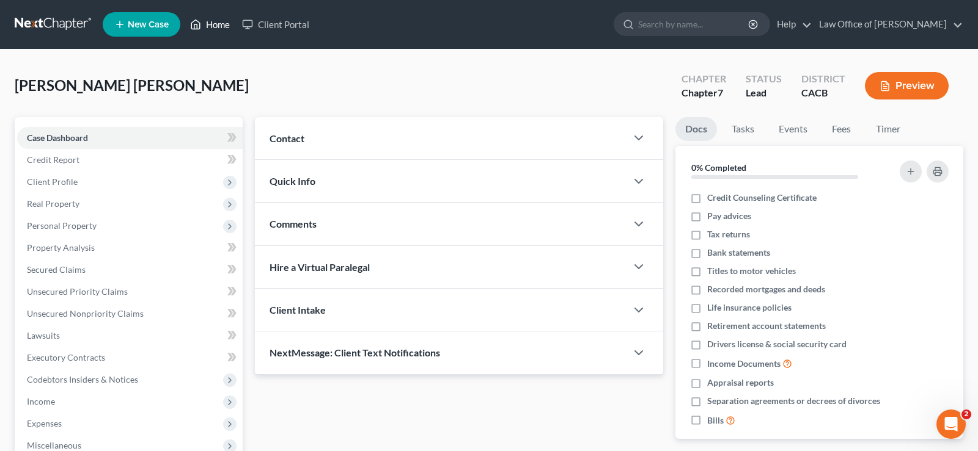
click at [222, 26] on link "Home" at bounding box center [210, 24] width 52 height 22
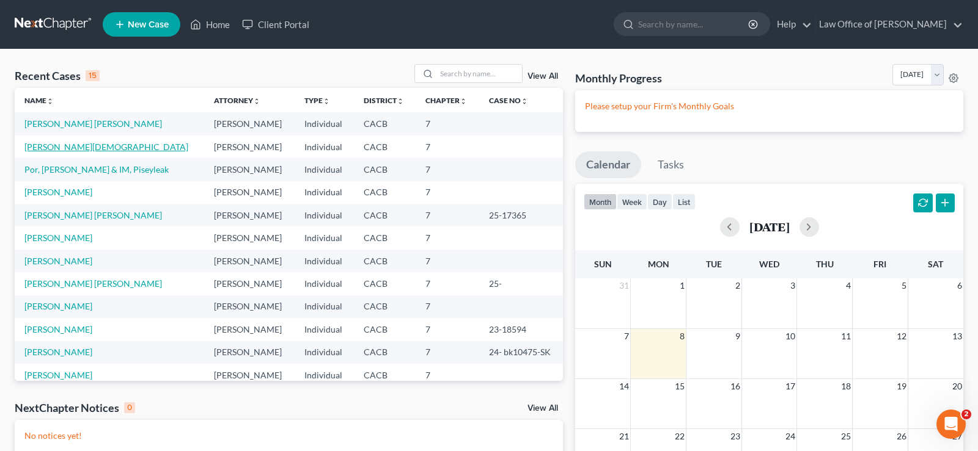
click at [87, 150] on link "[PERSON_NAME][DEMOGRAPHIC_DATA]" at bounding box center [106, 147] width 164 height 10
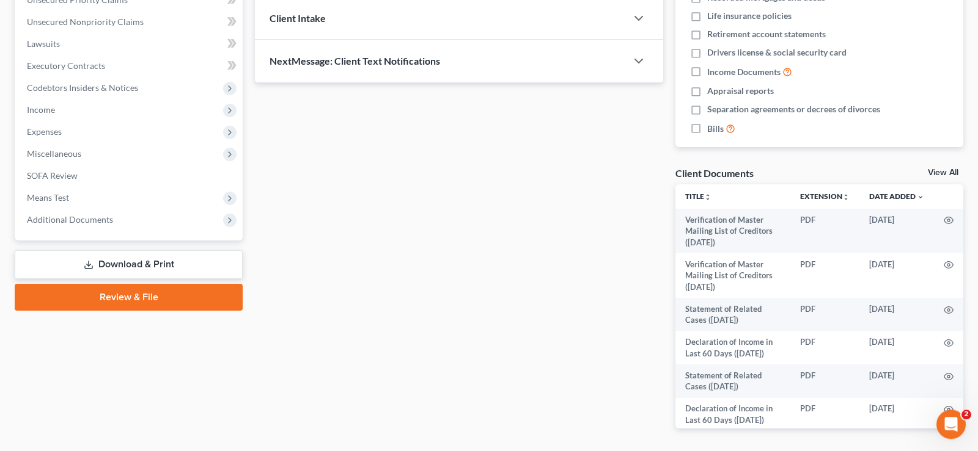
scroll to position [335, 0]
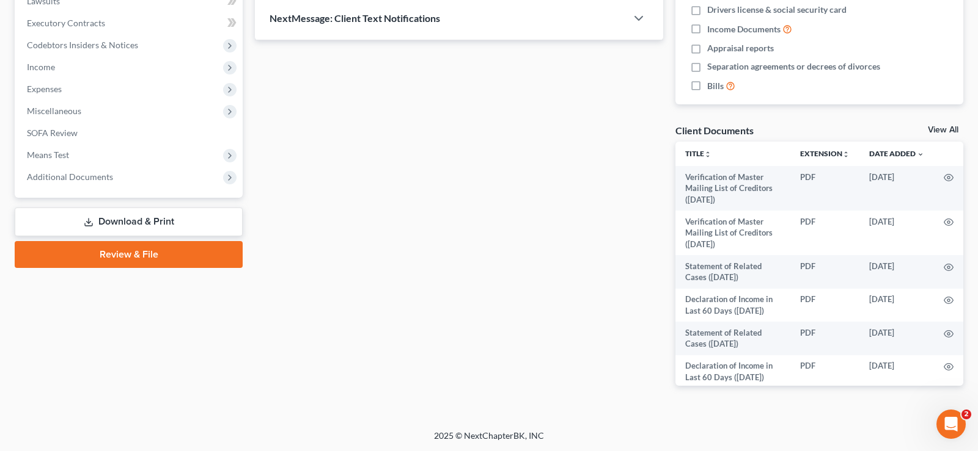
click at [147, 221] on link "Download & Print" at bounding box center [129, 222] width 228 height 29
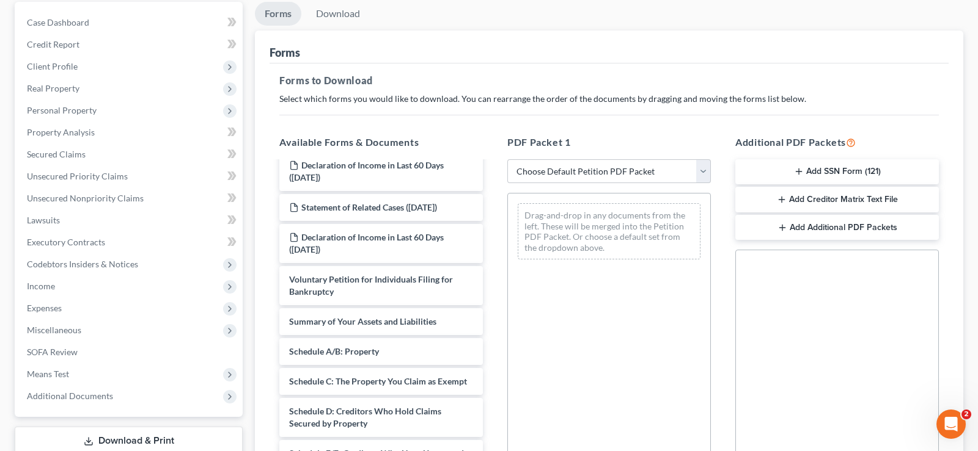
scroll to position [187, 0]
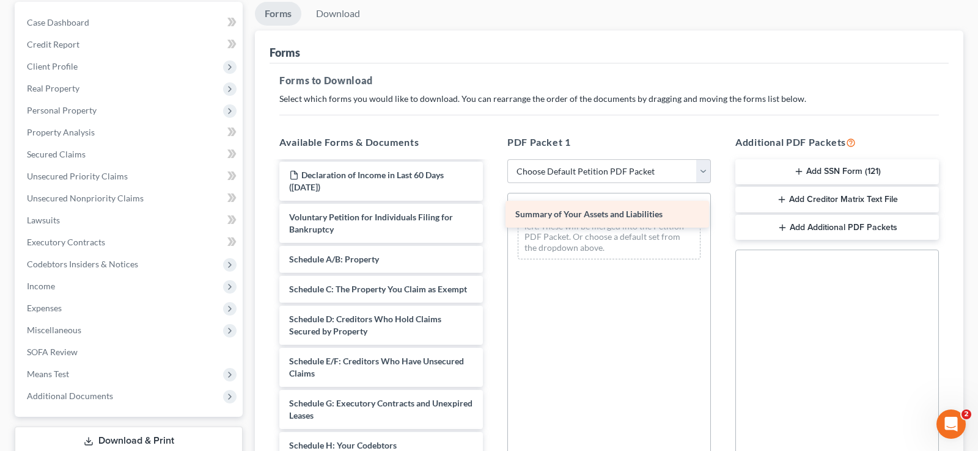
drag, startPoint x: 402, startPoint y: 261, endPoint x: 627, endPoint y: 216, distance: 229.8
click at [492, 216] on div "Summary of Your Assets and Liabilities Verification of Master Mailing List of C…" at bounding box center [380, 398] width 223 height 844
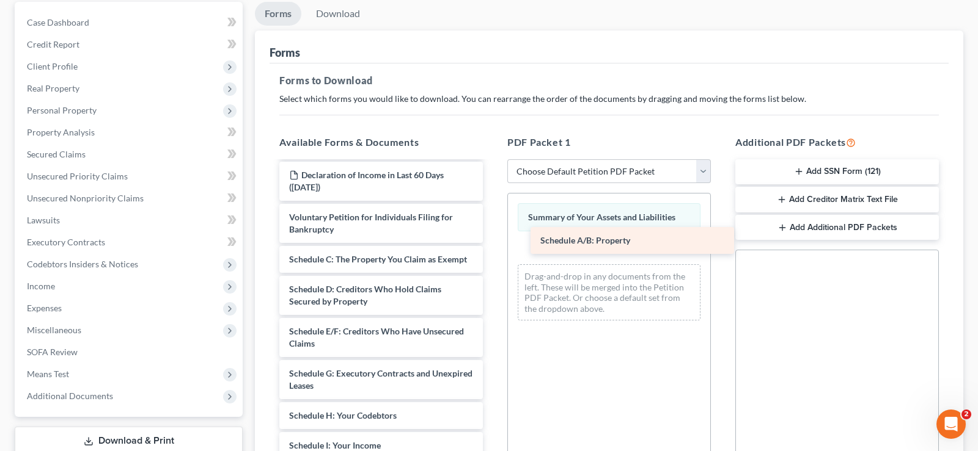
drag, startPoint x: 370, startPoint y: 260, endPoint x: 620, endPoint y: 243, distance: 250.5
click at [492, 242] on div "Schedule A/B: Property Verification of Master Mailing List of Creditors ([DATE]…" at bounding box center [380, 383] width 223 height 814
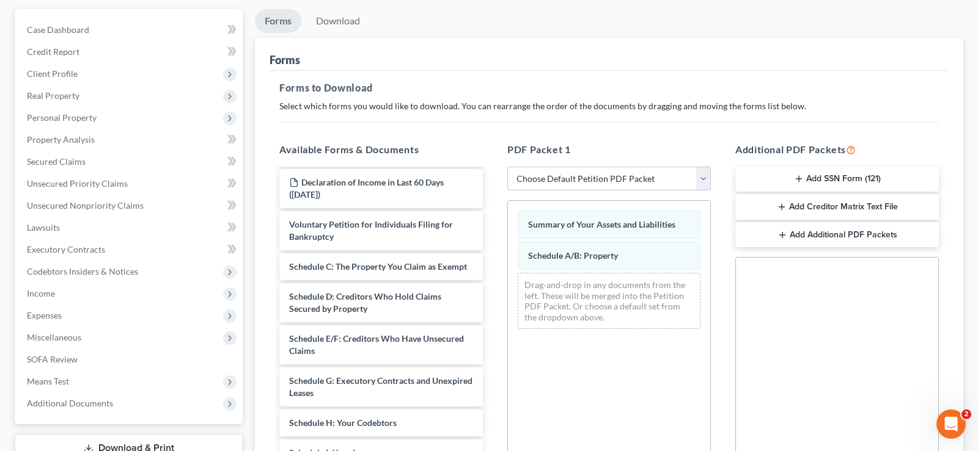
scroll to position [0, 0]
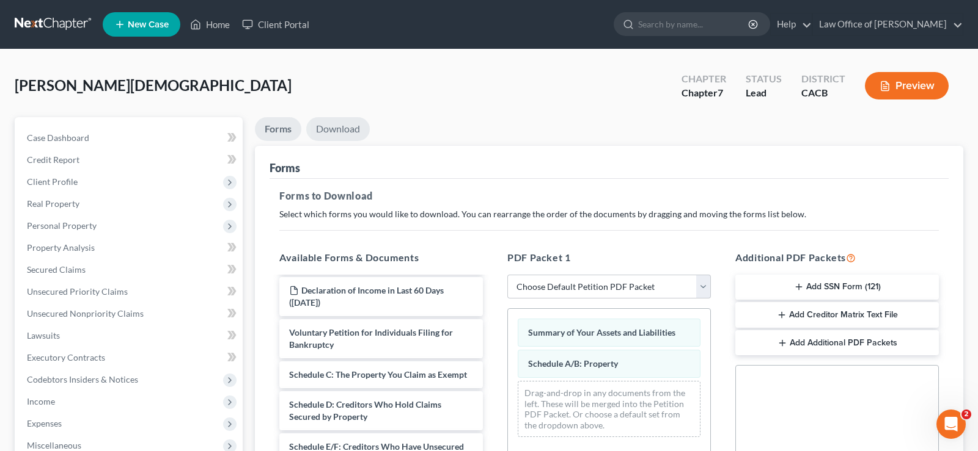
click at [351, 130] on link "Download" at bounding box center [338, 129] width 64 height 24
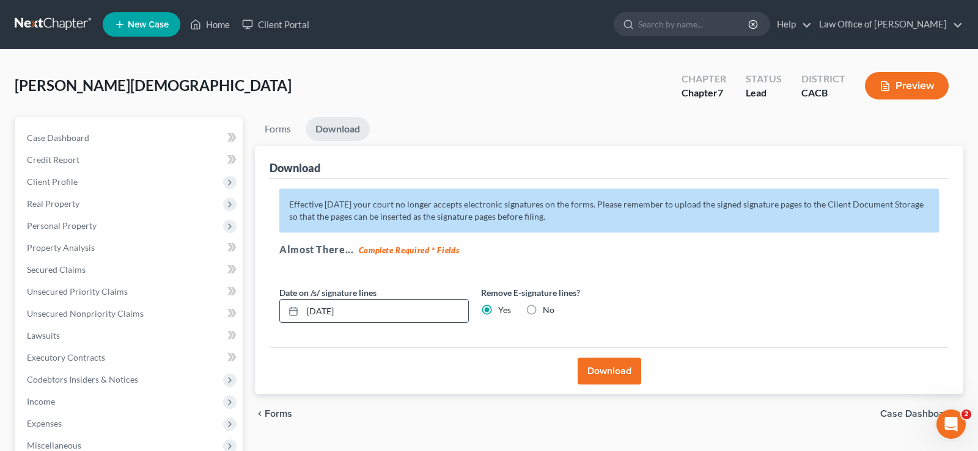
click at [373, 308] on input "[DATE]" at bounding box center [385, 311] width 166 height 23
type input "0"
click at [609, 368] on button "Download" at bounding box center [609, 371] width 64 height 27
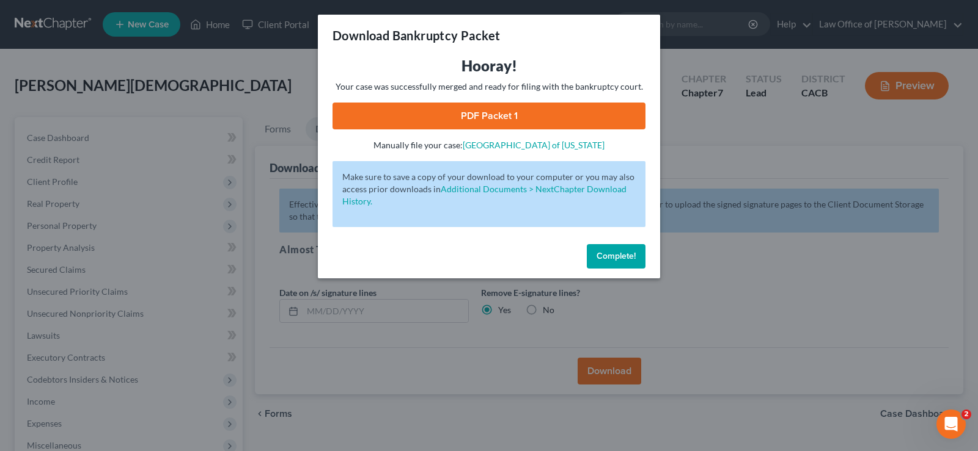
click at [494, 120] on link "PDF Packet 1" at bounding box center [488, 116] width 313 height 27
click at [601, 248] on button "Complete!" at bounding box center [616, 256] width 59 height 24
